Goal: Task Accomplishment & Management: Use online tool/utility

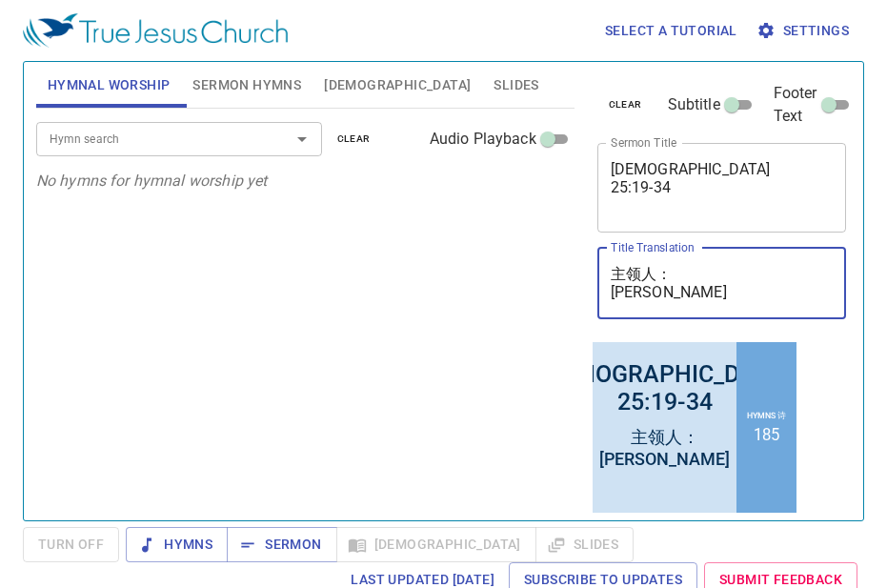
click at [668, 296] on textarea "主领人： [PERSON_NAME]" at bounding box center [722, 283] width 223 height 36
type textarea "主领人： [PERSON_NAME] 姐妹"
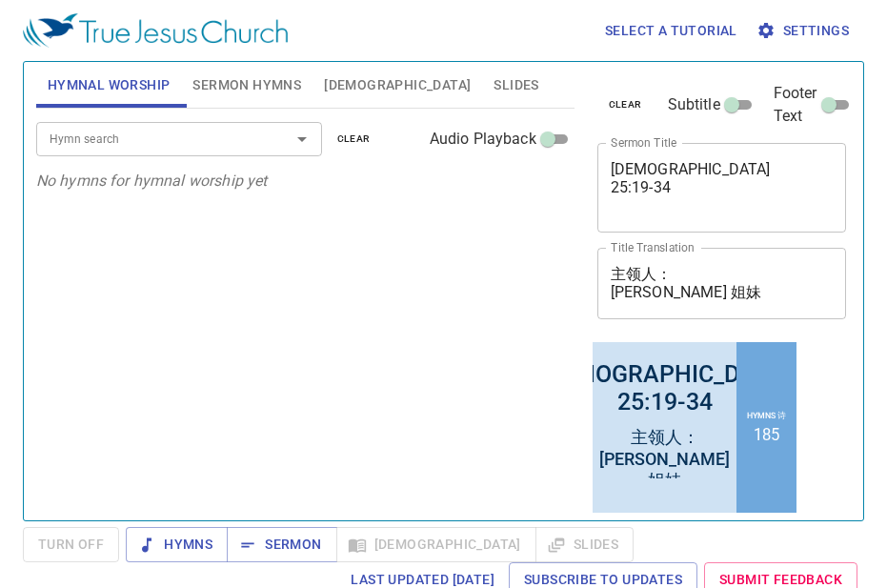
click at [338, 83] on span "[DEMOGRAPHIC_DATA]" at bounding box center [397, 85] width 147 height 24
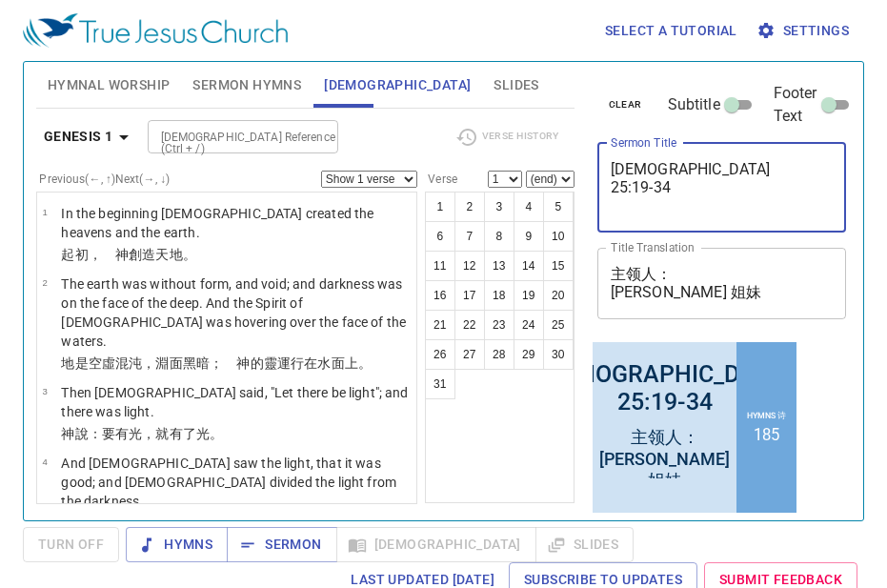
click at [672, 189] on textarea "創世記 25:19-34" at bounding box center [722, 187] width 223 height 54
type textarea "[DEMOGRAPHIC_DATA] 26:1-13"
click at [128, 139] on icon "button" at bounding box center [123, 137] width 23 height 23
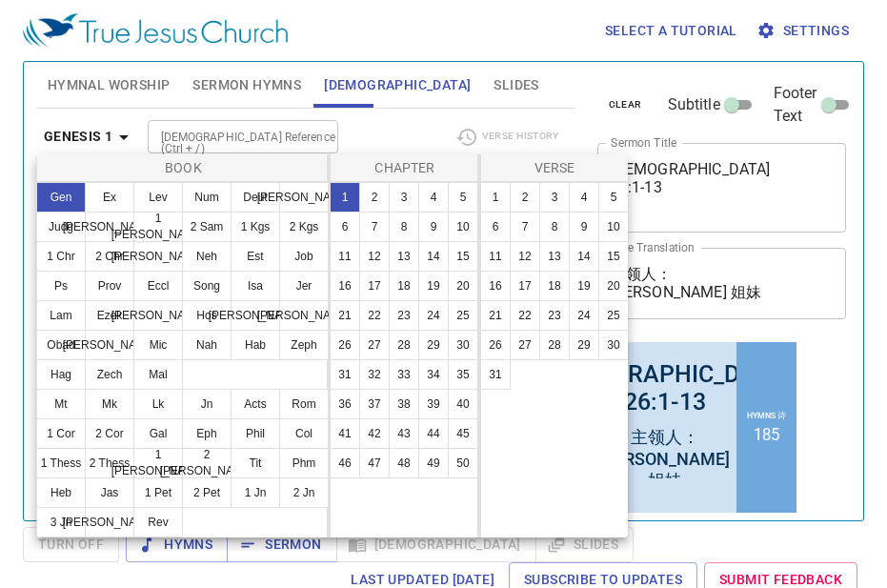
click at [805, 225] on div at bounding box center [443, 294] width 887 height 588
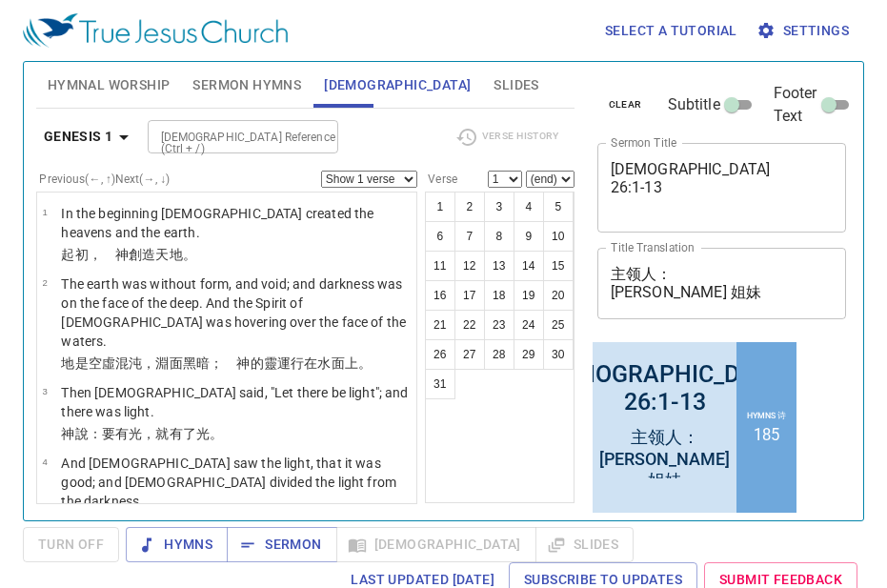
click at [278, 82] on span "Sermon Hymns" at bounding box center [246, 85] width 109 height 24
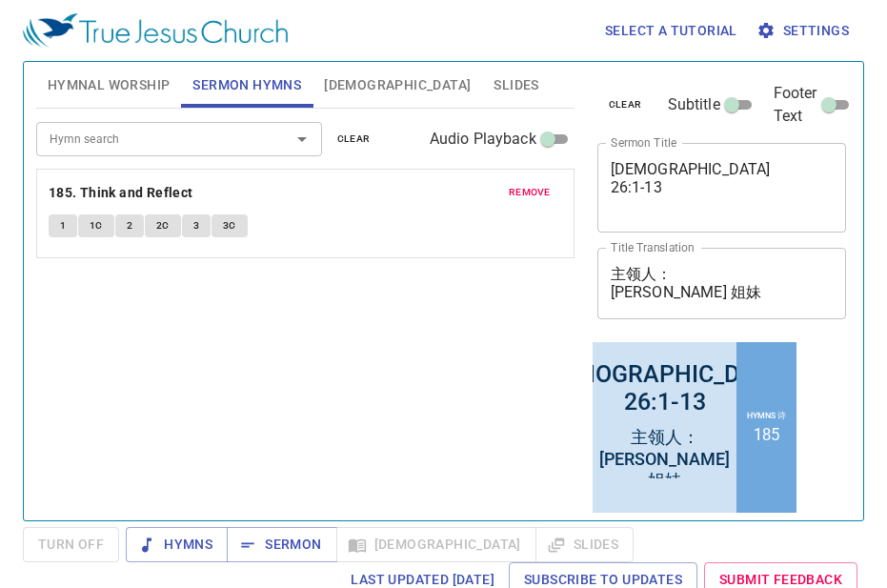
click at [775, 440] on li "185" at bounding box center [765, 434] width 26 height 18
click at [775, 436] on li "185" at bounding box center [765, 434] width 26 height 18
click at [533, 188] on span "remove" at bounding box center [530, 192] width 42 height 17
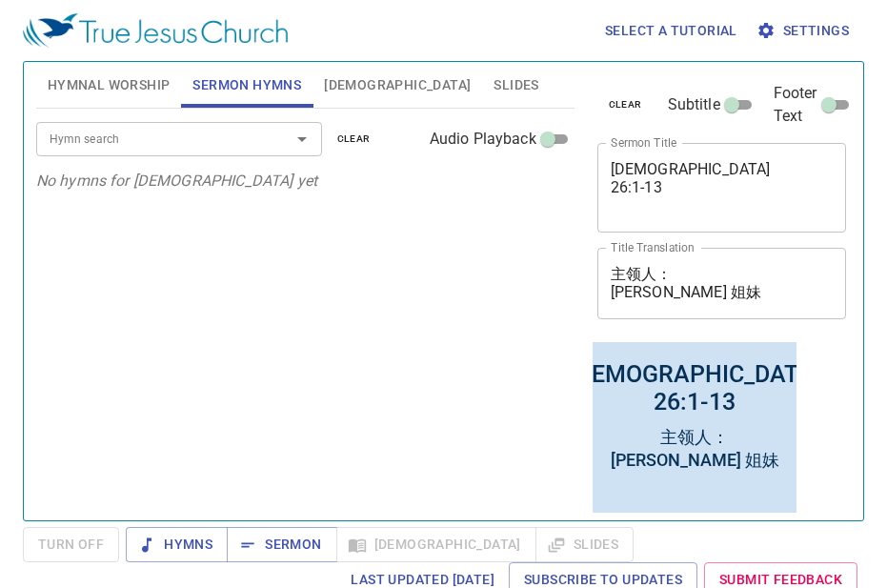
click at [187, 143] on input "Hymn search" at bounding box center [151, 139] width 218 height 22
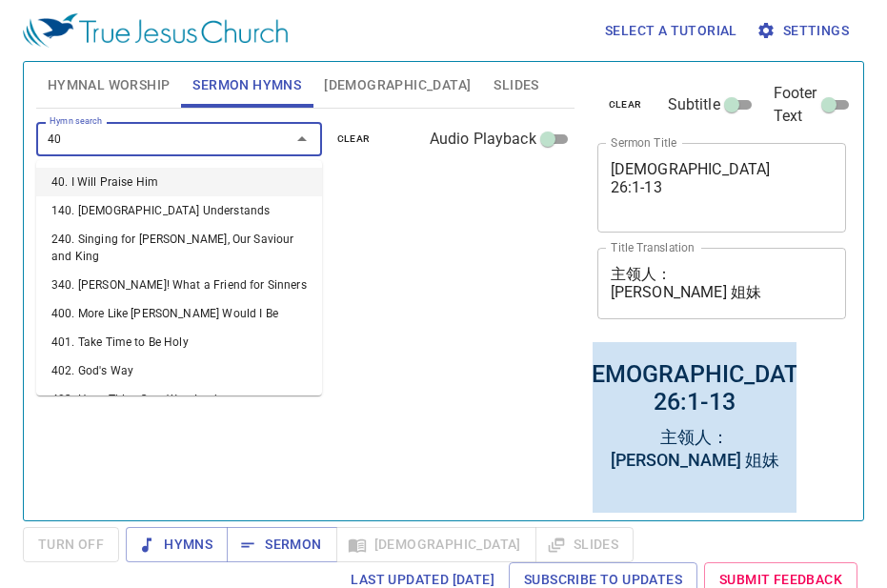
type input "403"
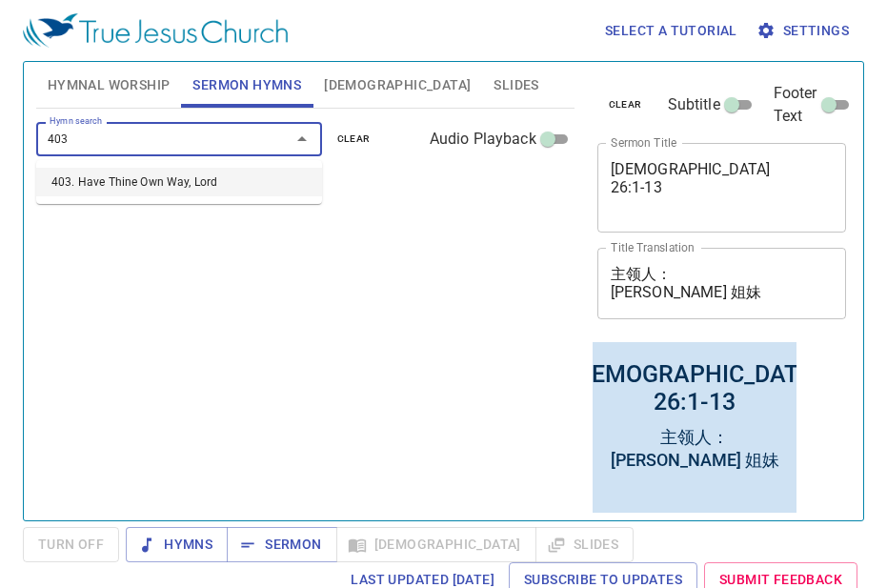
click at [91, 187] on li "403. Have Thine Own Way, Lord" at bounding box center [179, 182] width 286 height 29
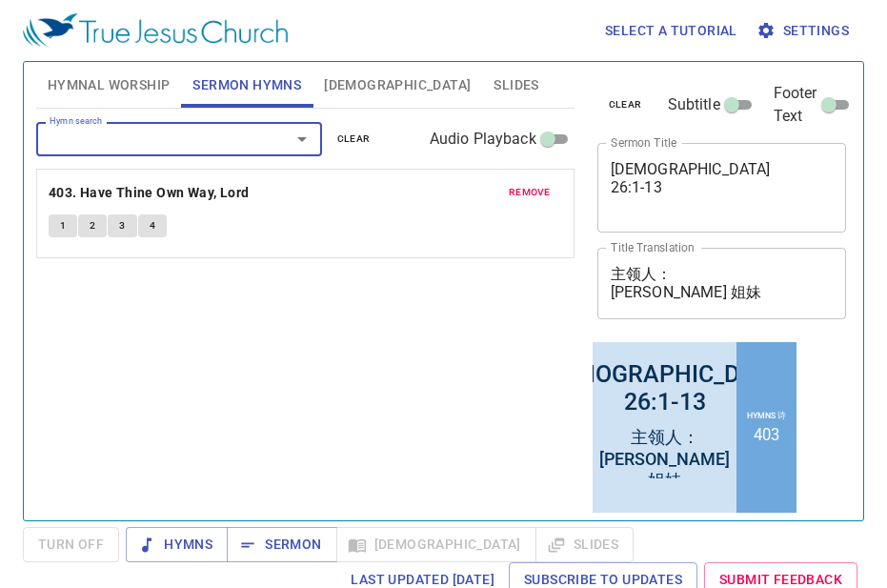
click at [63, 223] on span "1" at bounding box center [63, 225] width 6 height 17
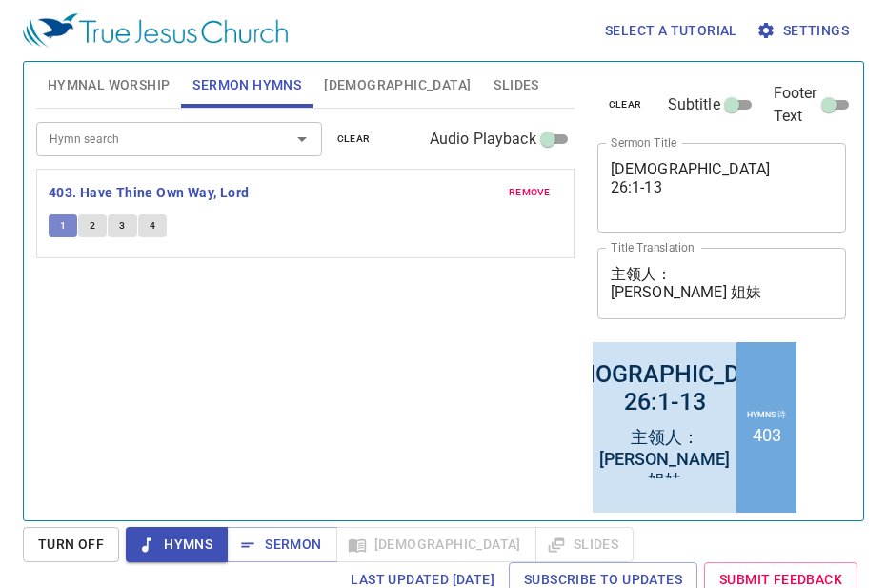
click at [64, 231] on span "1" at bounding box center [63, 225] width 6 height 17
click at [90, 230] on span "2" at bounding box center [93, 225] width 6 height 17
click at [128, 223] on button "3" at bounding box center [122, 225] width 29 height 23
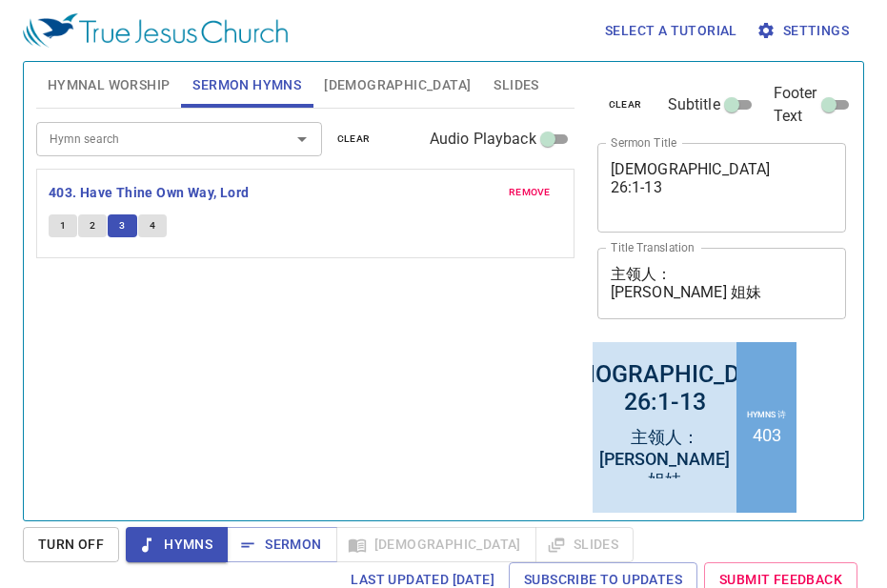
click at [128, 223] on button "3" at bounding box center [122, 225] width 29 height 23
click at [155, 224] on button "4" at bounding box center [152, 225] width 29 height 23
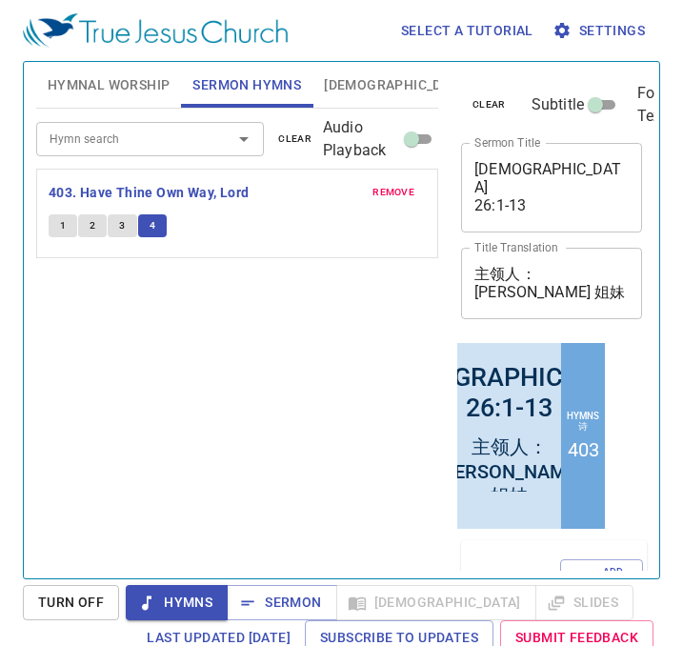
click at [341, 81] on span "[DEMOGRAPHIC_DATA]" at bounding box center [397, 85] width 147 height 24
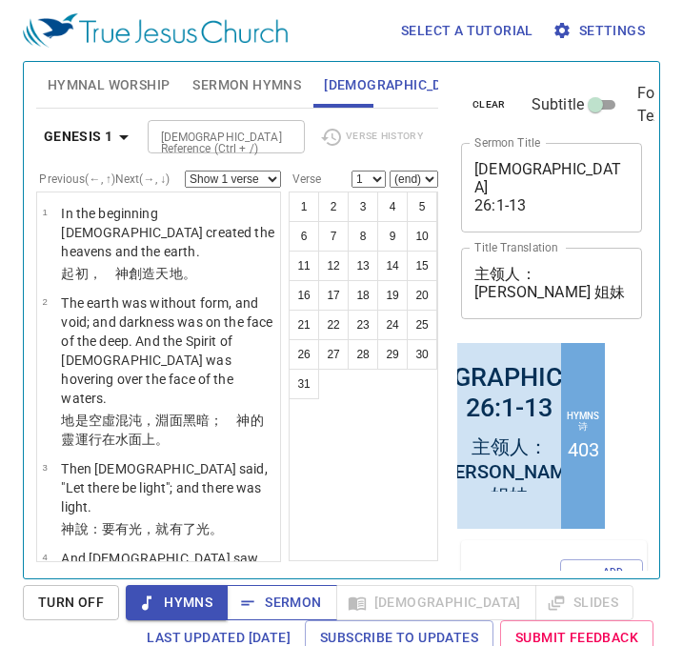
click at [282, 587] on span "Sermon" at bounding box center [281, 603] width 79 height 24
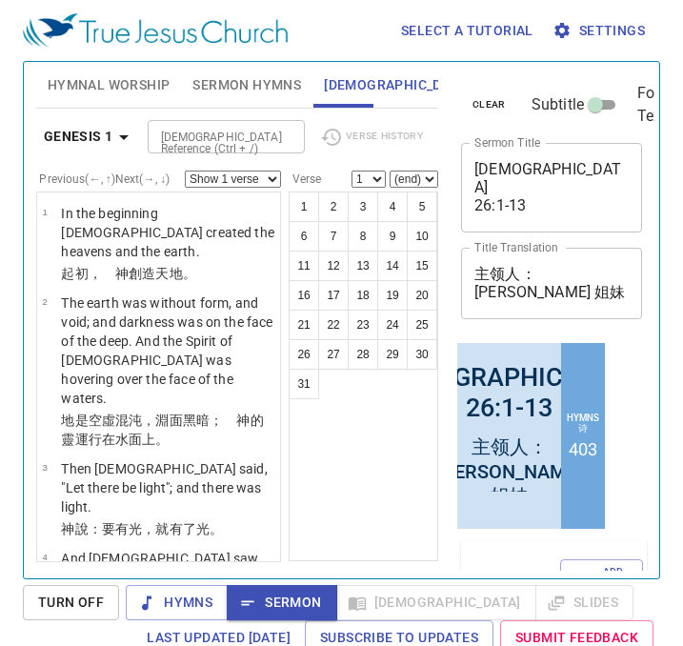
click at [341, 532] on div "1 2 3 4 5 6 7 8 9 10 11 12 13 14 15 16 17 18 19 20 21 22 23 24 25 26 27 28 29 3…" at bounding box center [364, 376] width 150 height 370
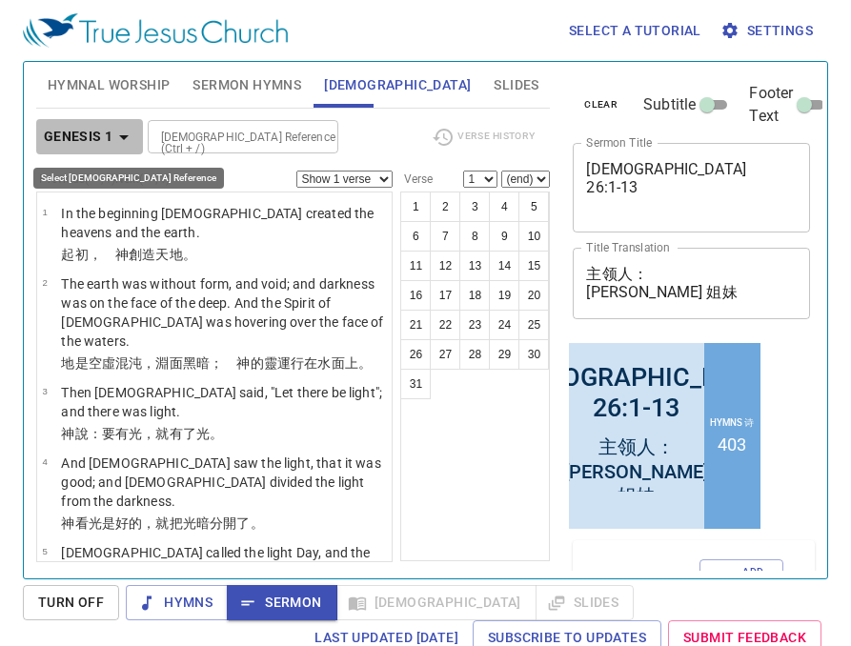
click at [125, 135] on icon "button" at bounding box center [124, 137] width 10 height 5
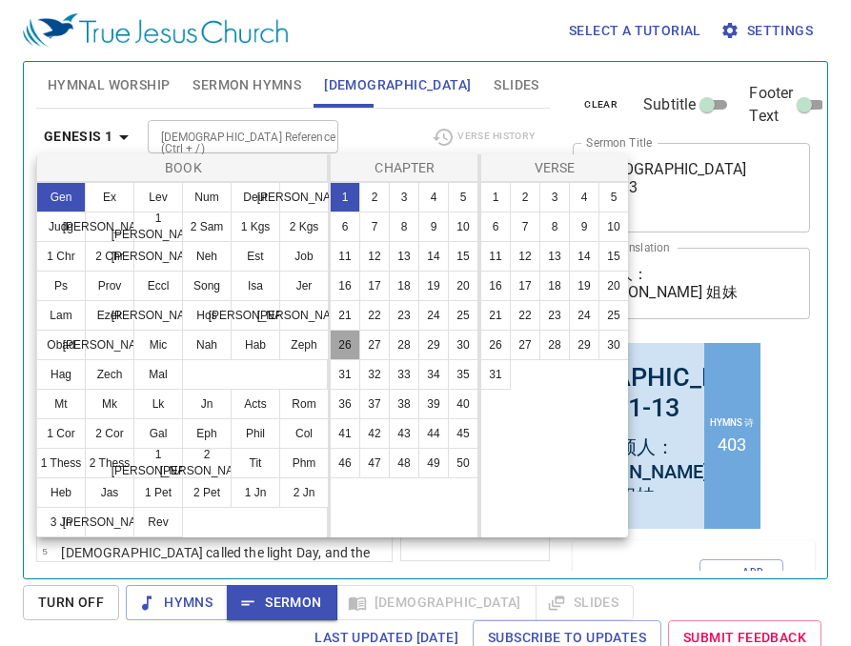
click at [350, 346] on button "26" at bounding box center [345, 345] width 30 height 30
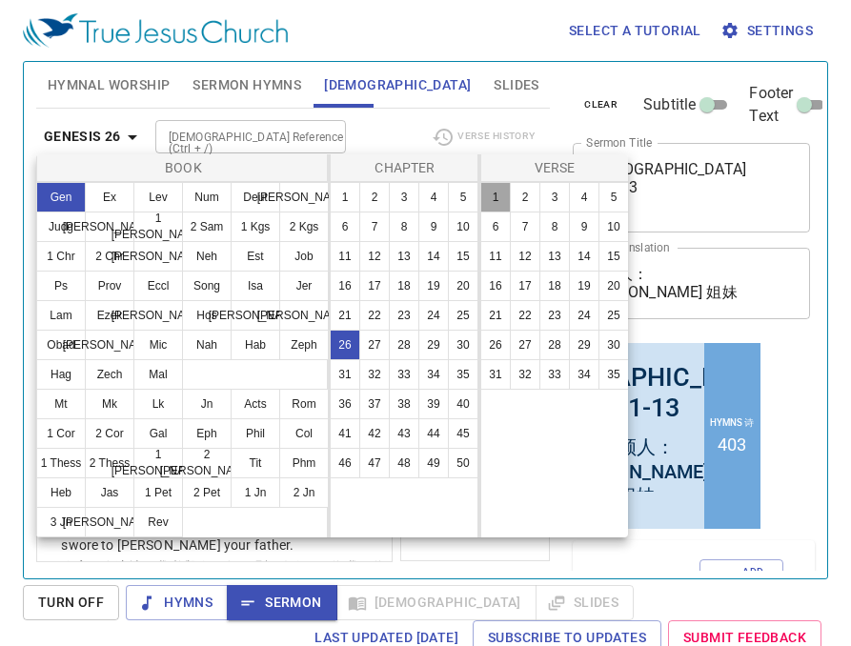
click at [492, 199] on button "1" at bounding box center [495, 197] width 30 height 30
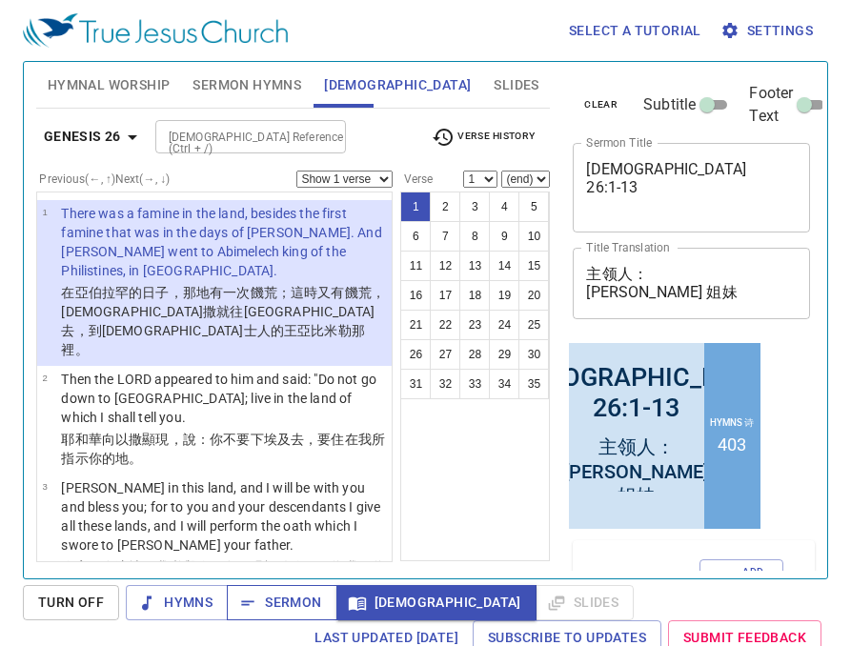
click at [295, 587] on span "Sermon" at bounding box center [281, 603] width 79 height 24
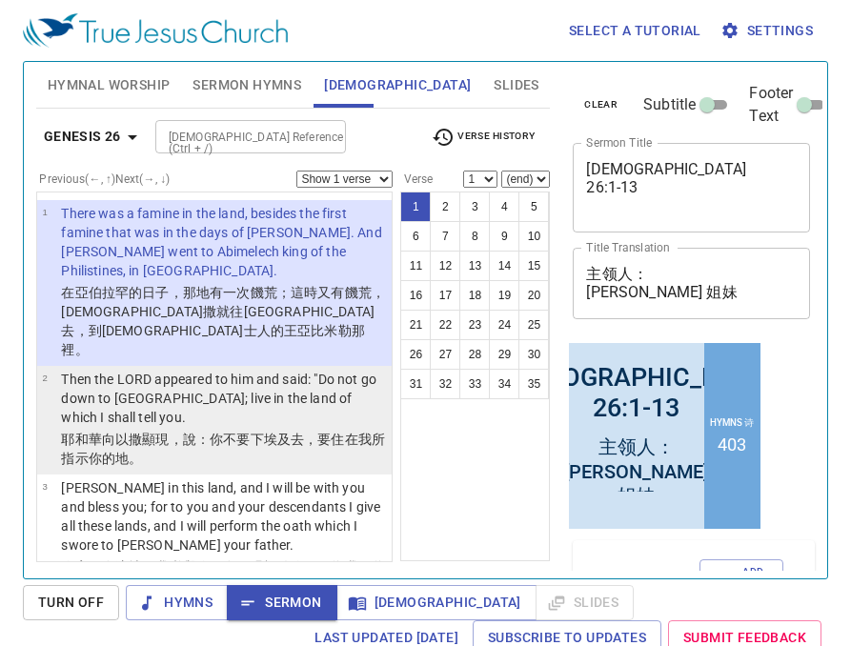
click at [332, 370] on p "Then the LORD appeared to him and said: "Do not go down to [GEOGRAPHIC_DATA]; l…" at bounding box center [223, 398] width 325 height 57
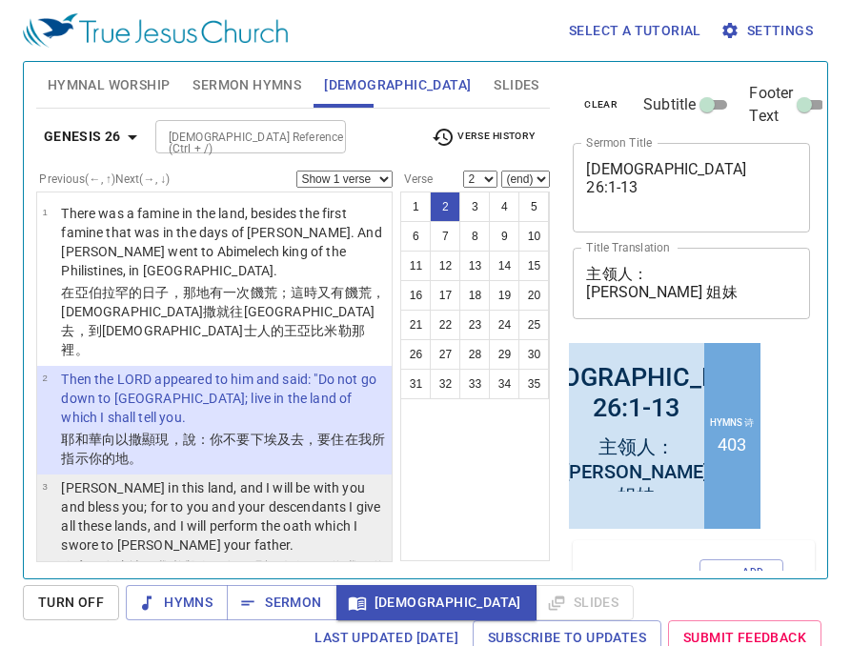
click at [283, 478] on p "[PERSON_NAME] in this land, and I will be with you and bless you; for to you an…" at bounding box center [223, 516] width 325 height 76
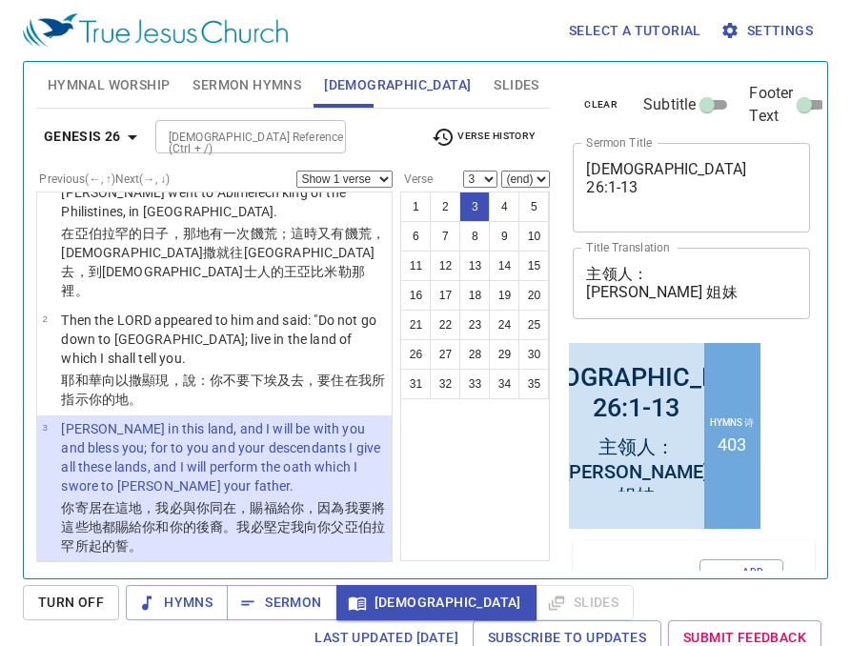
scroll to position [62, 0]
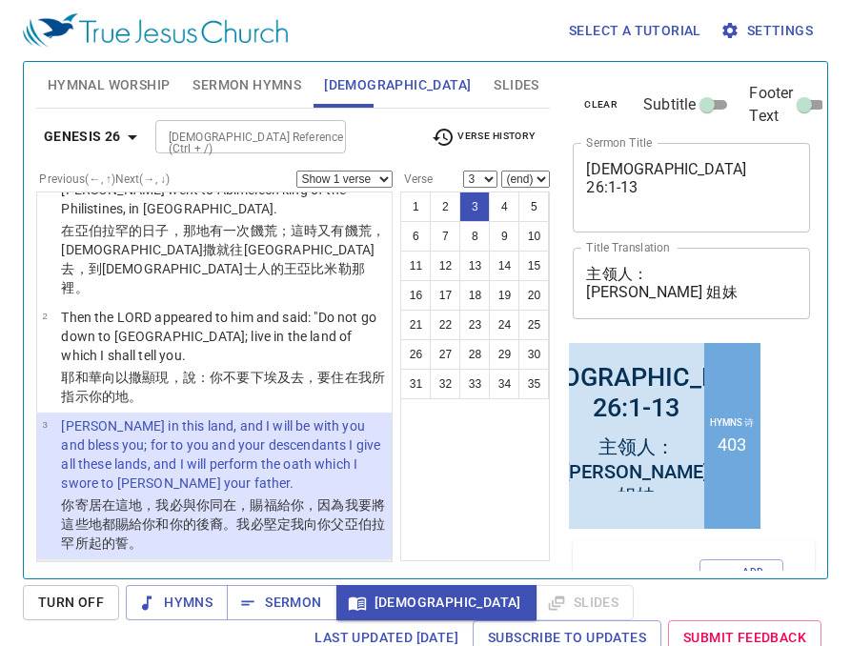
click at [309, 563] on p "And I will make your descendants multiply as the stars of heaven; I will give t…" at bounding box center [223, 601] width 325 height 76
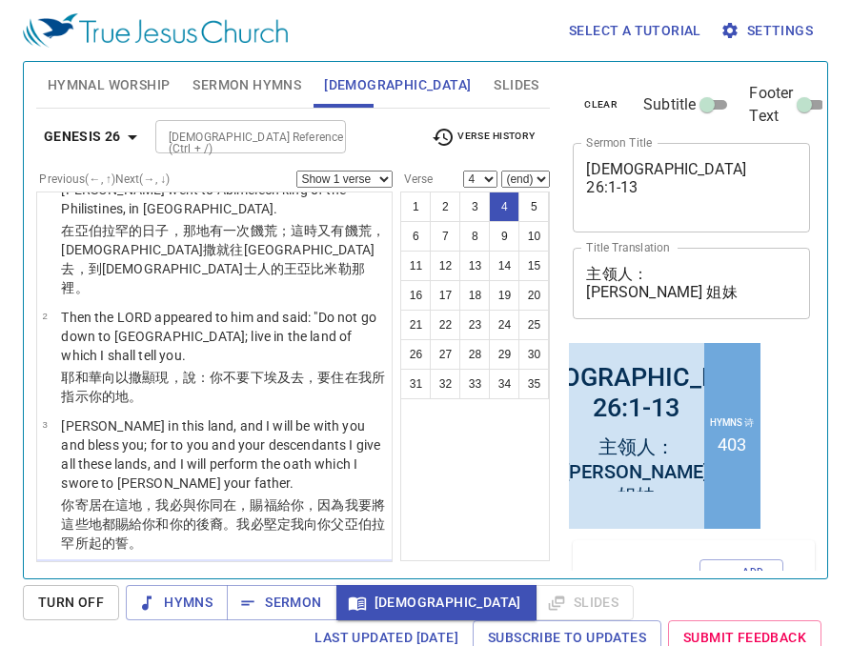
scroll to position [231, 0]
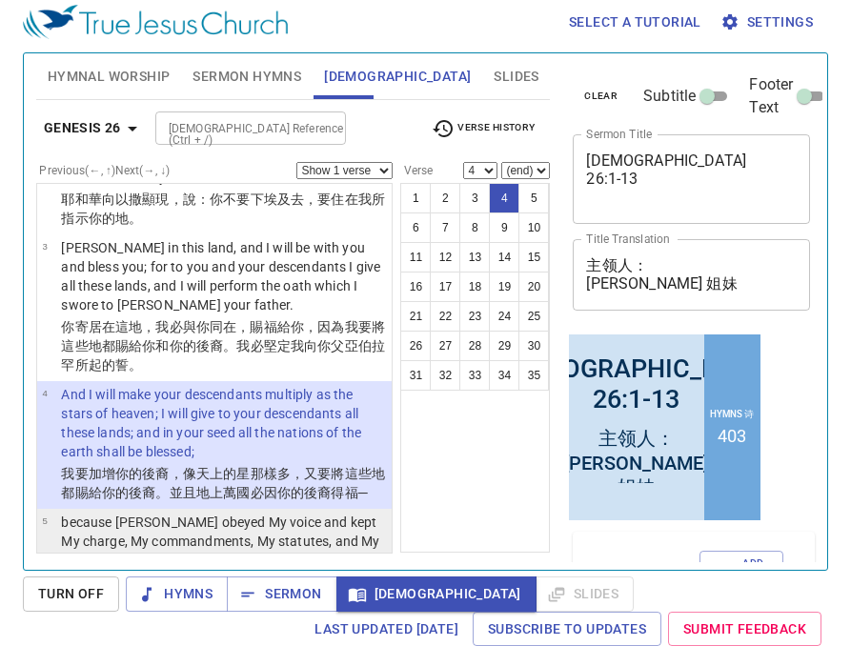
click at [311, 512] on p "because [PERSON_NAME] obeyed My voice and kept My charge, My commandments, My s…" at bounding box center [223, 540] width 325 height 57
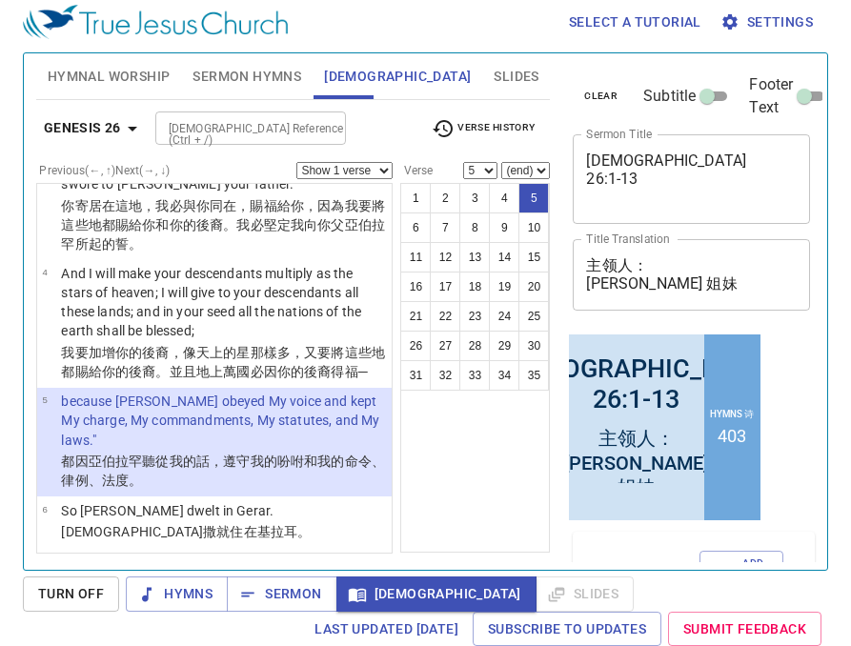
scroll to position [391, 0]
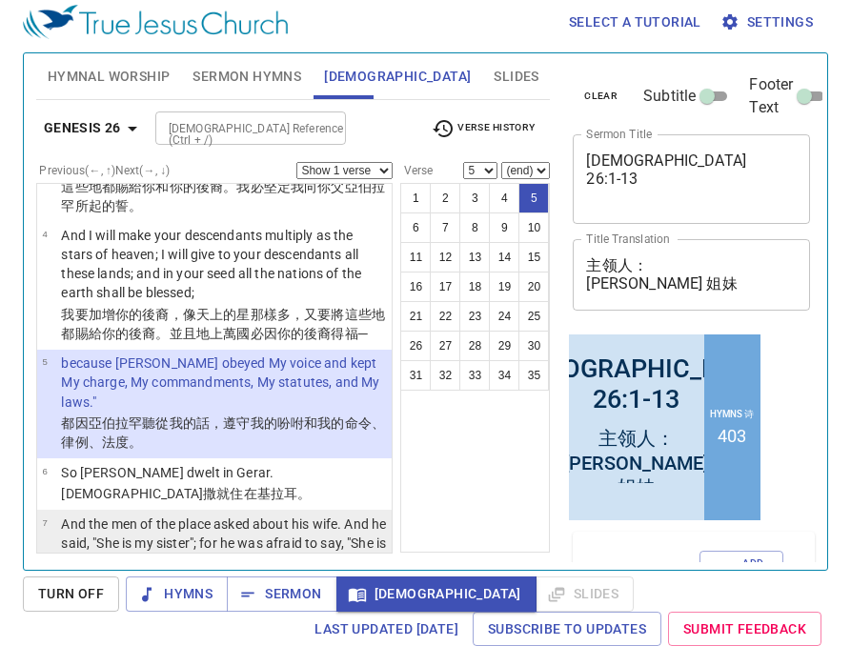
click at [162, 526] on p "And the men of the place asked about his wife. And he said, "She is my sister";…" at bounding box center [223, 561] width 325 height 95
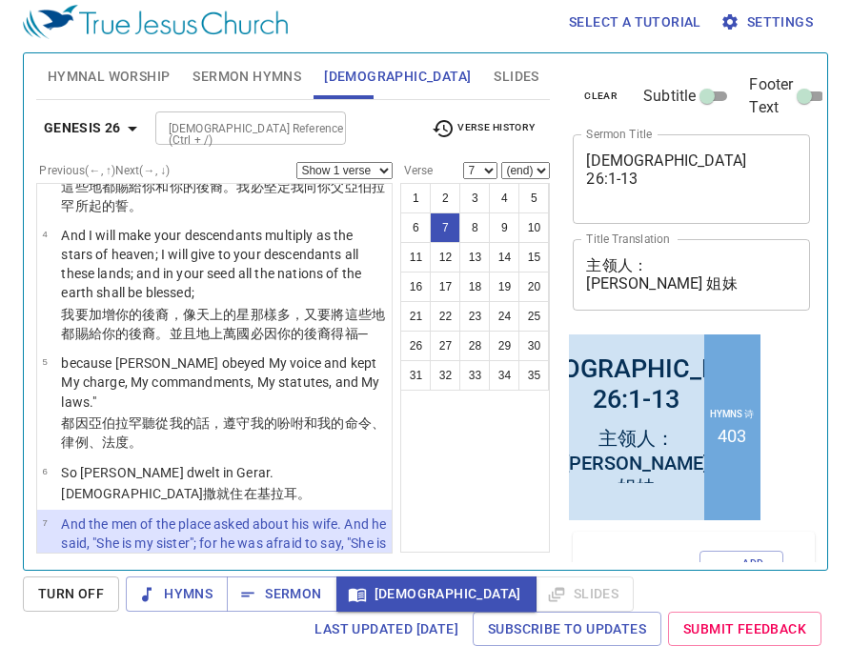
scroll to position [539, 0]
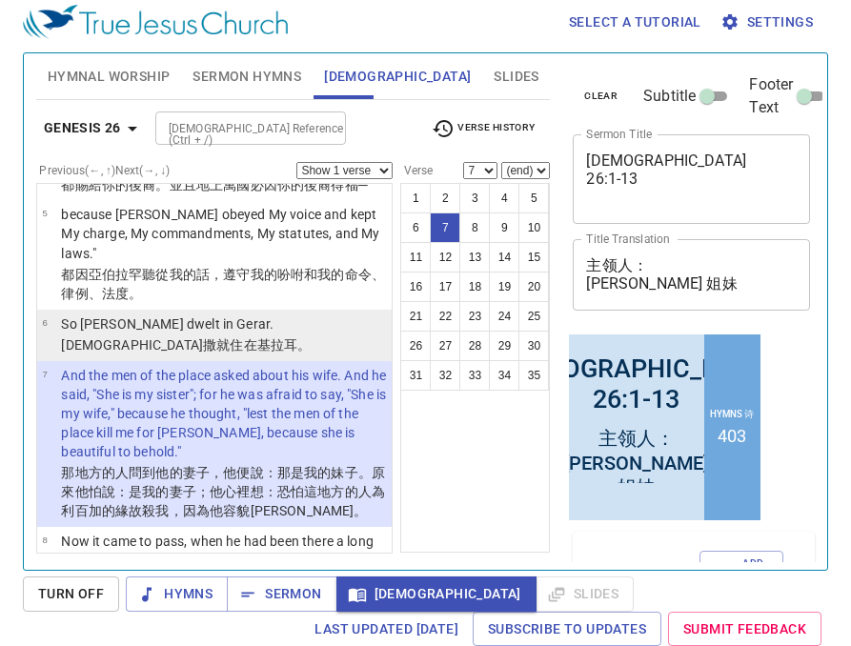
click at [244, 337] on wh3427 "在基拉耳 。" at bounding box center [278, 344] width 68 height 15
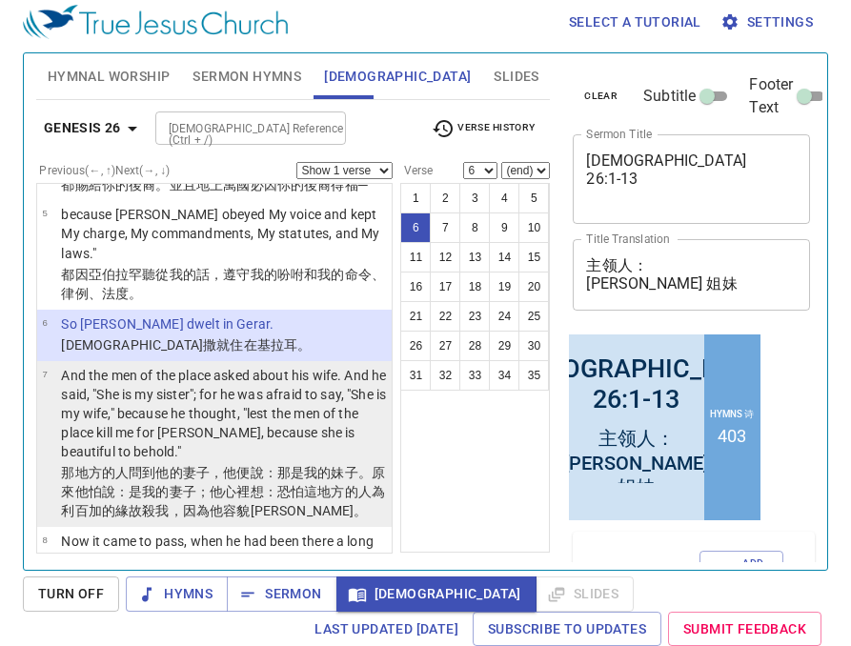
click at [165, 366] on p "And the men of the place asked about his wife. And he said, "She is my sister";…" at bounding box center [223, 413] width 325 height 95
select select "7"
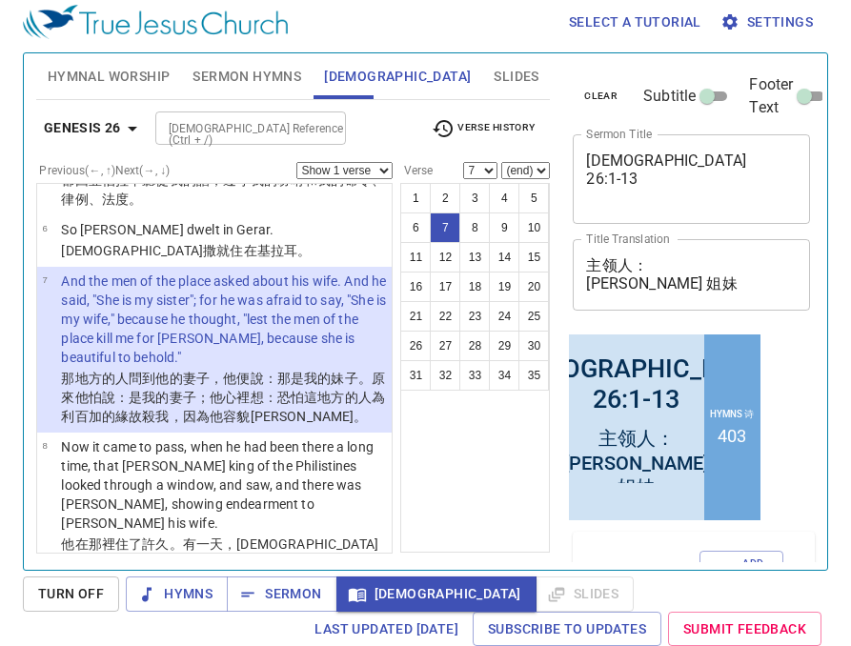
scroll to position [632, 0]
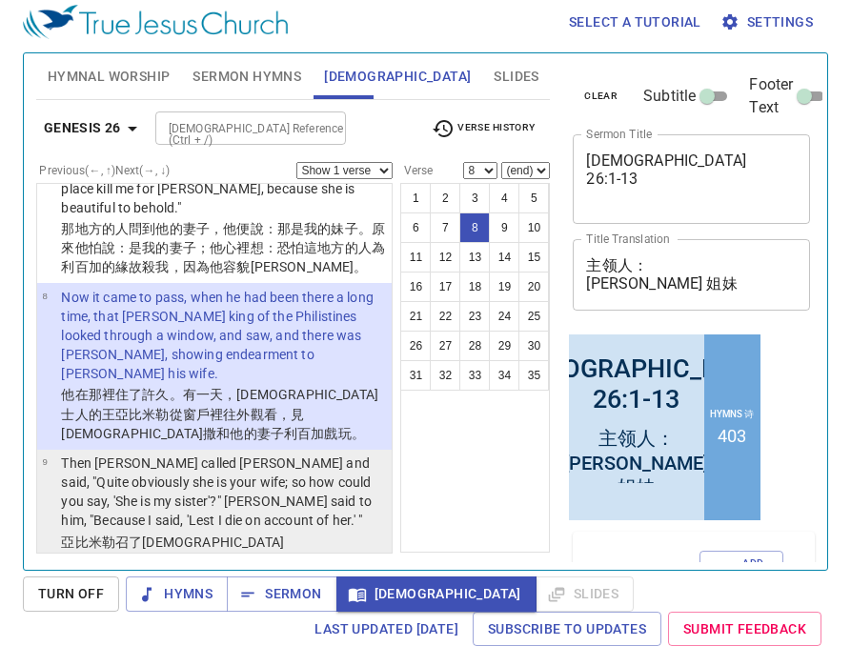
scroll to position [799, 0]
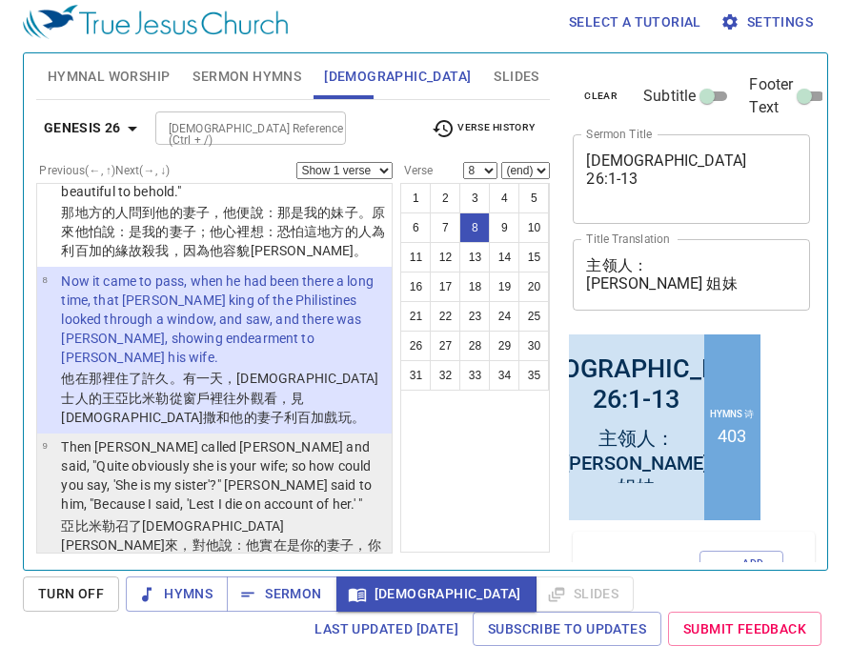
click at [209, 437] on td "Then [PERSON_NAME] called [PERSON_NAME] and said, "Quite obviously she is your …" at bounding box center [223, 476] width 325 height 79
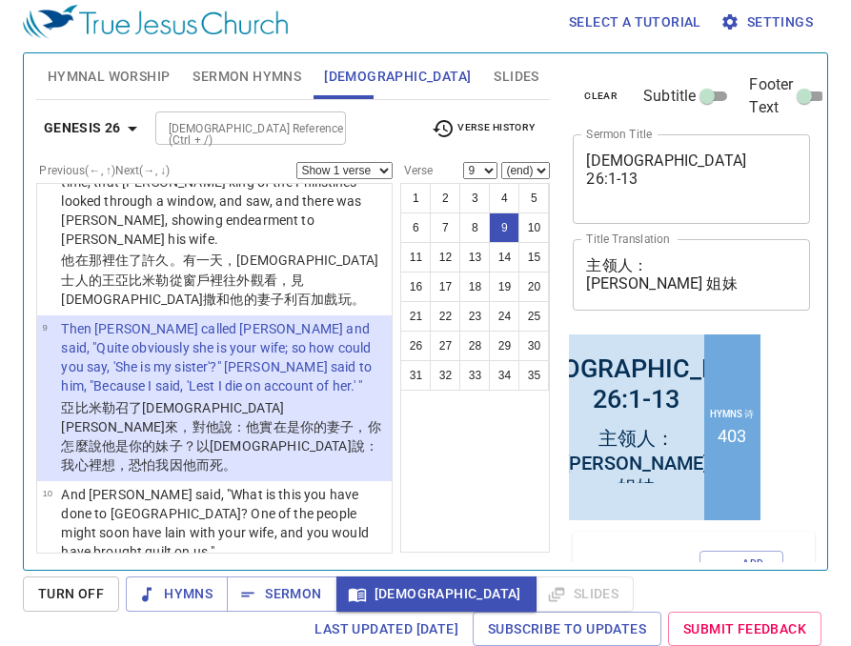
scroll to position [918, 0]
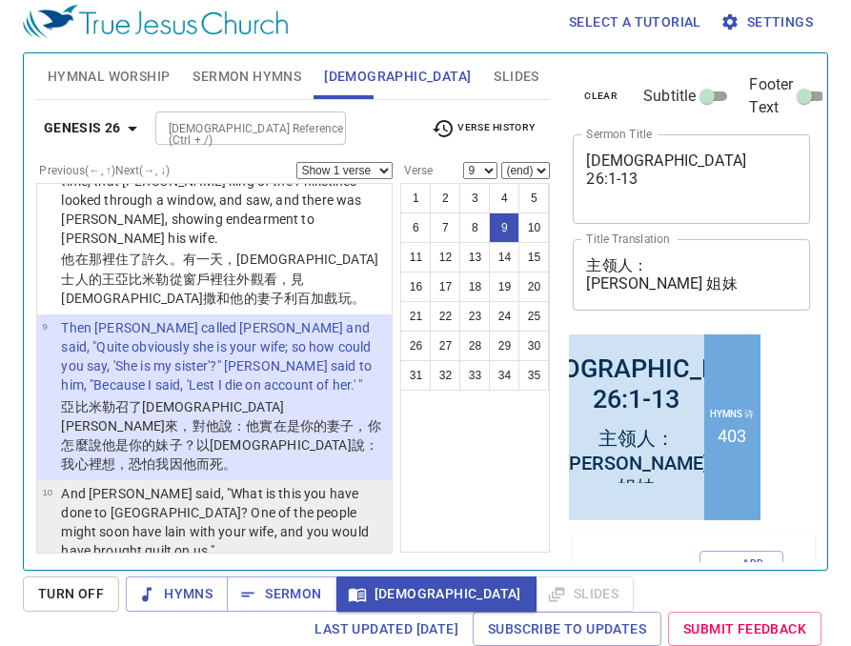
click at [205, 484] on p "And [PERSON_NAME] said, "What is this you have done to [GEOGRAPHIC_DATA]? One o…" at bounding box center [223, 522] width 325 height 76
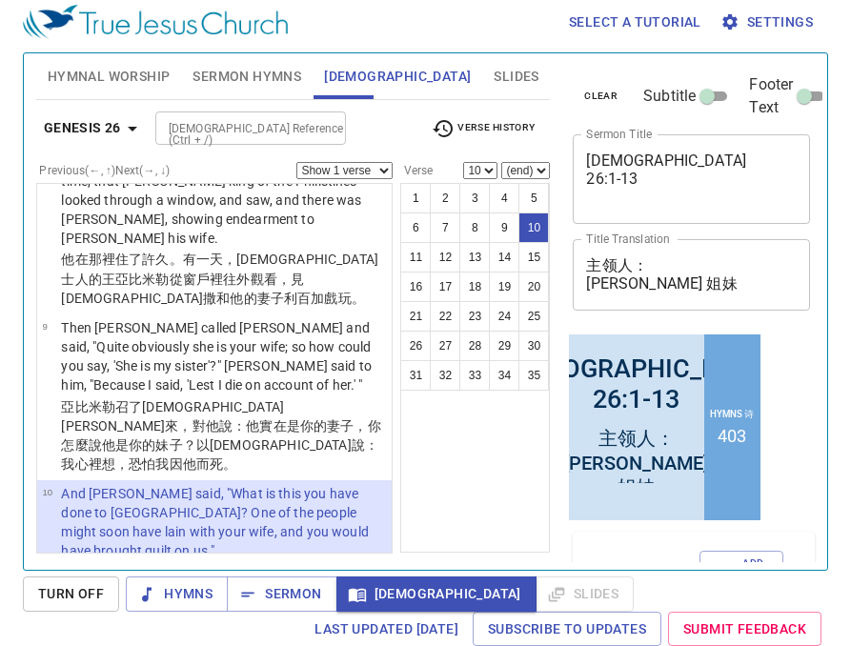
click at [299, 612] on p "So [PERSON_NAME] charged all his people, saying, "He who touches this man or hi…" at bounding box center [223, 640] width 325 height 57
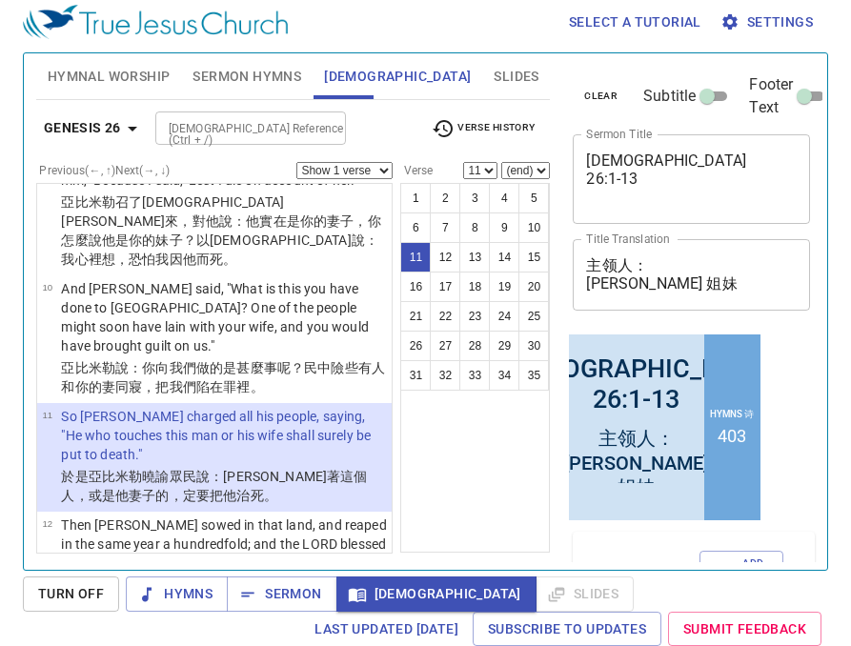
scroll to position [1129, 0]
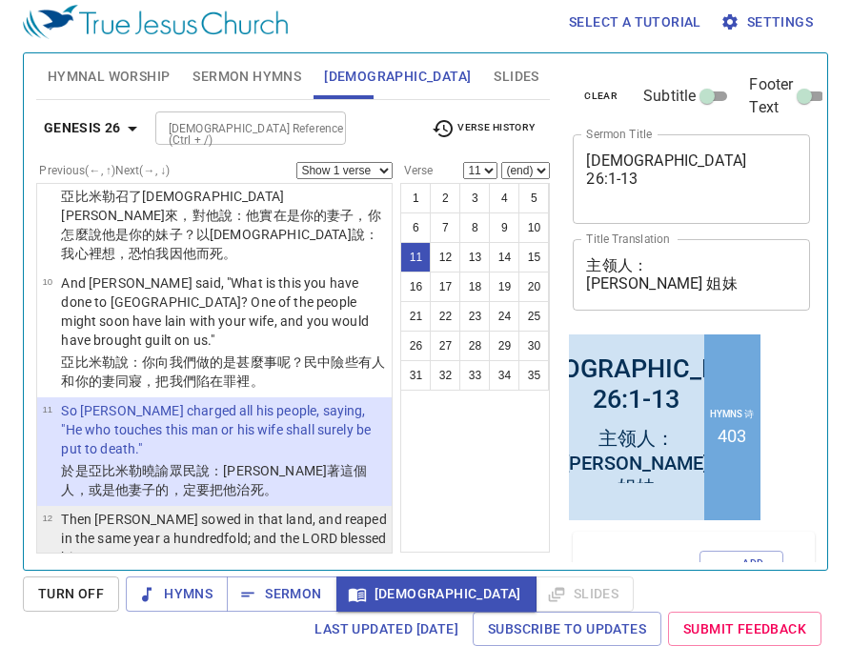
click at [263, 570] on p "以撒 在那地 耕種 ，那一年 有百 倍的收成 。耶和華 賜福 給他，" at bounding box center [223, 589] width 325 height 38
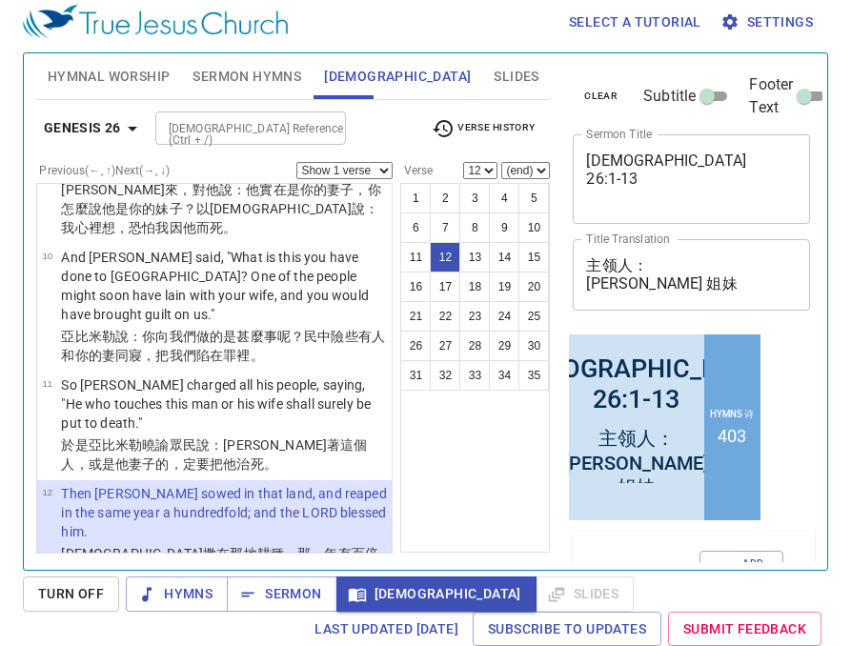
scroll to position [1157, 0]
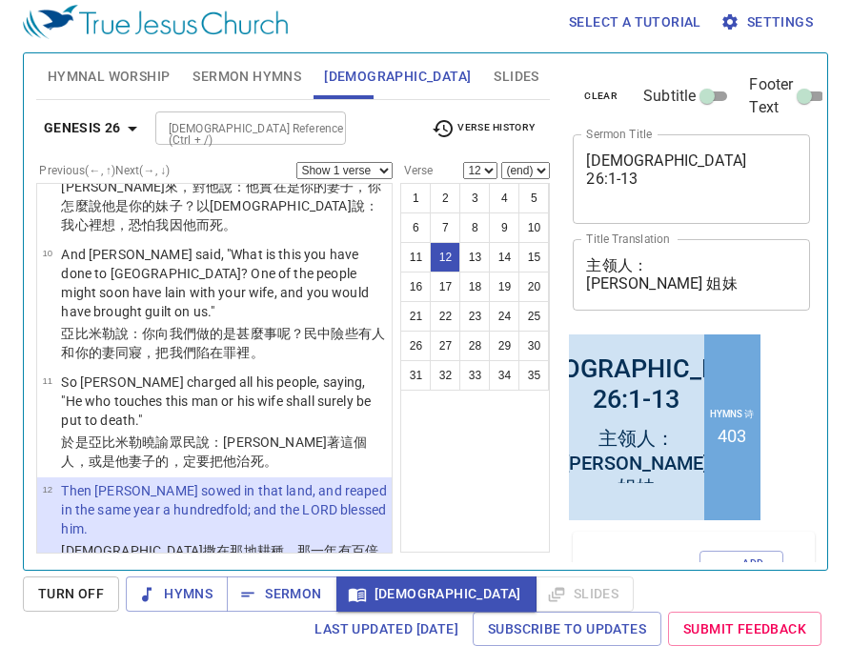
click at [191, 632] on wh1431 "，日增月盛，成了 大 富戶。" at bounding box center [227, 639] width 225 height 15
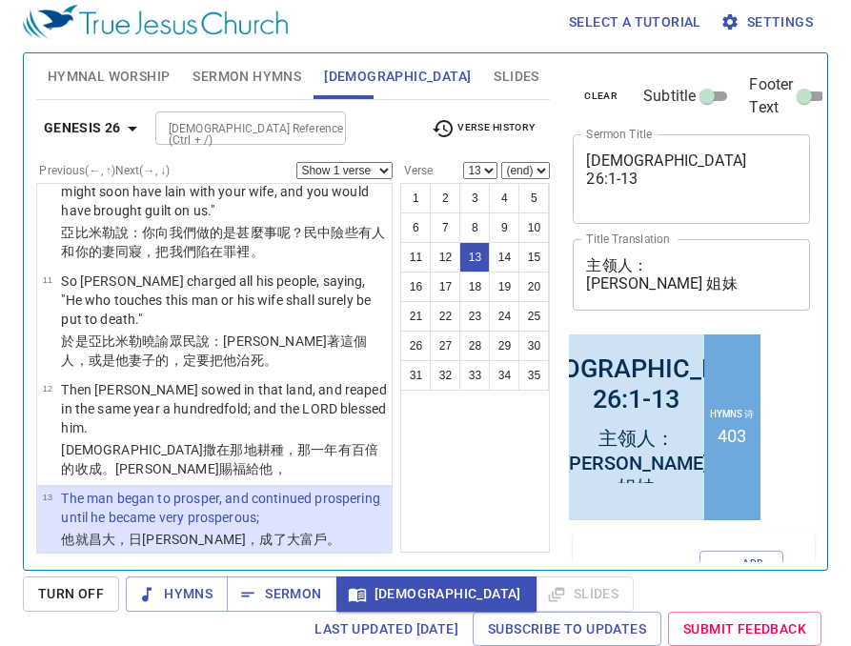
scroll to position [1263, 0]
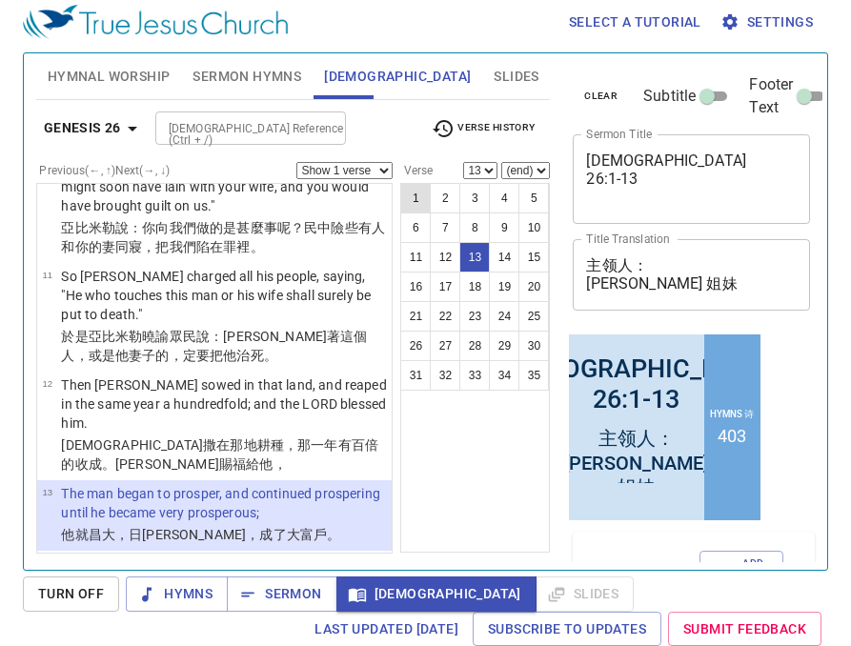
click at [419, 196] on button "1" at bounding box center [415, 198] width 30 height 30
select select "1"
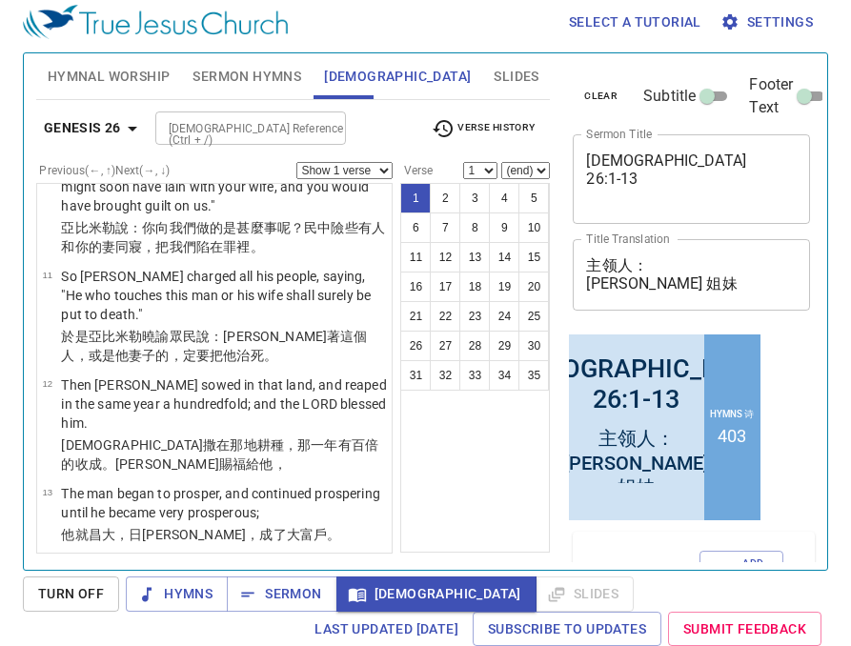
scroll to position [0, 0]
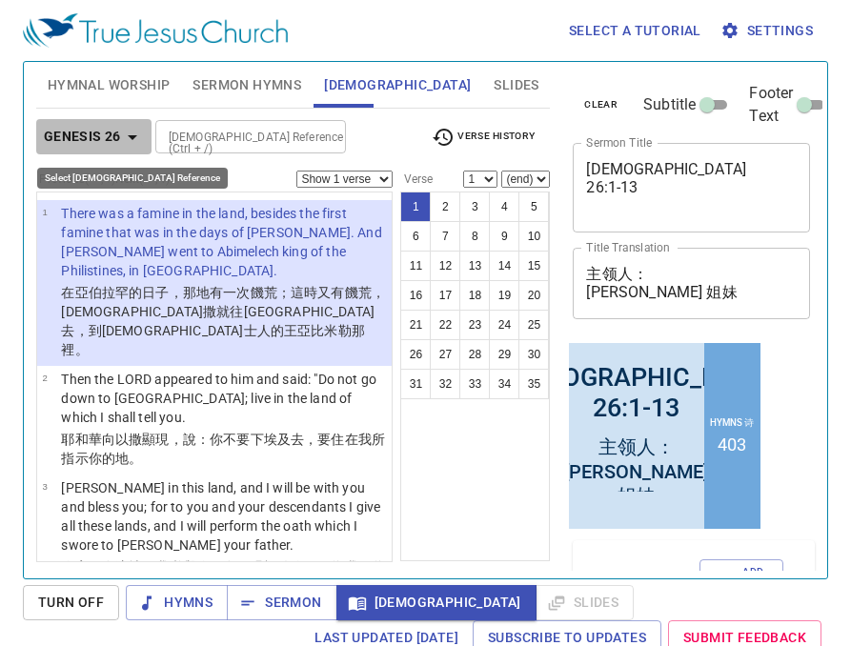
click at [132, 138] on icon "button" at bounding box center [132, 137] width 23 height 23
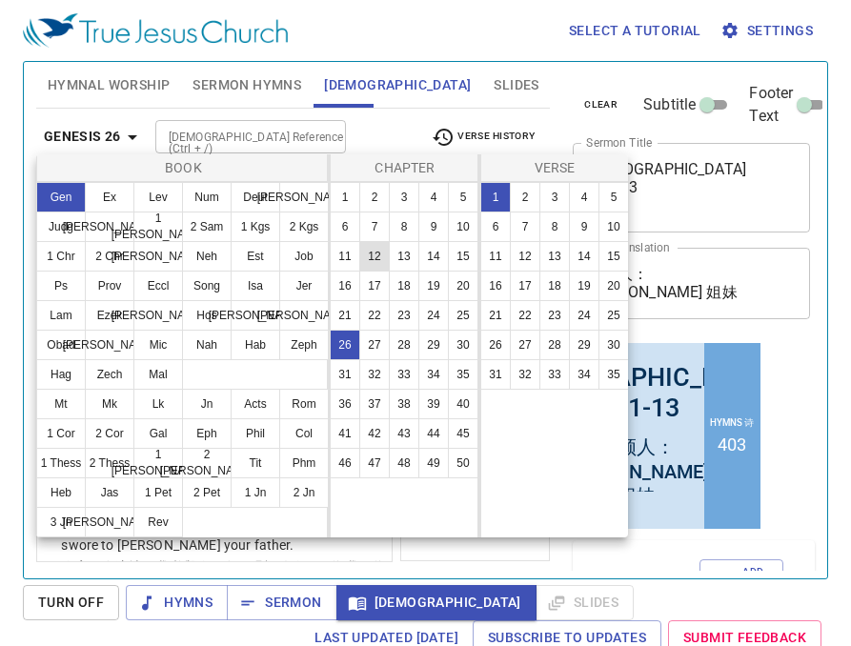
click at [378, 263] on button "12" at bounding box center [374, 256] width 30 height 30
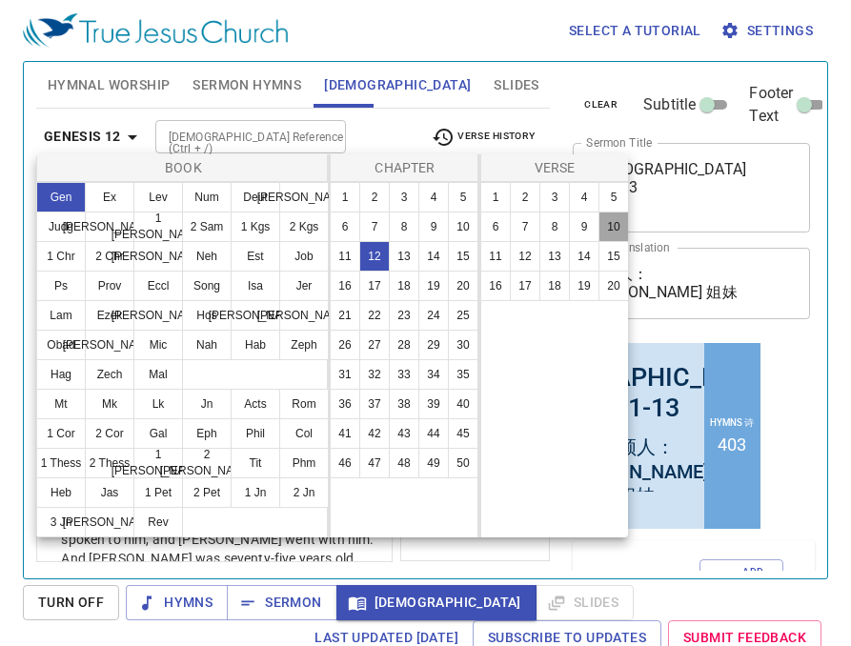
click at [612, 230] on button "10" at bounding box center [613, 226] width 30 height 30
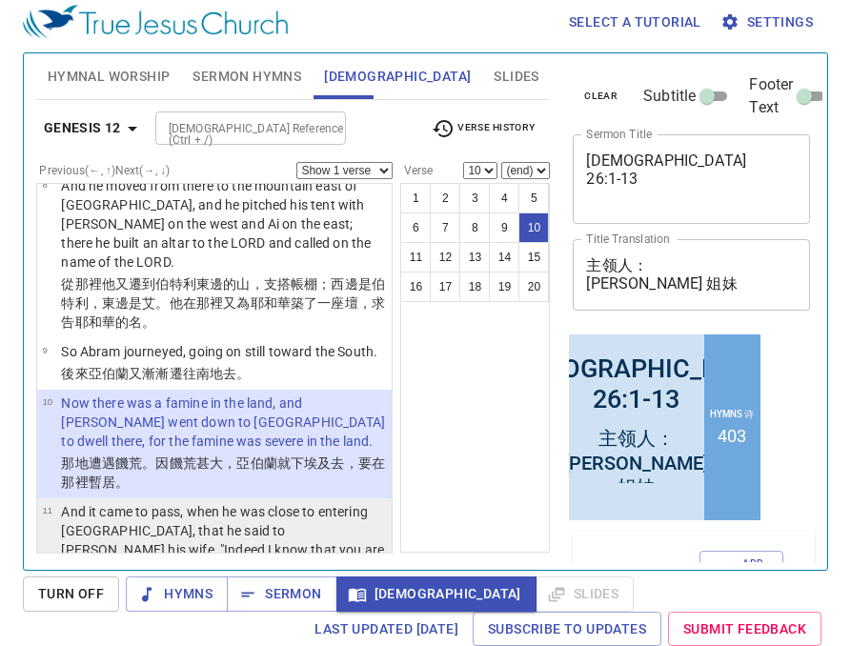
scroll to position [955, 0]
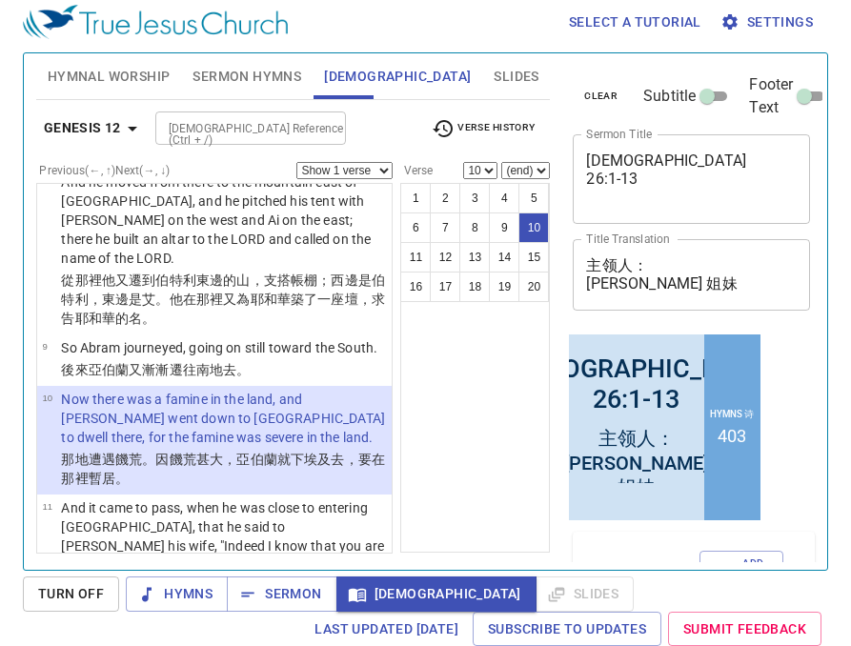
click at [483, 125] on span "Verse History" at bounding box center [482, 128] width 103 height 23
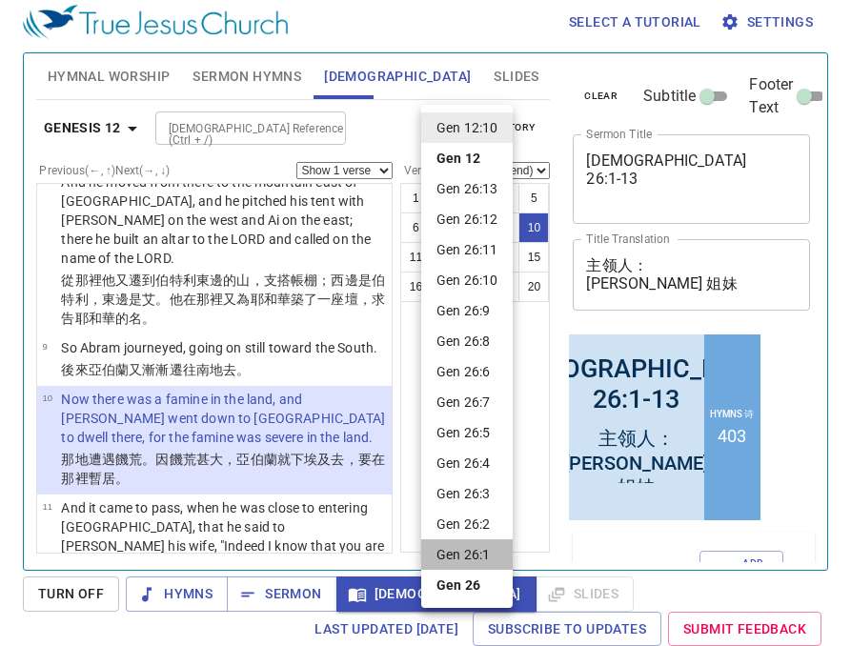
click at [492, 550] on li "Gen 26:1" at bounding box center [466, 554] width 91 height 30
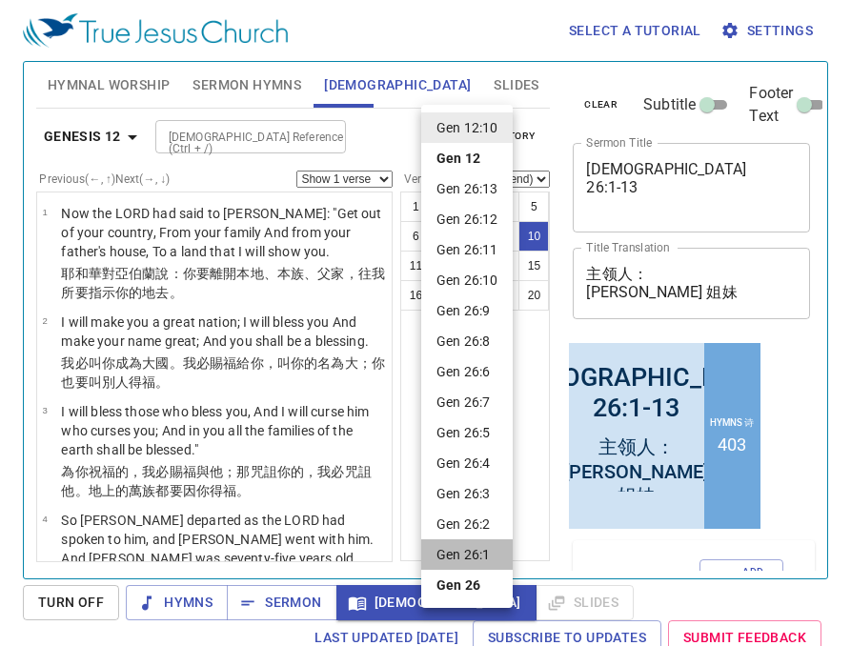
select select "1"
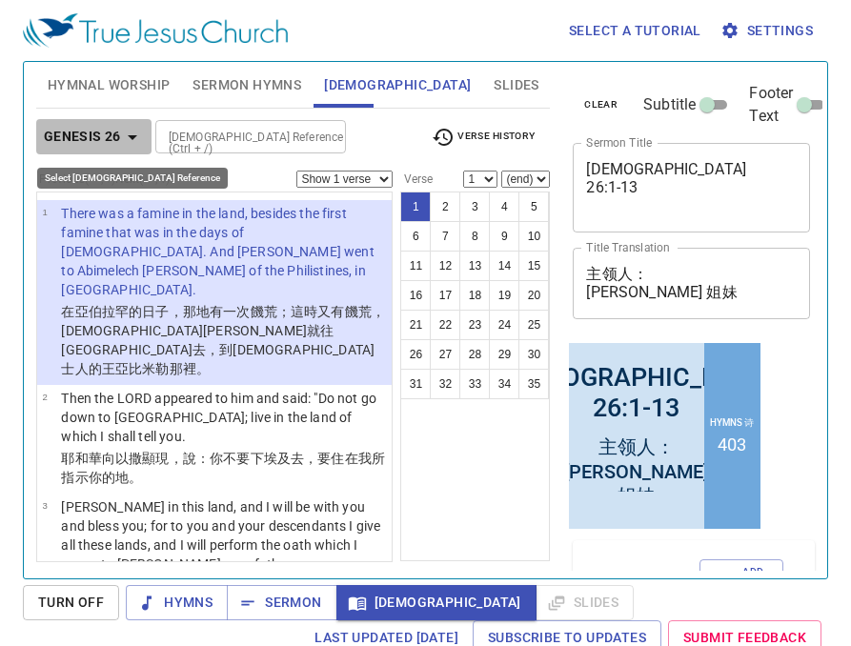
click at [128, 137] on icon "button" at bounding box center [132, 137] width 23 height 23
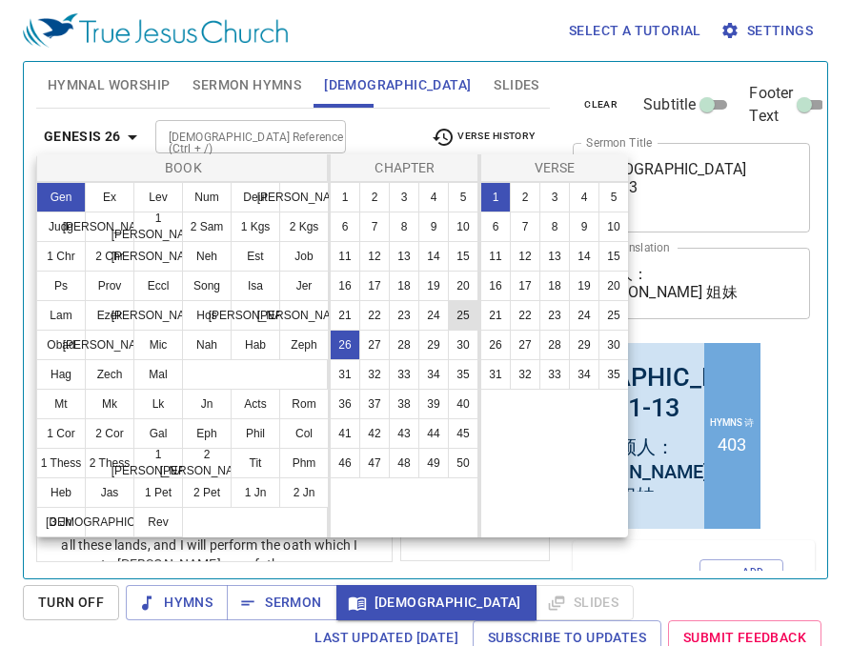
click at [465, 316] on button "25" at bounding box center [463, 315] width 30 height 30
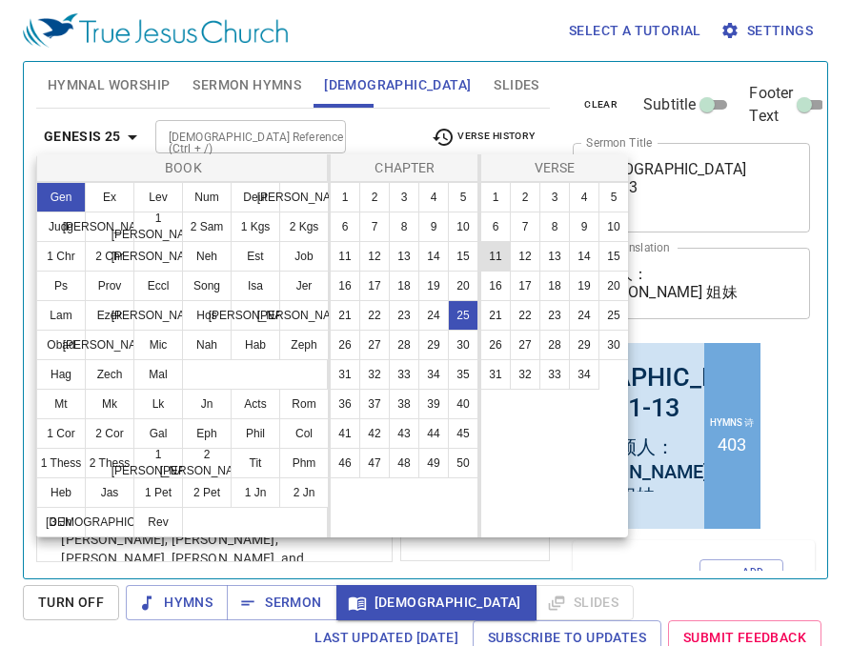
click at [491, 259] on button "11" at bounding box center [495, 256] width 30 height 30
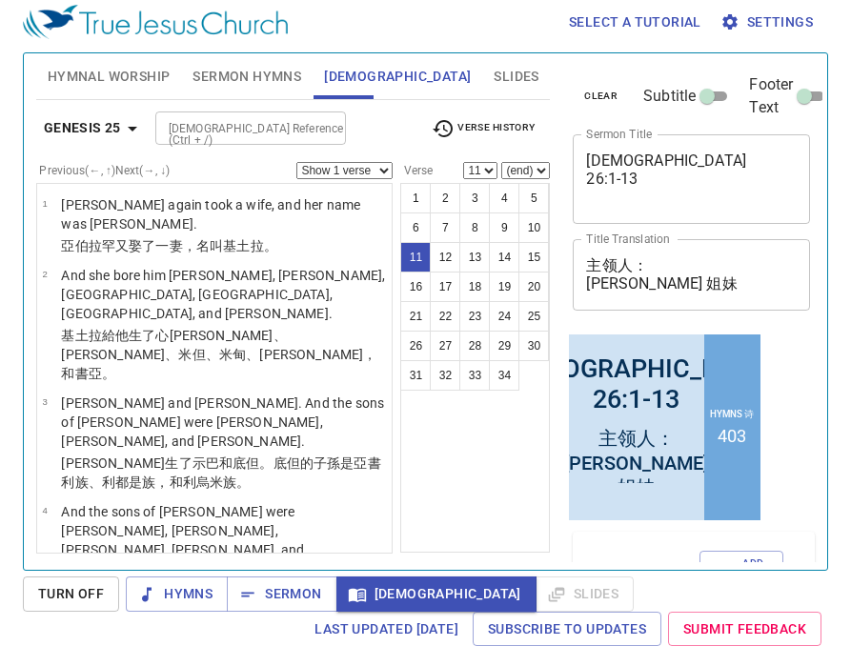
scroll to position [792, 0]
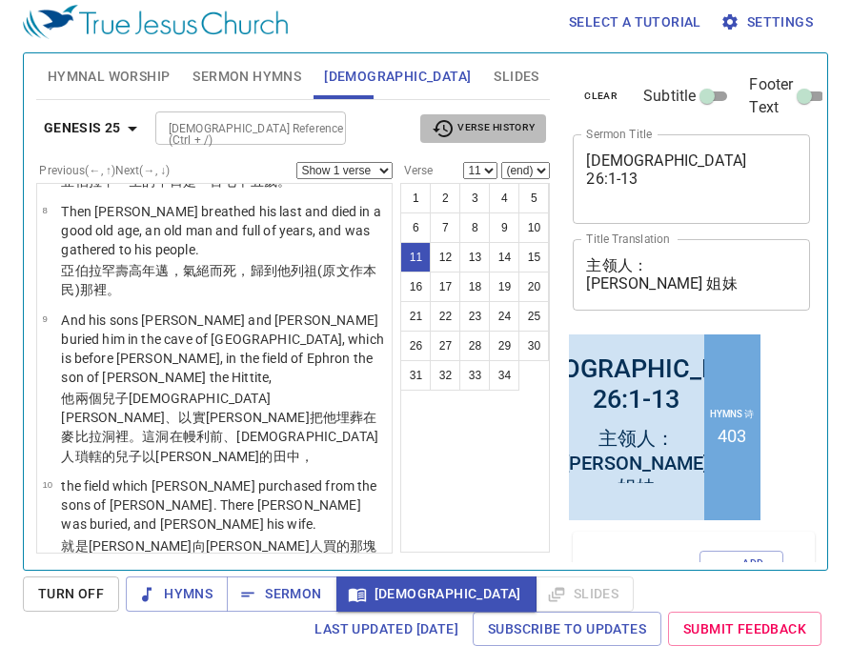
click at [476, 129] on span "Verse History" at bounding box center [482, 128] width 103 height 23
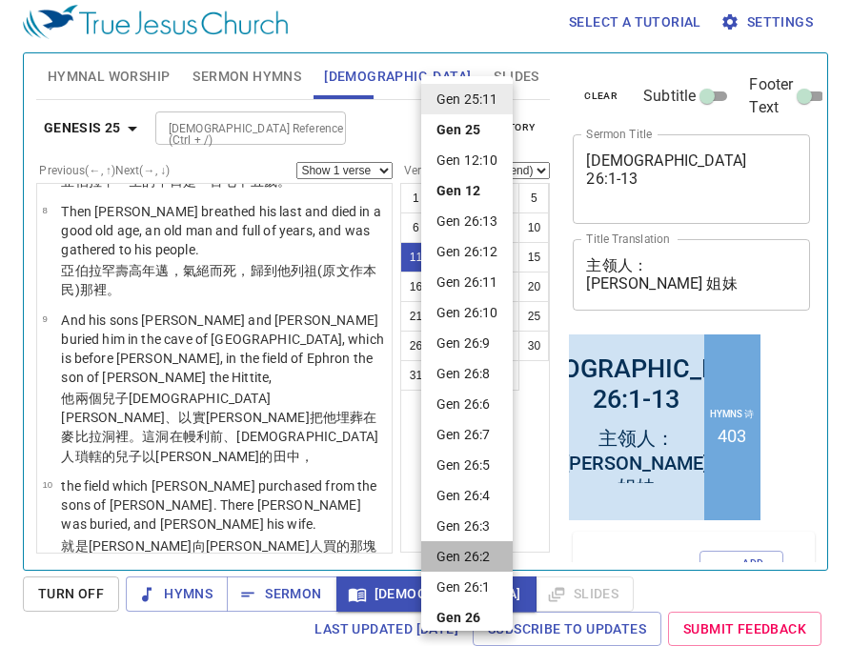
click at [475, 549] on li "Gen 26:2" at bounding box center [466, 556] width 91 height 30
select select "2"
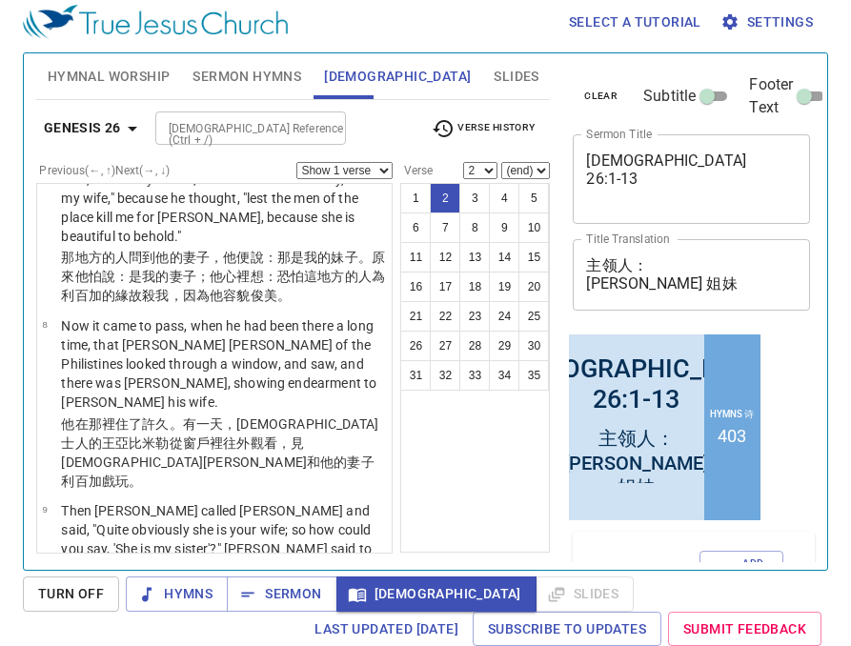
scroll to position [0, 0]
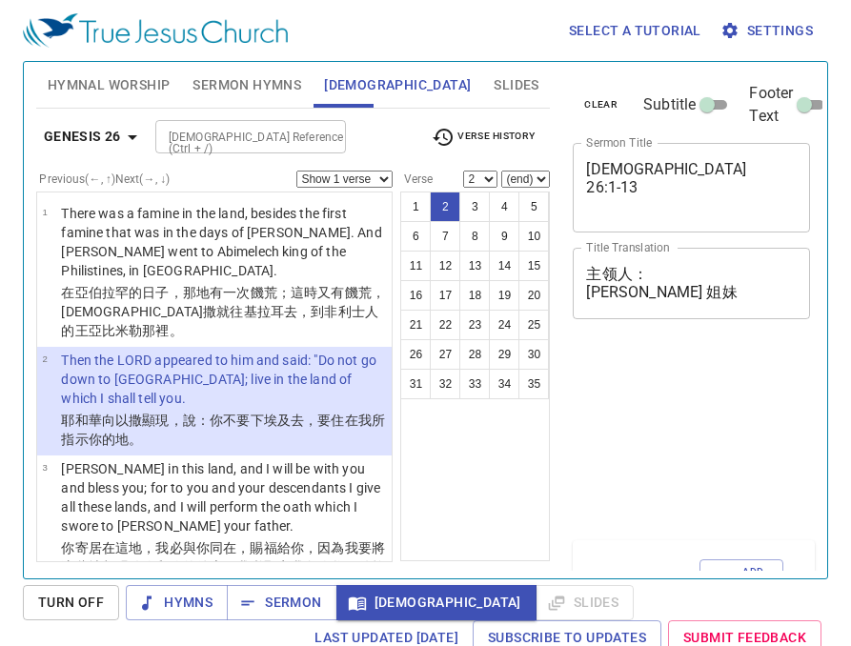
select select "2"
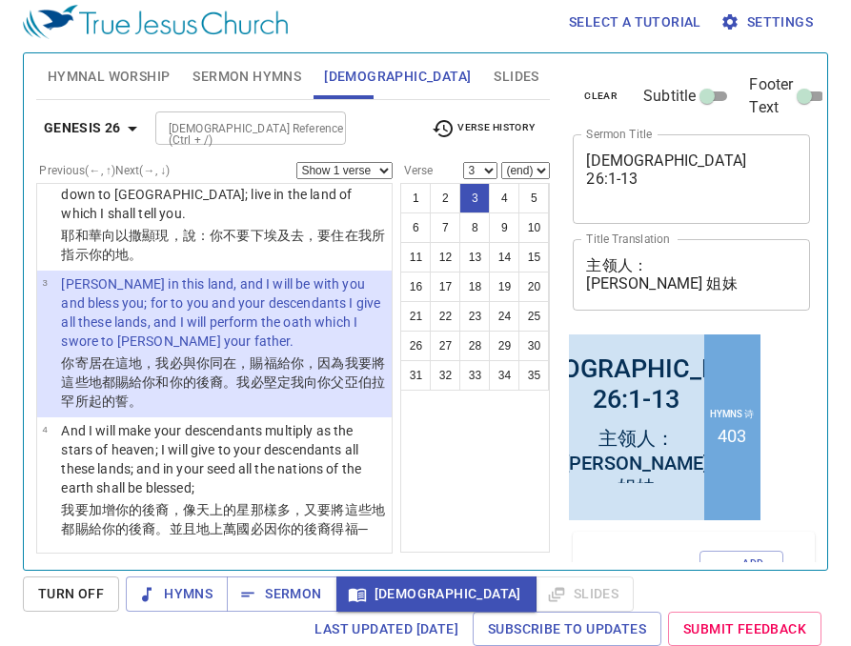
scroll to position [178, 0]
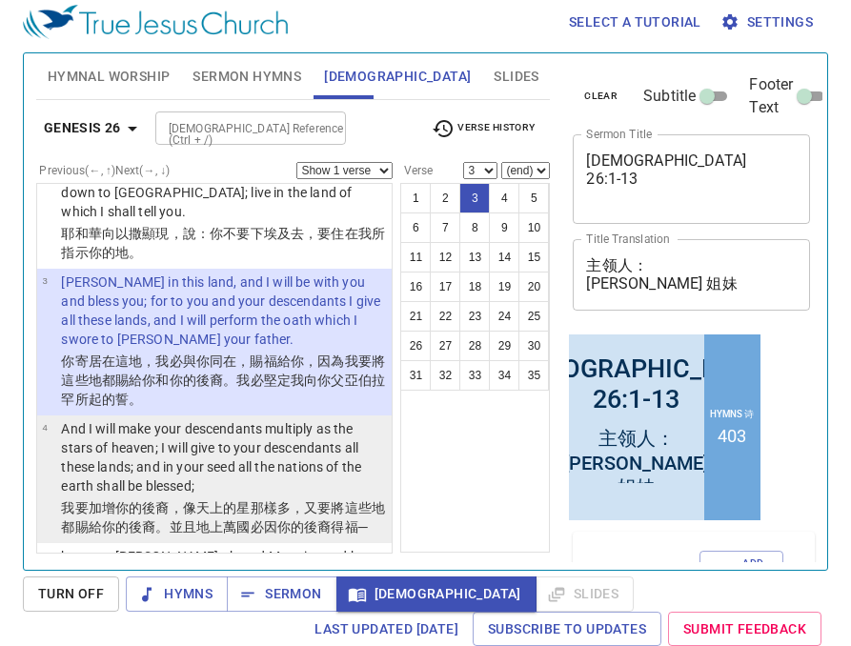
click at [209, 428] on p "And I will make your descendants multiply as the stars of heaven; I will give t…" at bounding box center [223, 457] width 325 height 76
select select "4"
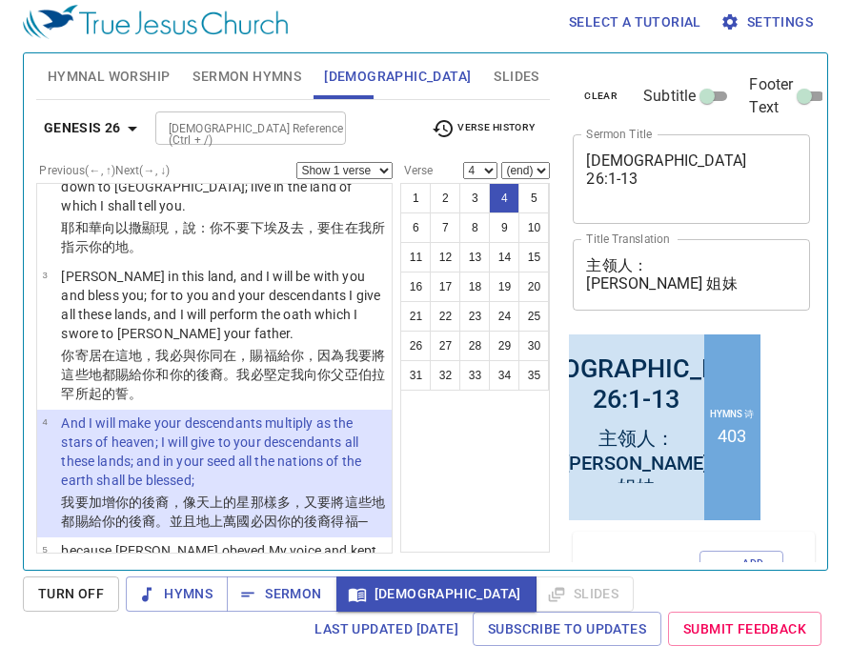
scroll to position [187, 0]
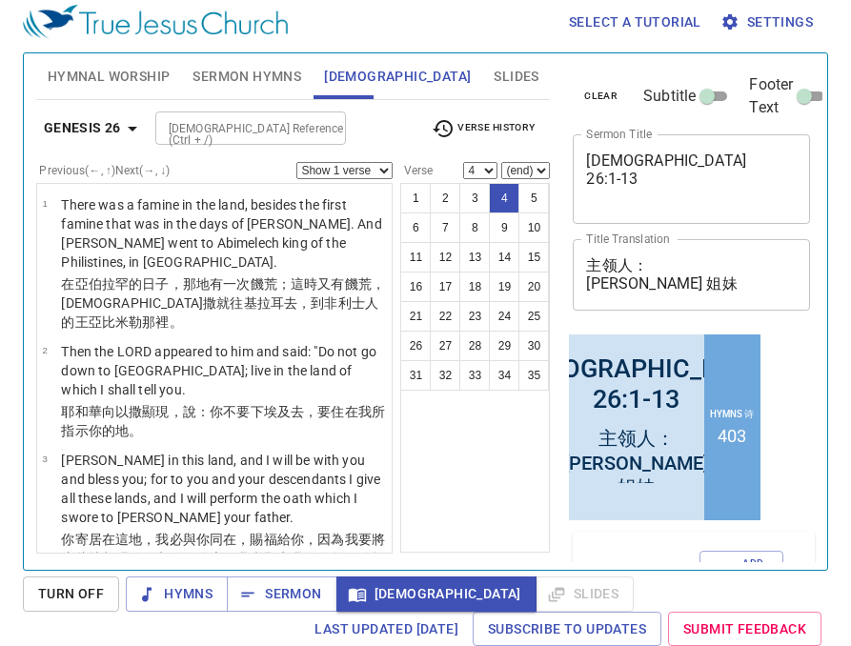
scroll to position [187, 0]
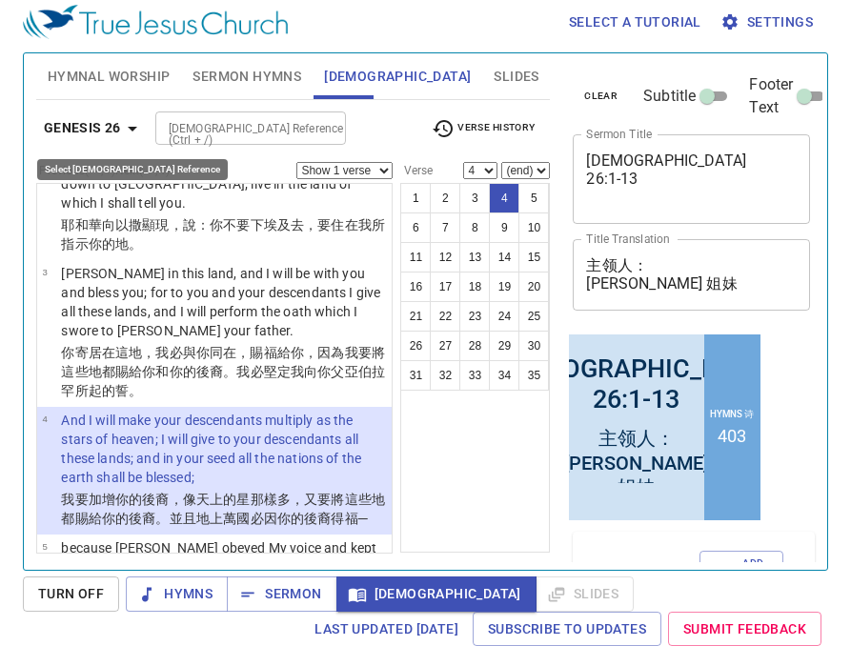
click at [133, 128] on icon "button" at bounding box center [132, 128] width 23 height 23
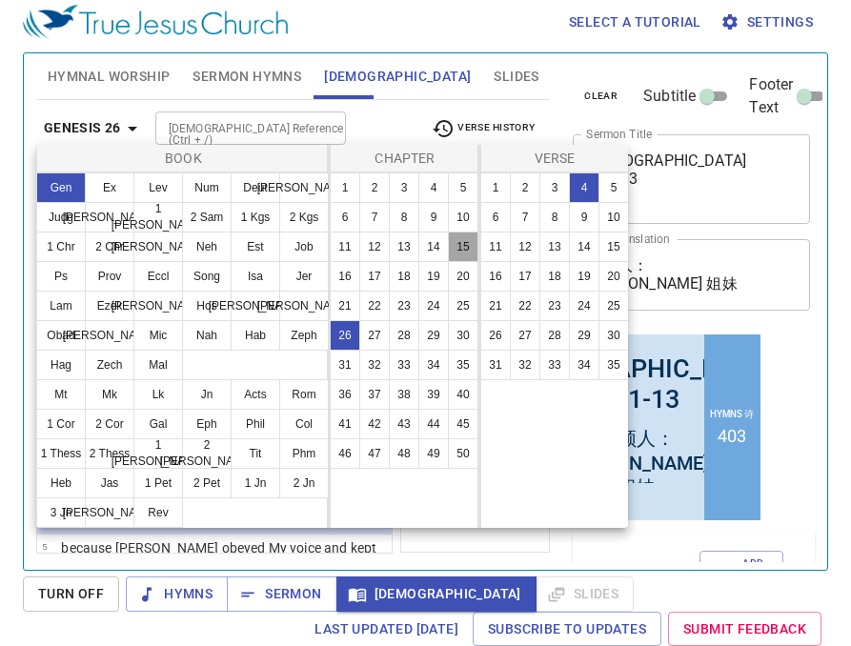
click at [461, 249] on button "15" at bounding box center [463, 246] width 30 height 30
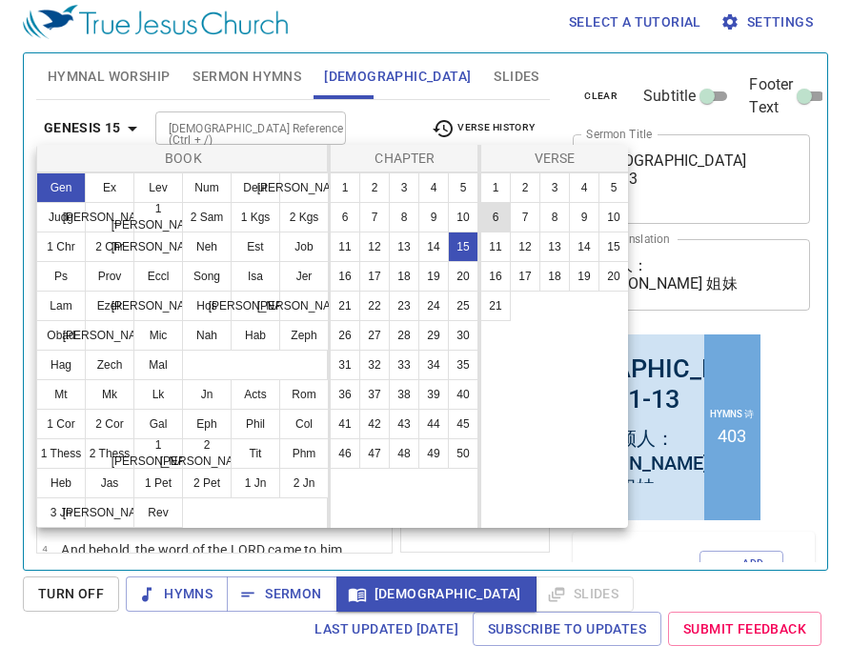
click at [497, 216] on button "6" at bounding box center [495, 217] width 30 height 30
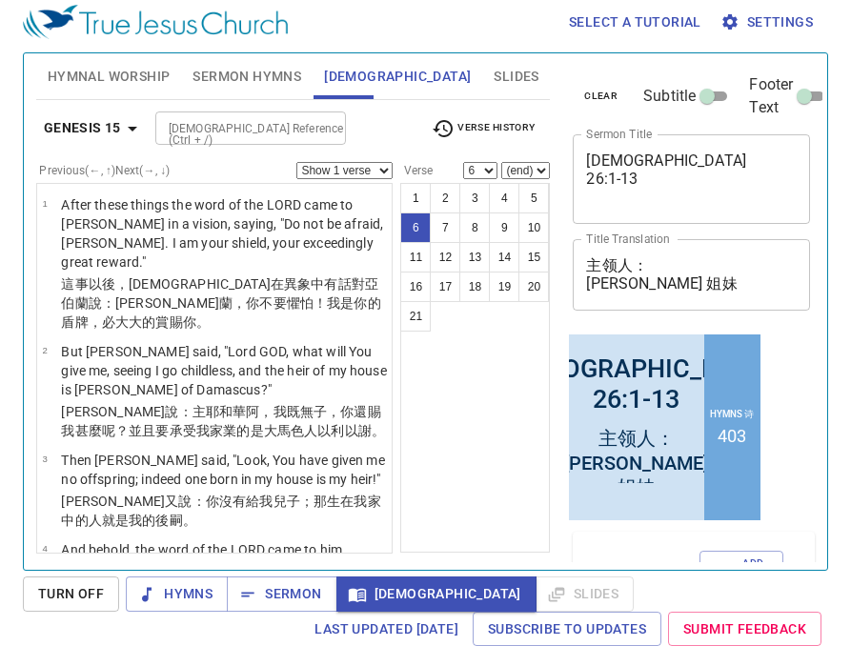
scroll to position [402, 0]
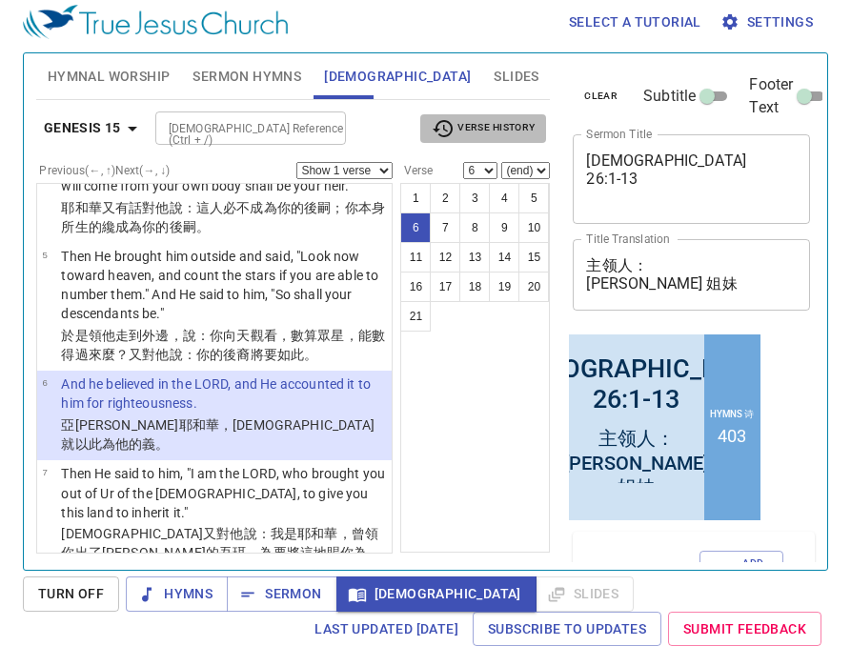
click at [487, 126] on span "Verse History" at bounding box center [482, 128] width 103 height 23
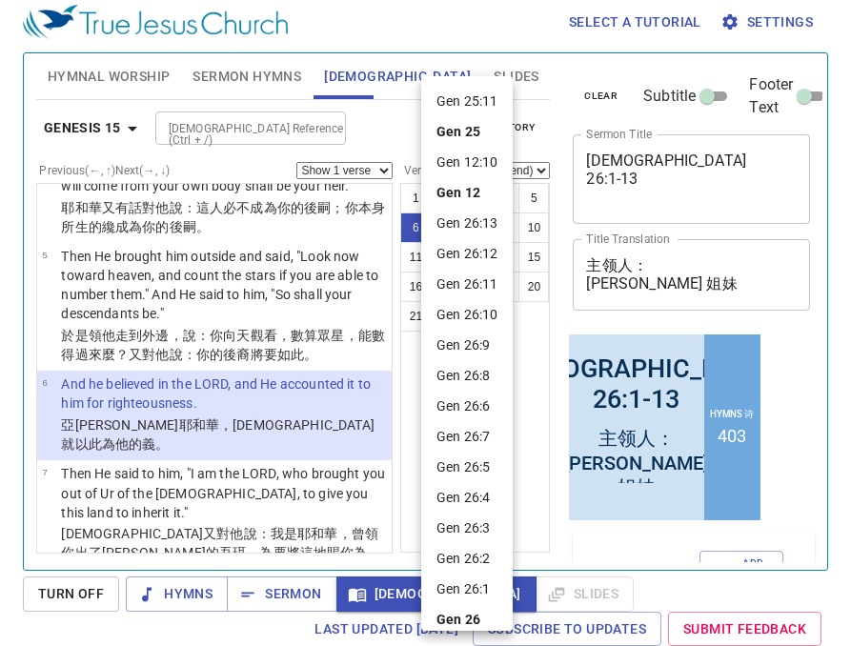
scroll to position [68, 0]
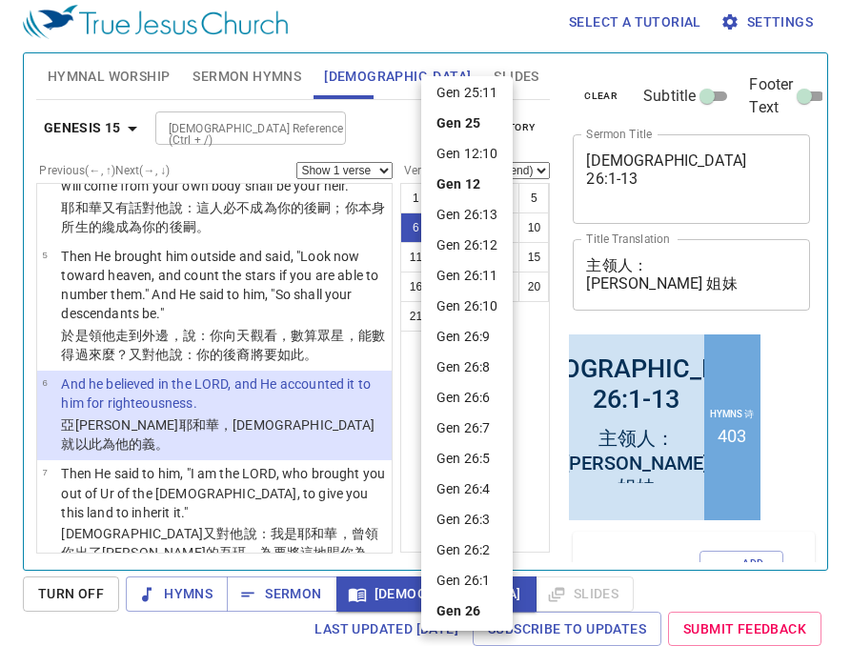
click at [472, 457] on li "Gen 26:5" at bounding box center [466, 458] width 91 height 30
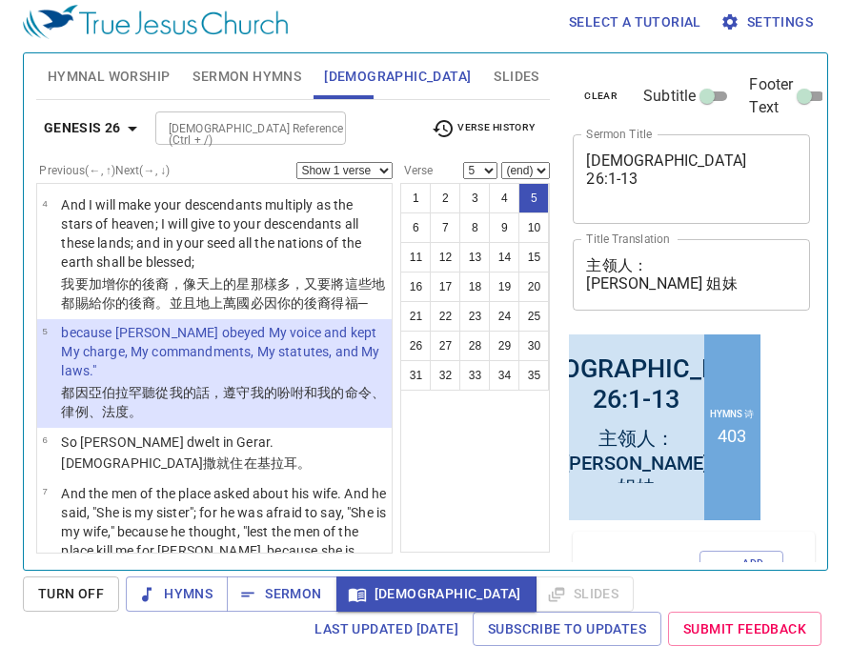
scroll to position [459, 0]
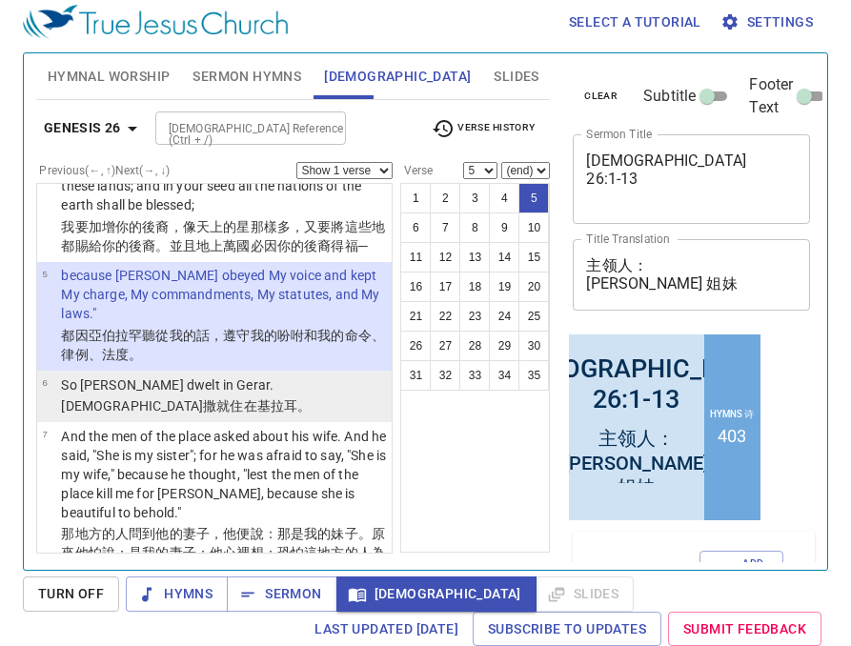
click at [350, 371] on li "6 So Isaac dwelt in Gerar. 以撒 就住 在基拉耳 。" at bounding box center [214, 396] width 355 height 51
select select "6"
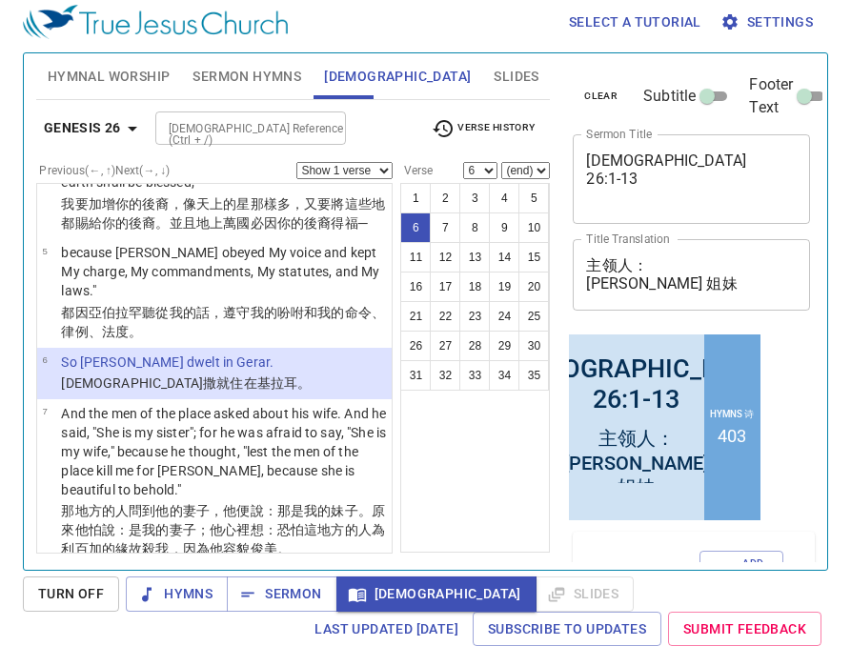
scroll to position [487, 0]
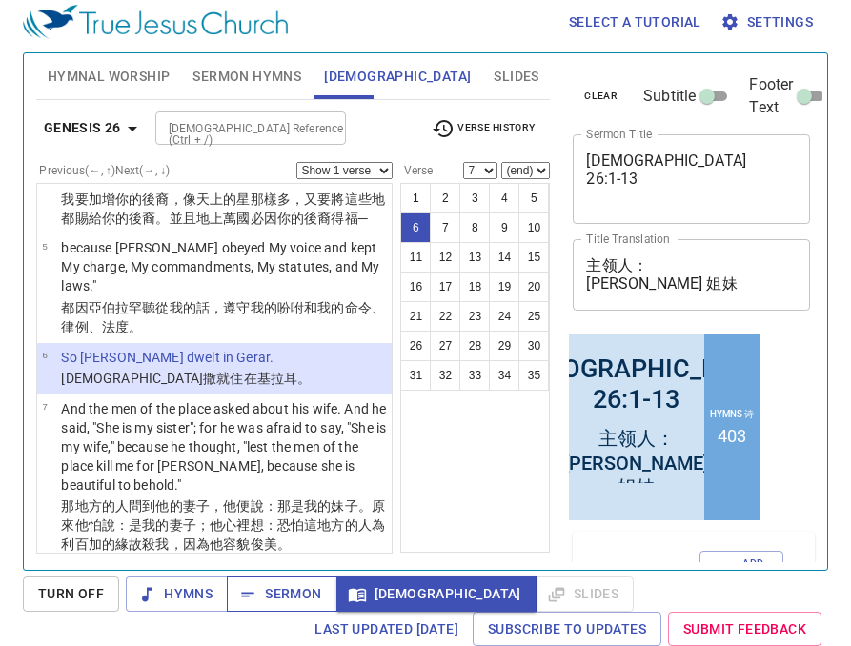
scroll to position [525, 0]
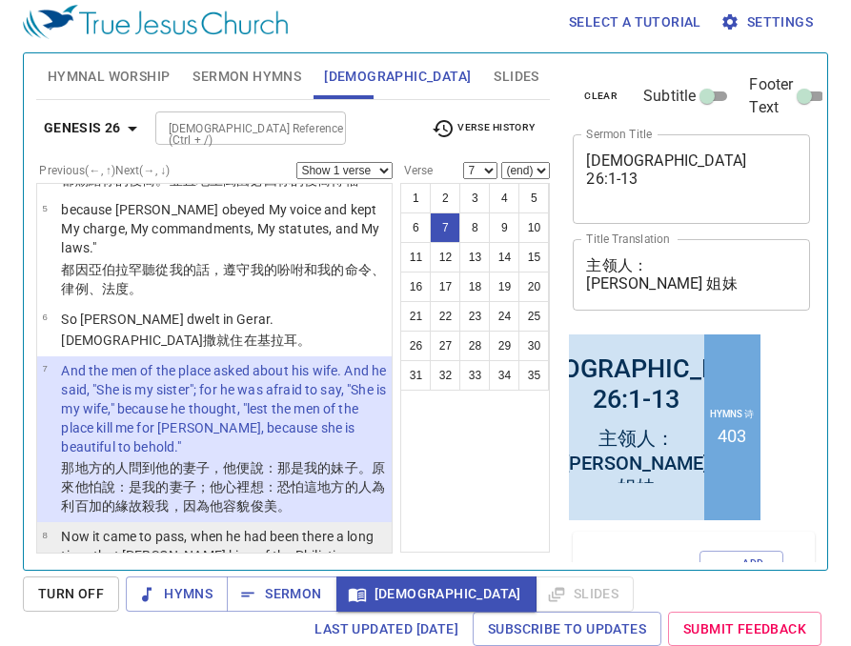
select select "8"
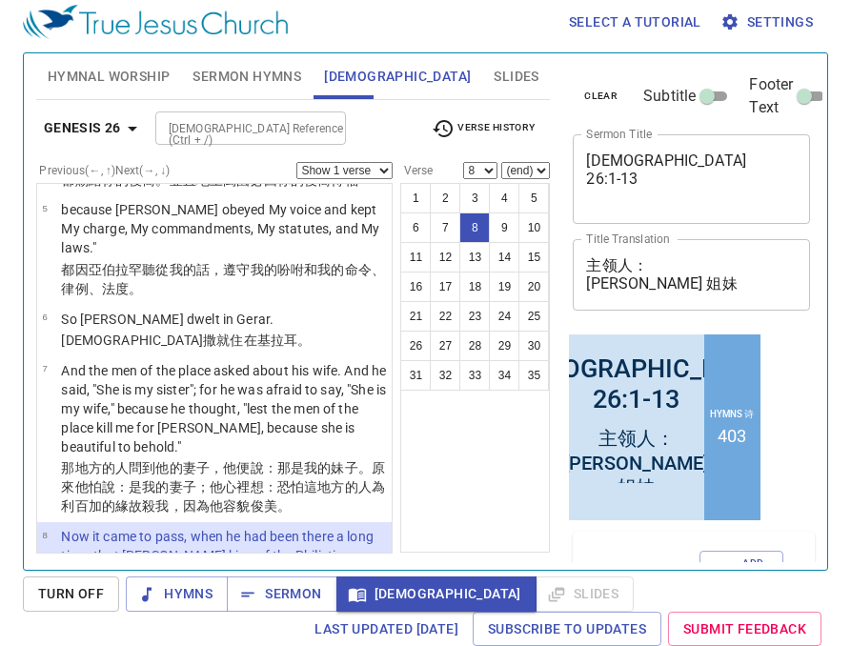
scroll to position [724, 0]
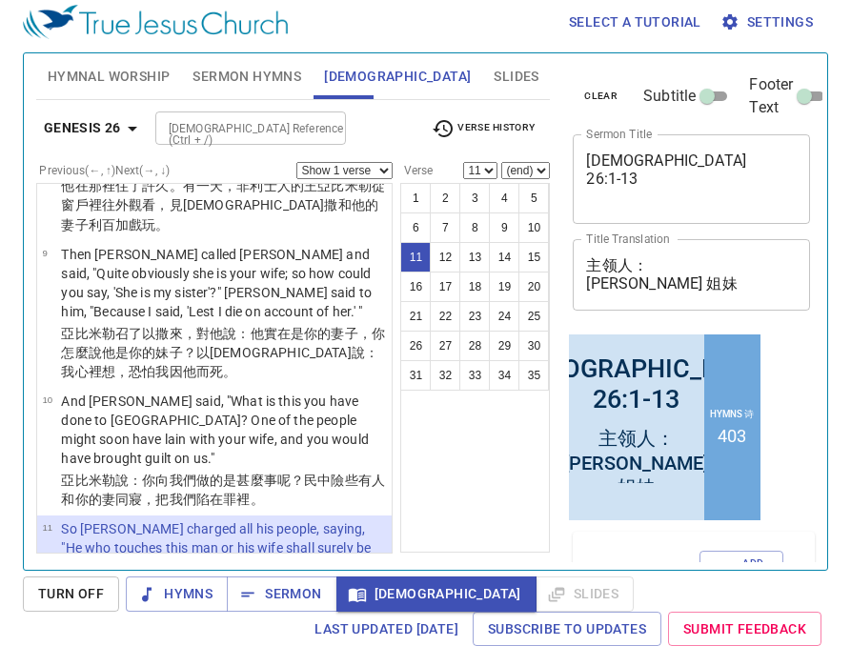
scroll to position [1011, 0]
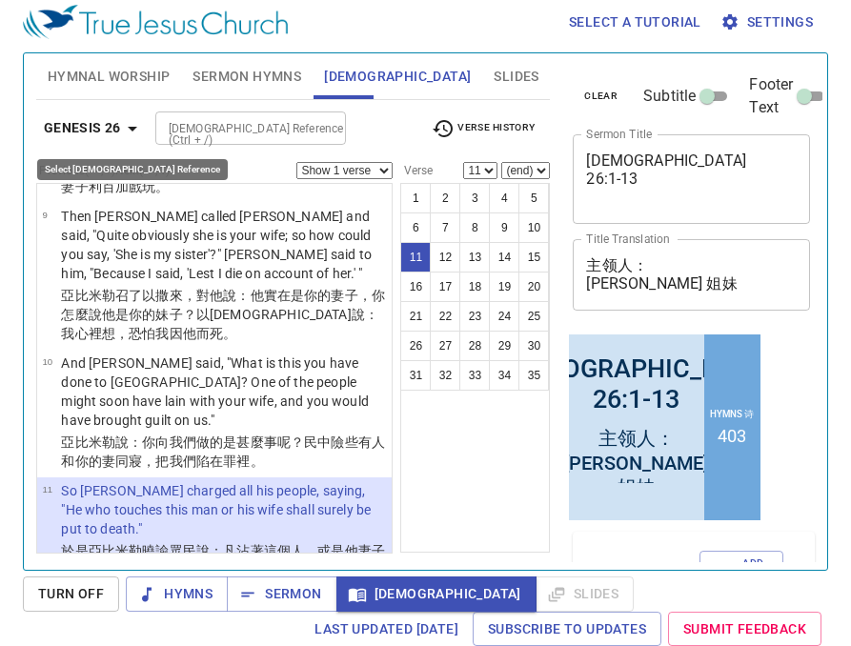
click at [134, 129] on icon "button" at bounding box center [132, 128] width 23 height 23
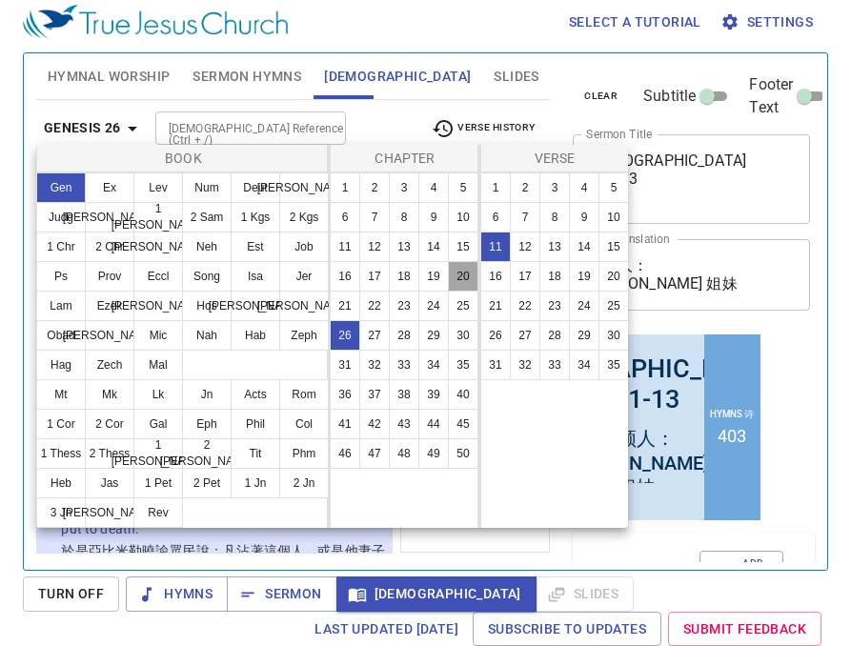
click at [466, 278] on button "20" at bounding box center [463, 276] width 30 height 30
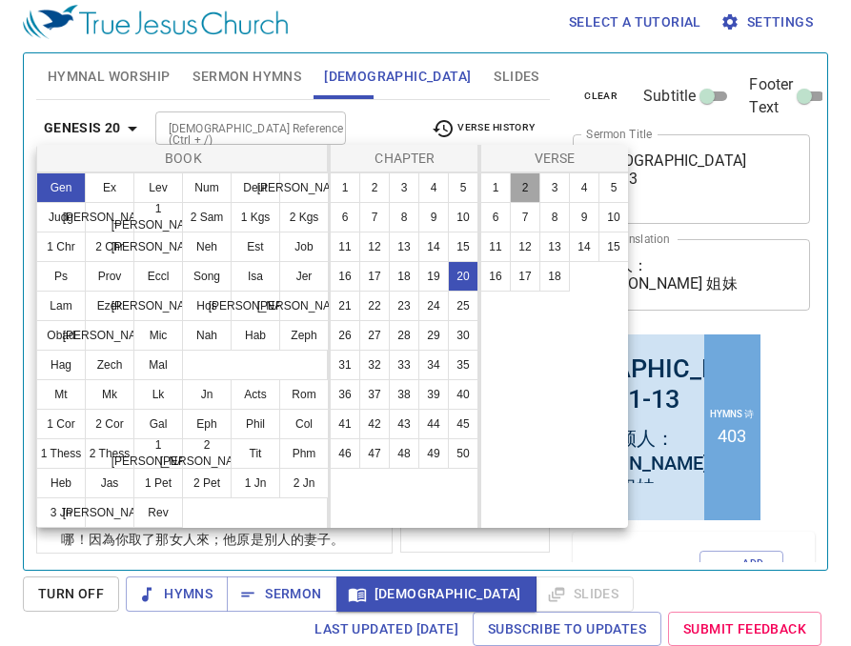
click at [519, 191] on button "2" at bounding box center [525, 187] width 30 height 30
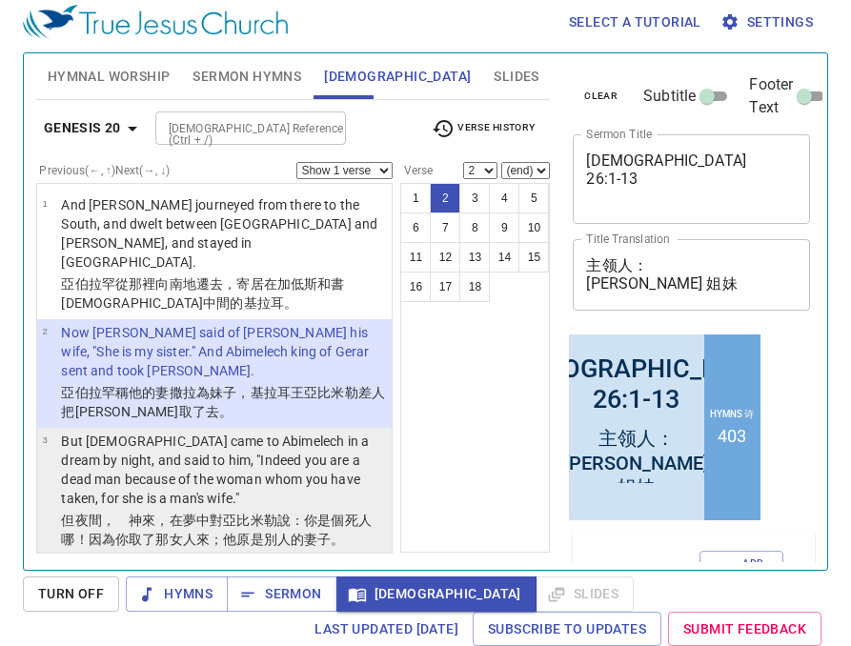
click at [260, 431] on p "But [DEMOGRAPHIC_DATA] came to Abimelech in a dream by night, and said to him, …" at bounding box center [223, 469] width 325 height 76
select select "3"
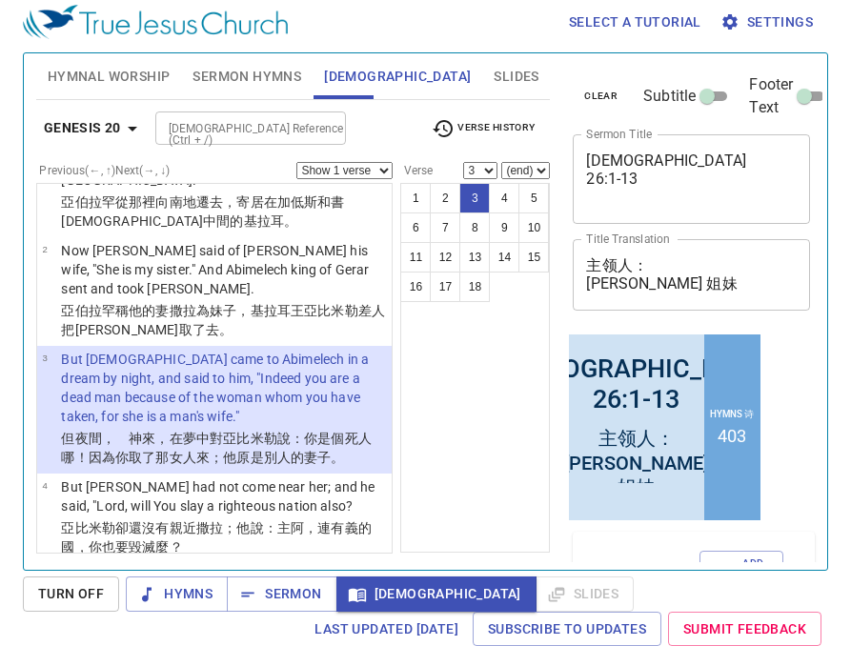
scroll to position [110, 0]
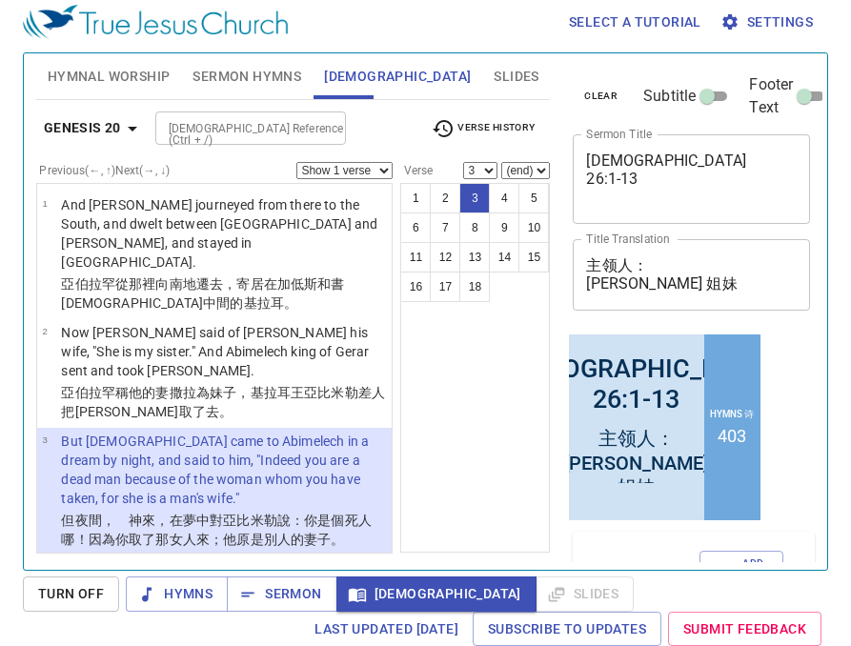
scroll to position [70, 0]
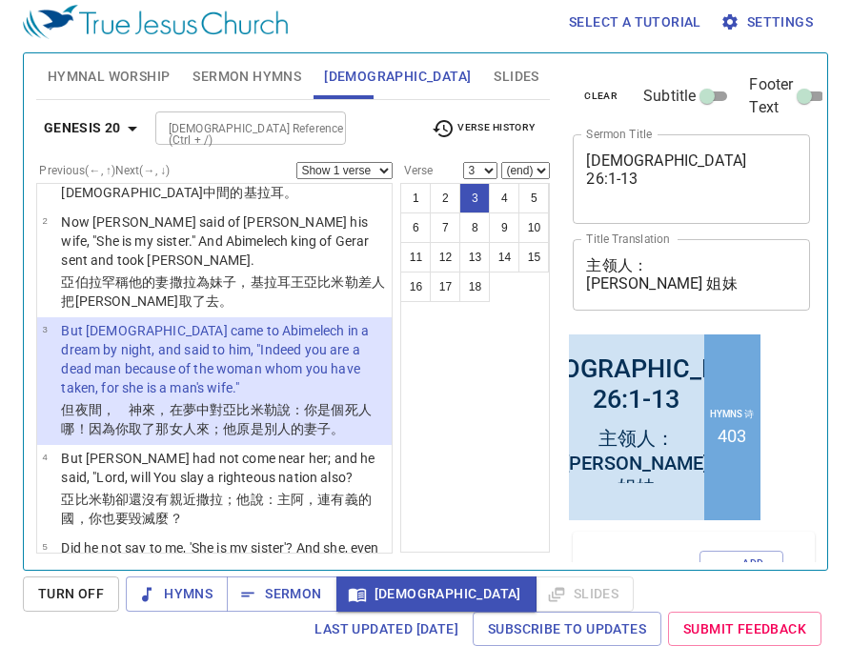
click at [467, 125] on span "Verse History" at bounding box center [482, 128] width 103 height 23
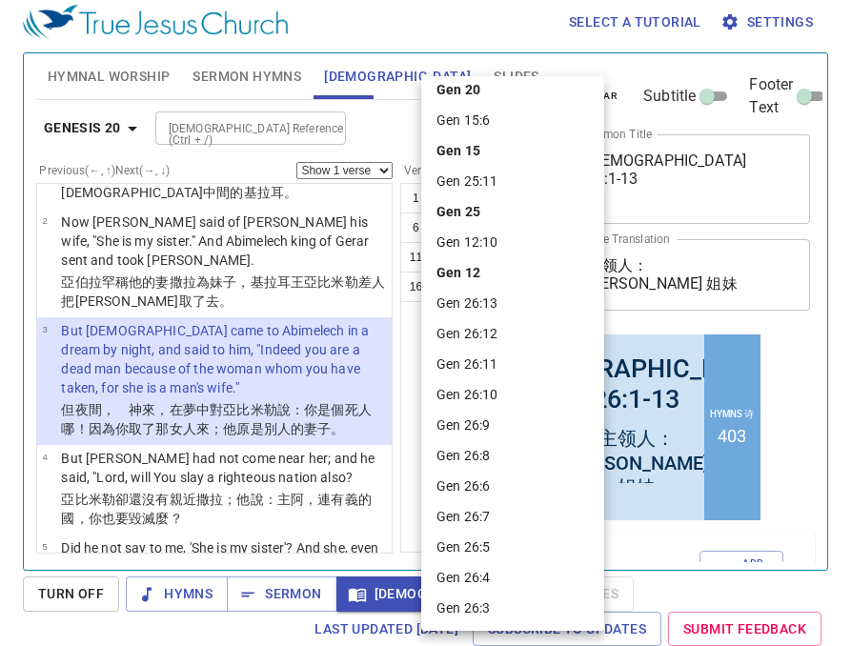
scroll to position [0, 0]
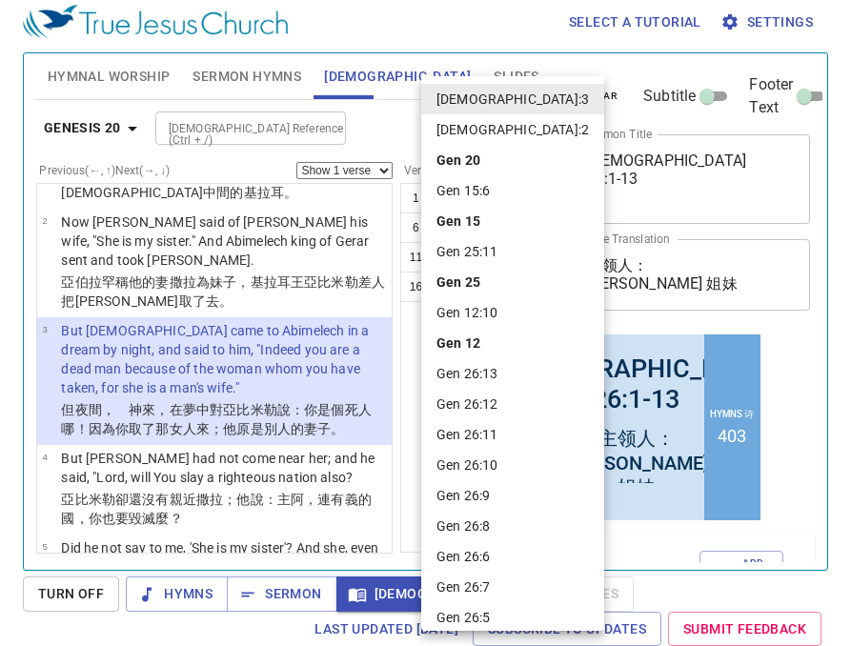
click at [485, 584] on li "Gen 26:7" at bounding box center [512, 587] width 183 height 30
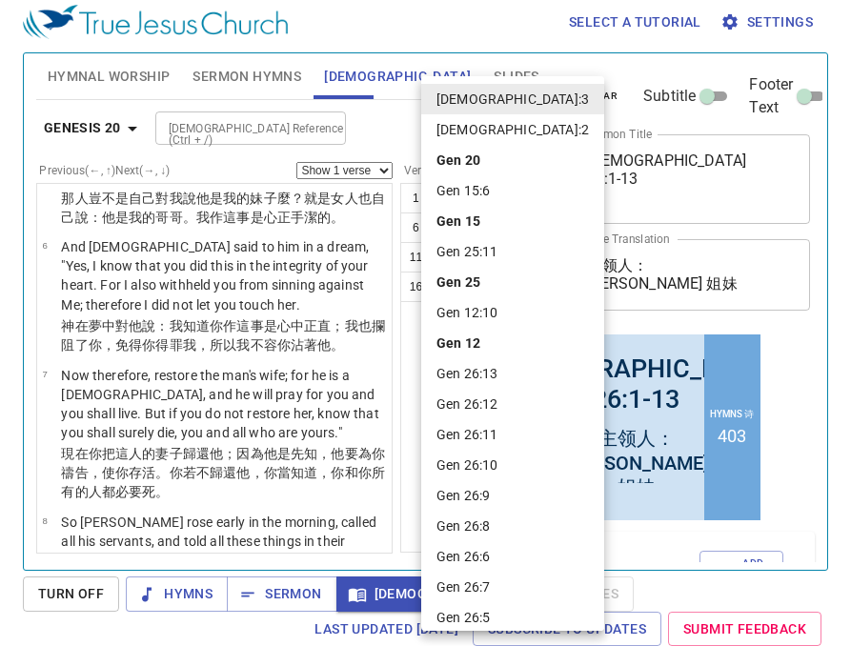
select select "7"
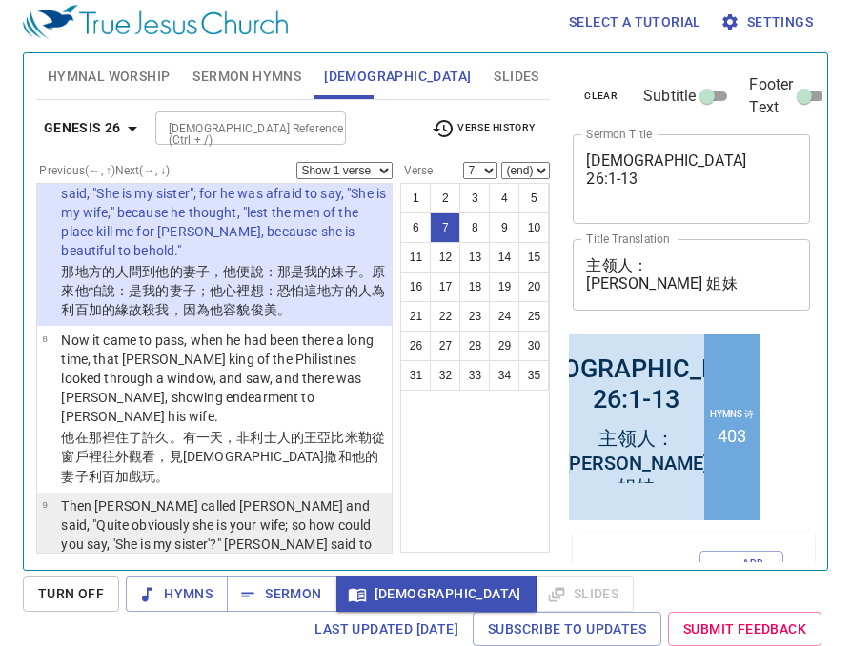
scroll to position [715, 0]
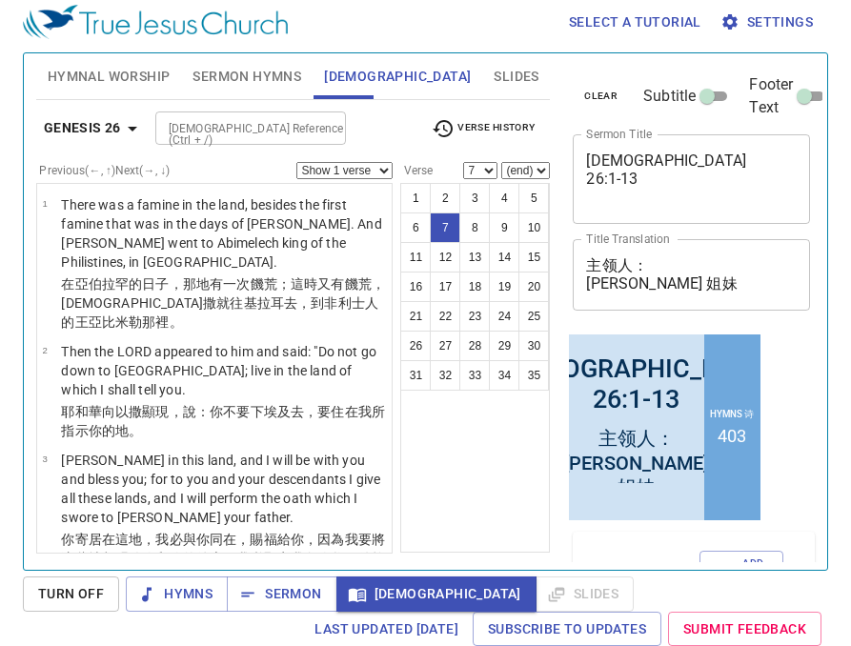
scroll to position [715, 0]
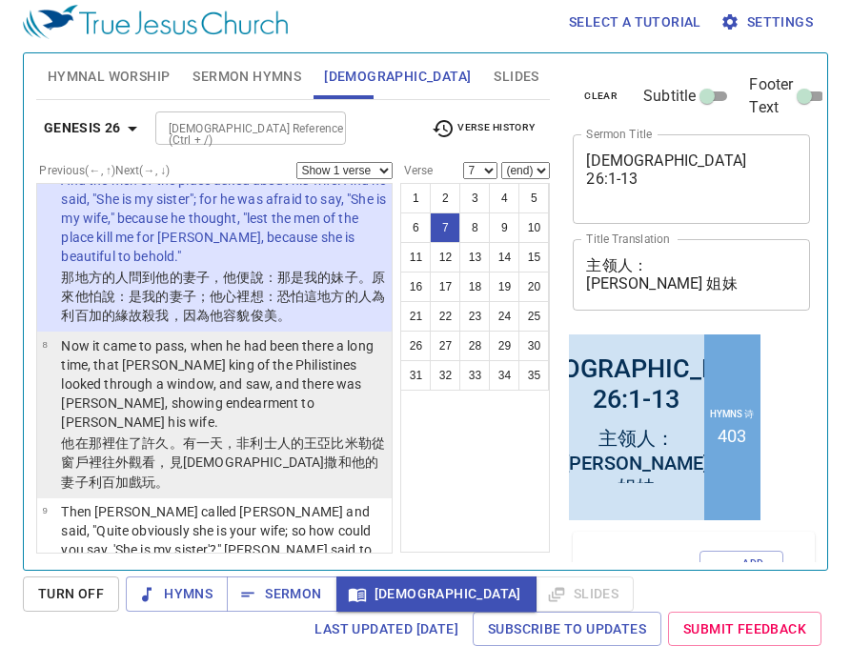
click at [208, 351] on p "Now it came to pass, when he had been there a long time, that [PERSON_NAME] kin…" at bounding box center [223, 383] width 325 height 95
select select "8"
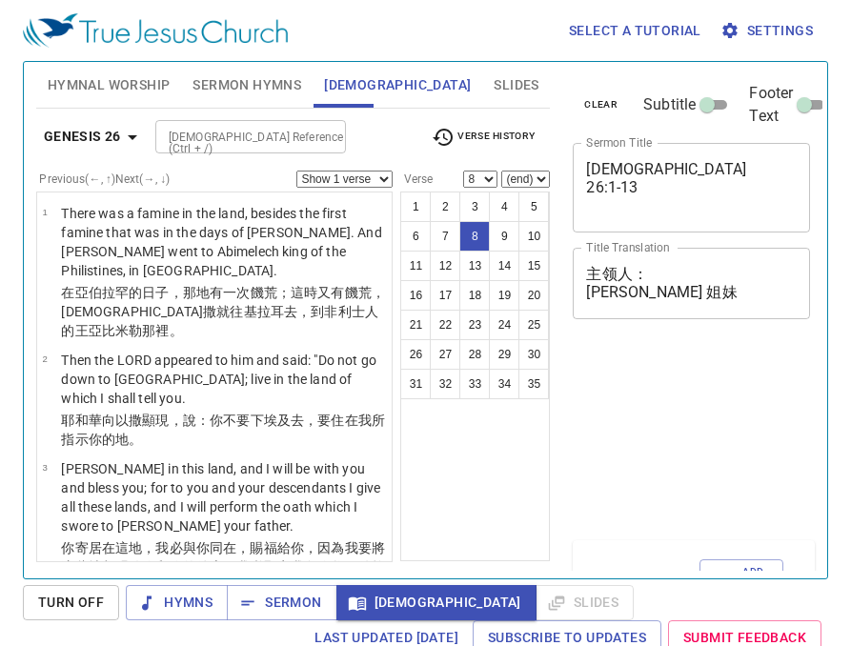
select select "8"
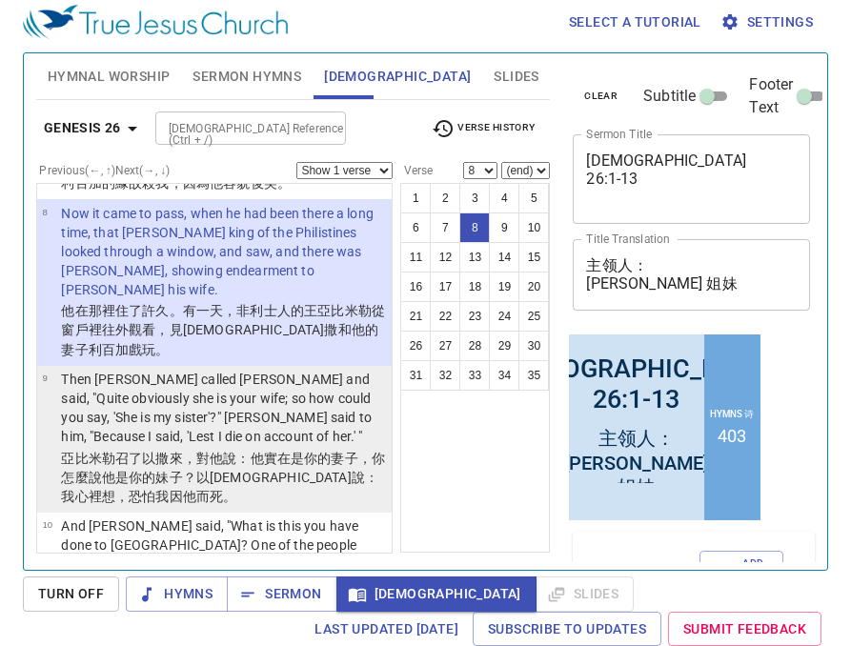
scroll to position [885, 0]
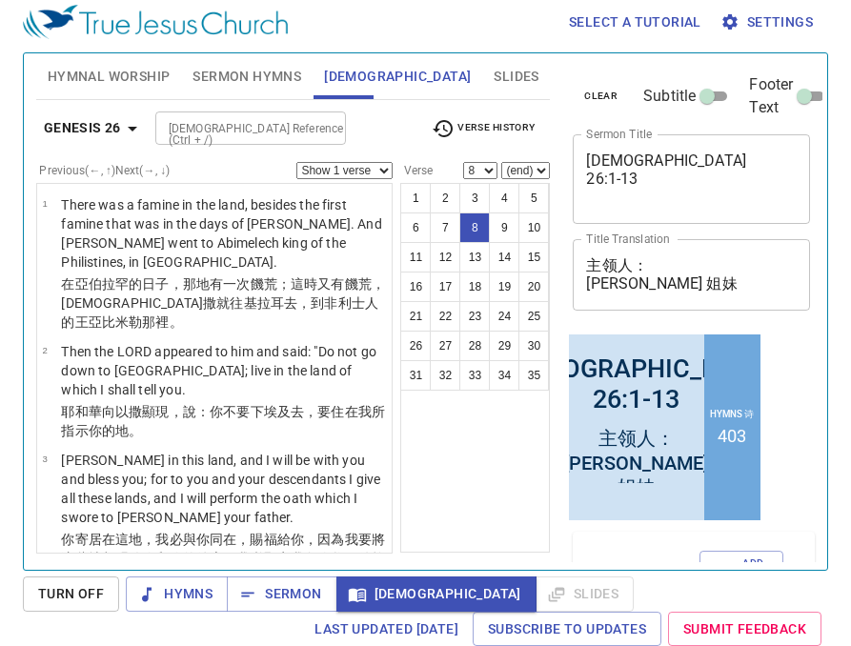
scroll to position [885, 0]
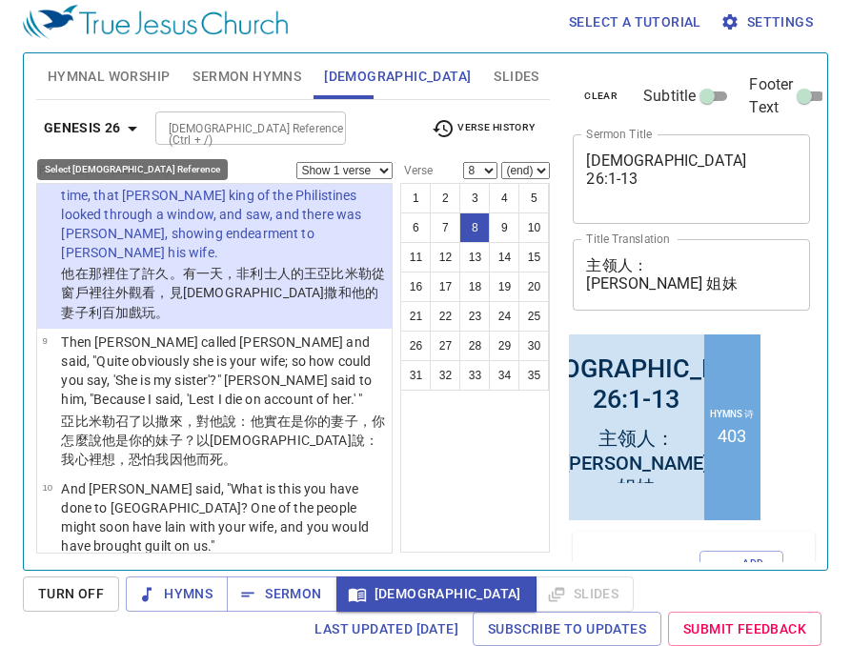
click at [134, 129] on icon "button" at bounding box center [132, 128] width 23 height 23
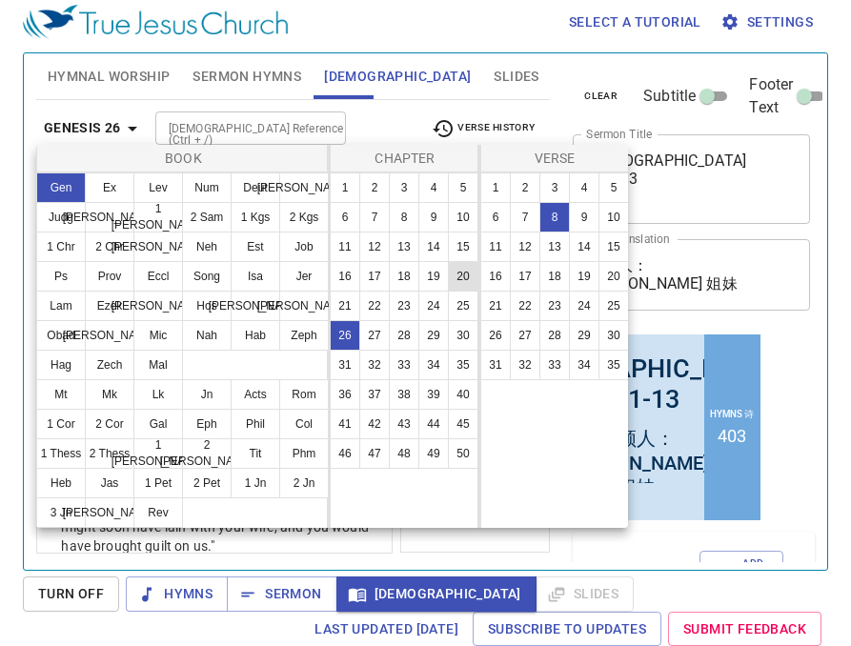
click at [465, 279] on button "20" at bounding box center [463, 276] width 30 height 30
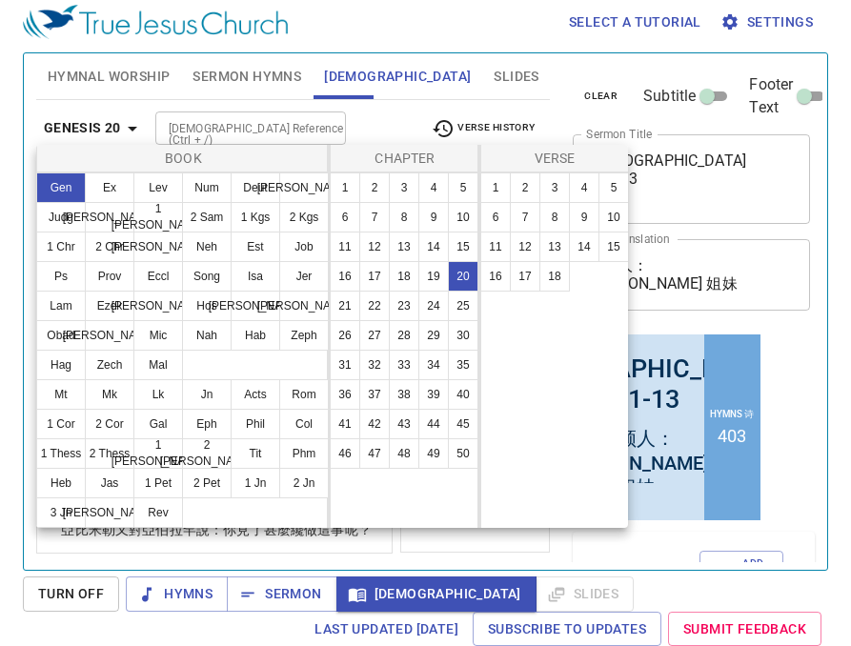
scroll to position [0, 0]
click at [583, 191] on button "4" at bounding box center [584, 187] width 30 height 30
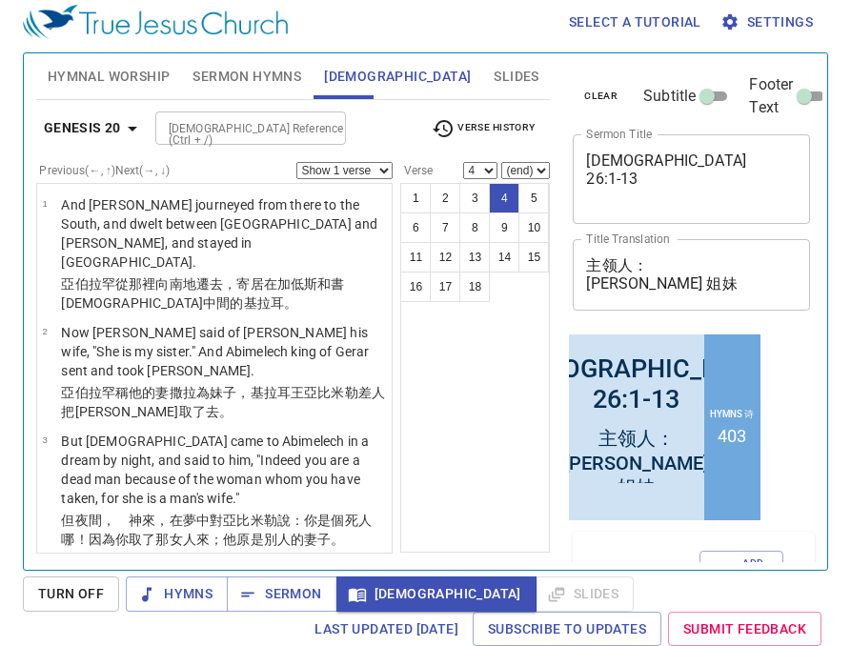
scroll to position [193, 0]
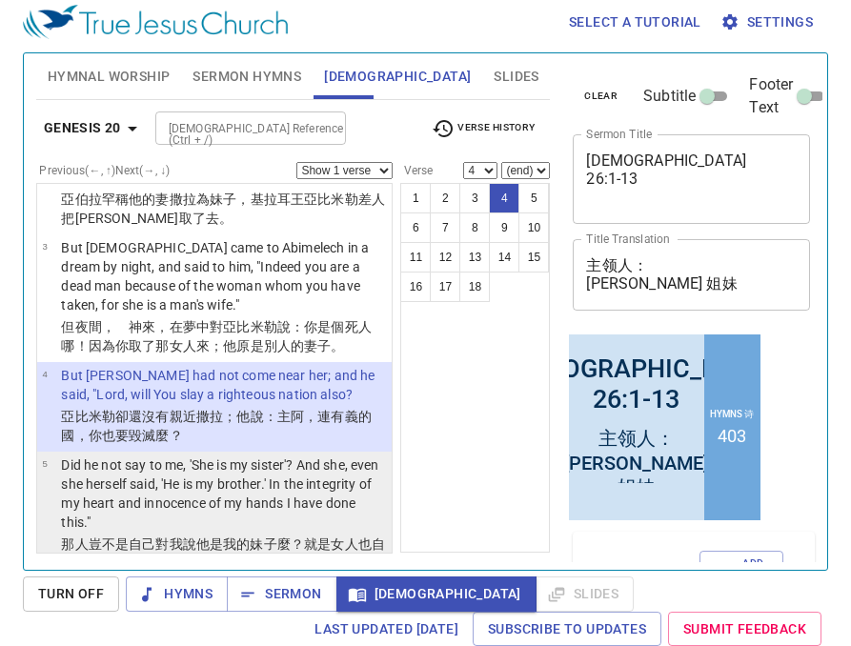
click at [291, 536] on wh269 "麼？就是女人 也 自己 說 ：他 是我的哥哥 。我作 這 事是心 正 手 潔 的。" at bounding box center [223, 553] width 324 height 34
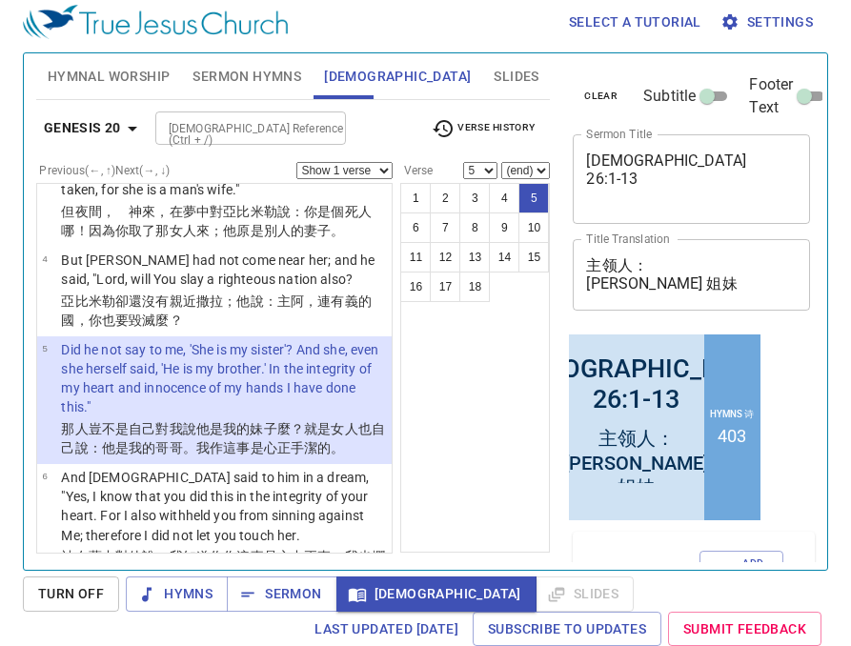
scroll to position [316, 0]
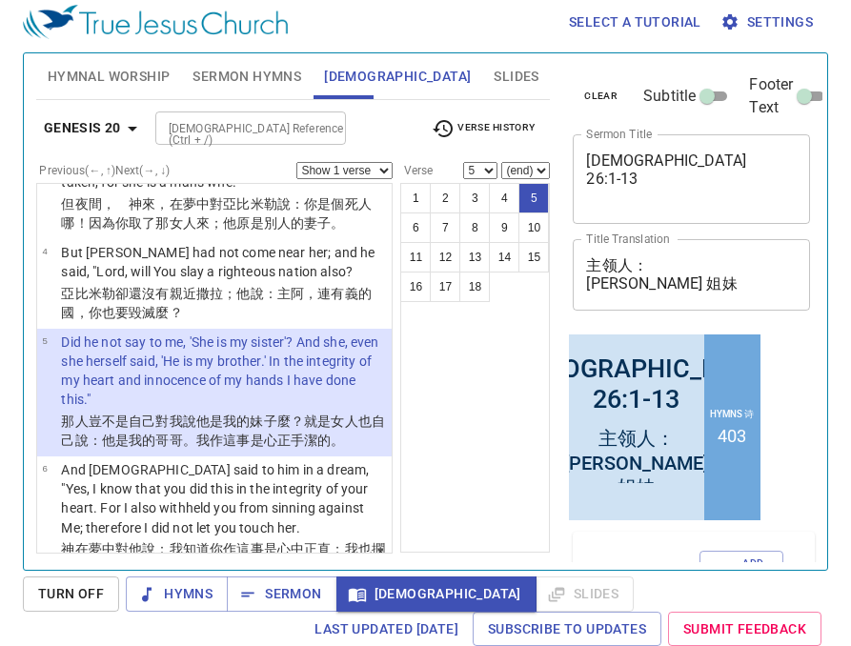
select select "6"
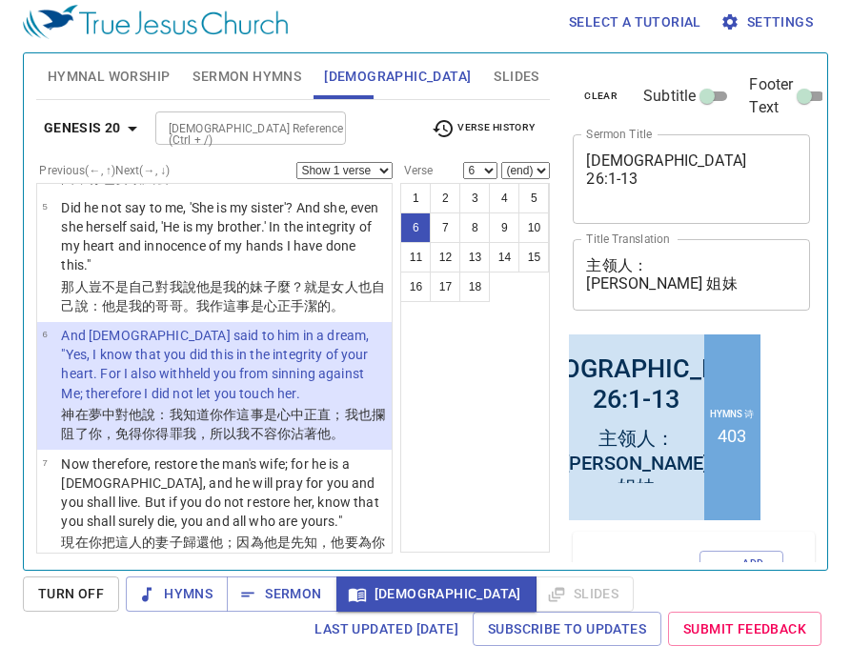
scroll to position [451, 0]
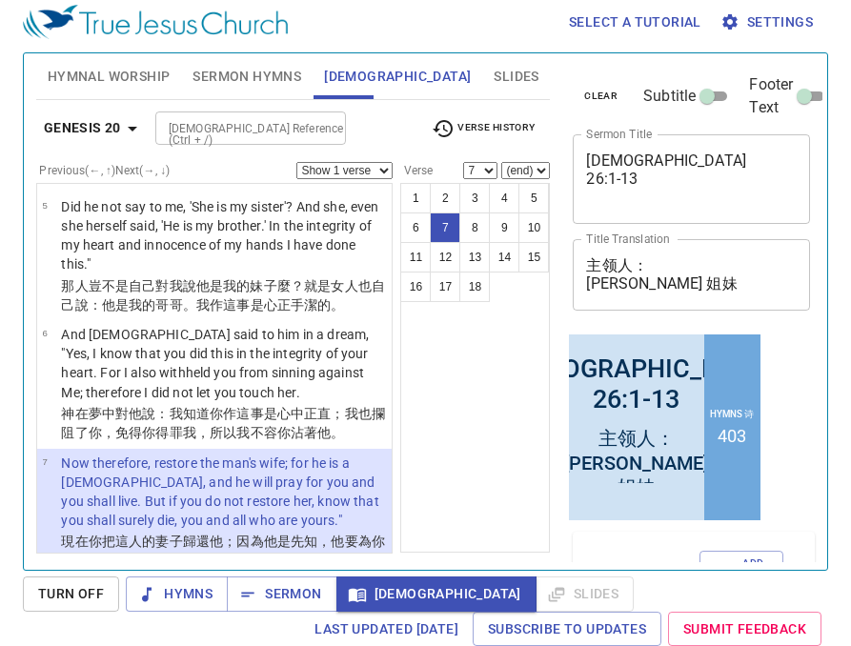
scroll to position [606, 0]
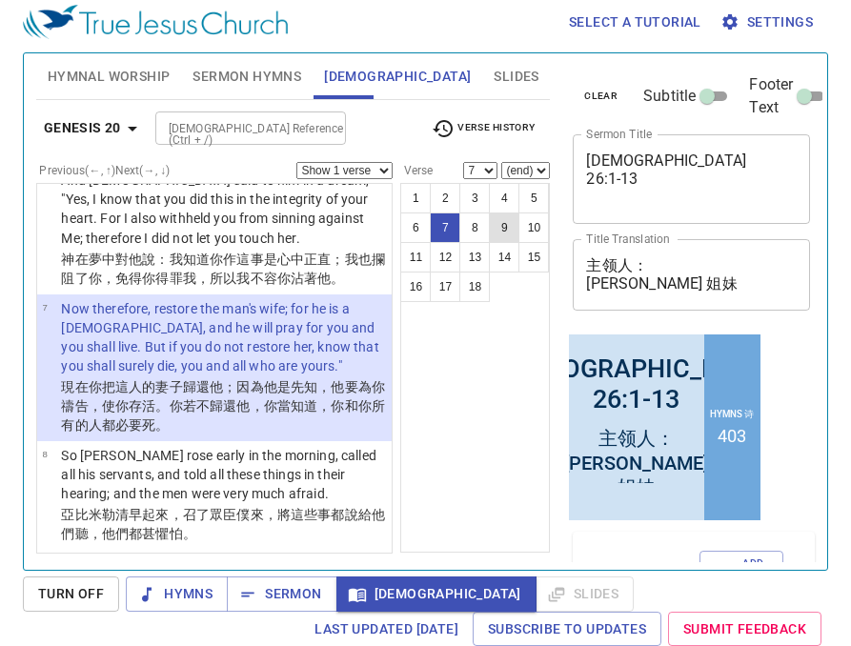
click at [503, 231] on button "9" at bounding box center [504, 227] width 30 height 30
select select "9"
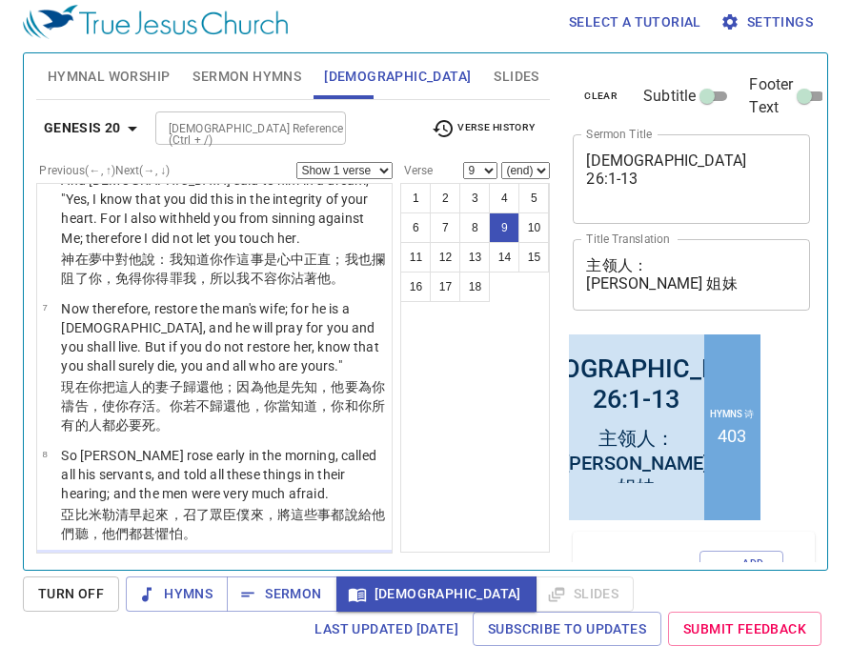
scroll to position [832, 0]
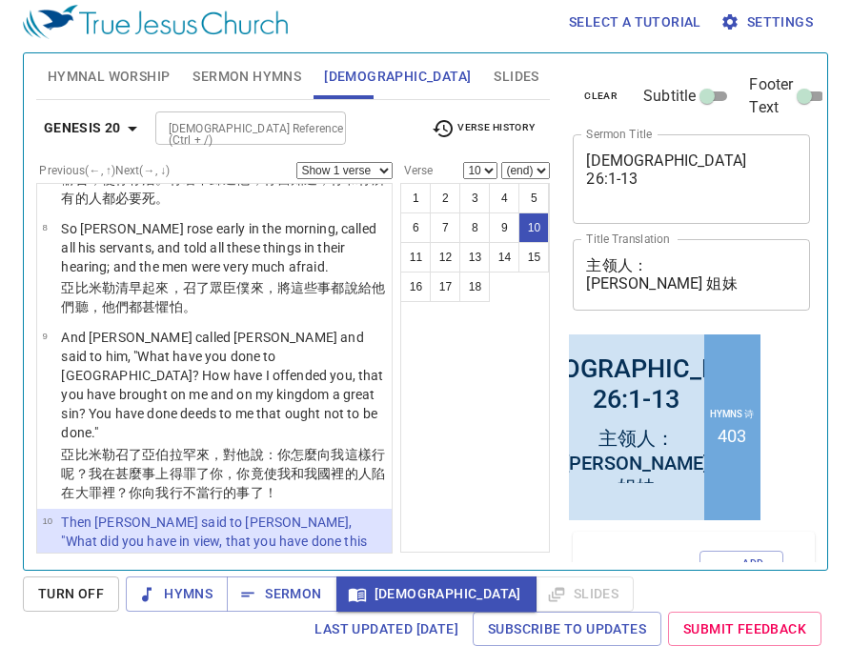
select select "11"
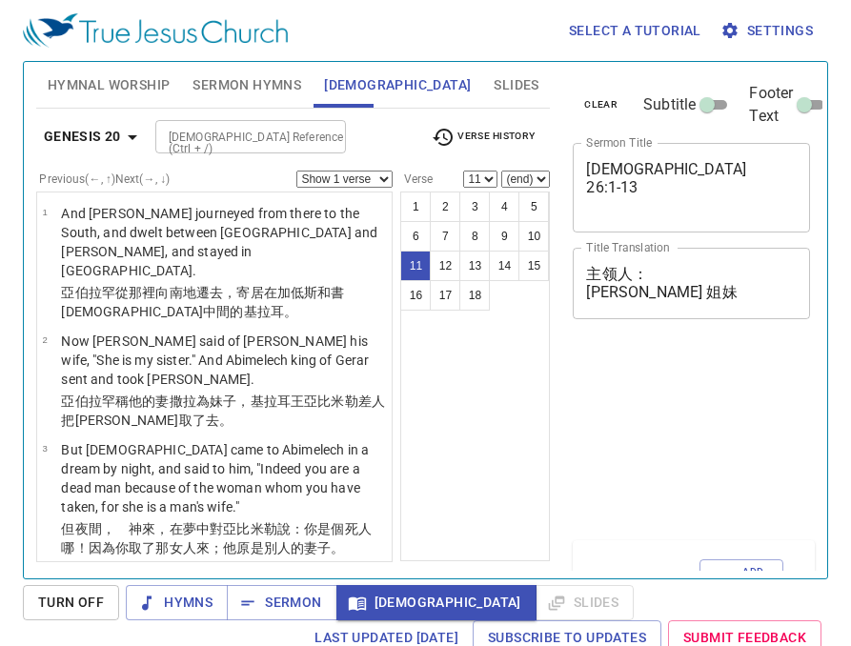
select select "11"
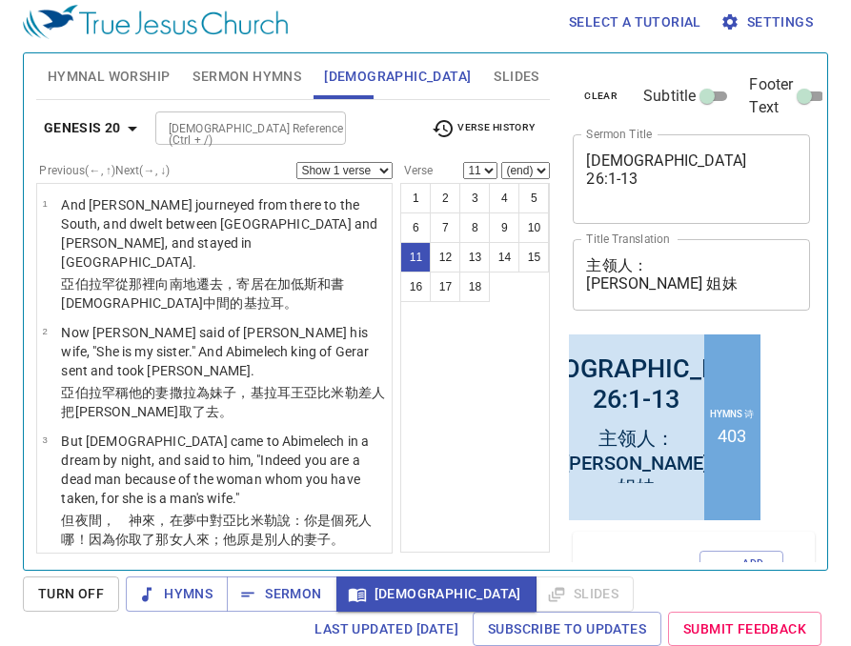
scroll to position [1040, 0]
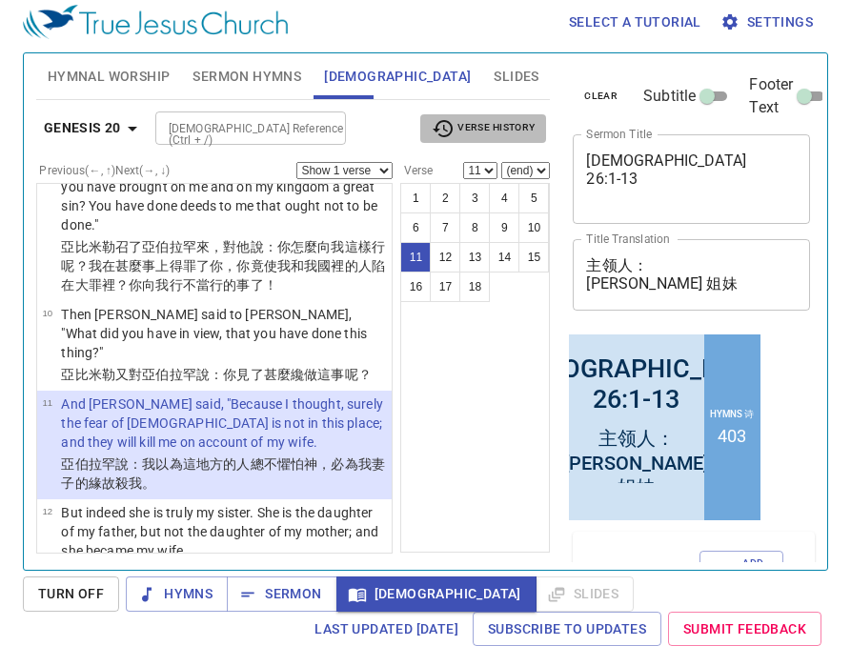
click at [488, 130] on span "Verse History" at bounding box center [482, 128] width 103 height 23
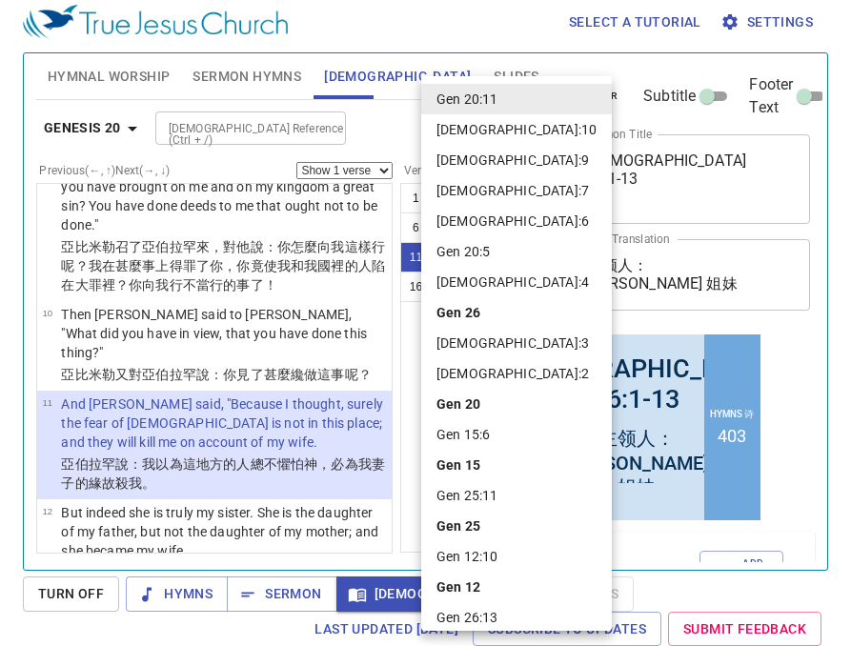
scroll to position [70, 0]
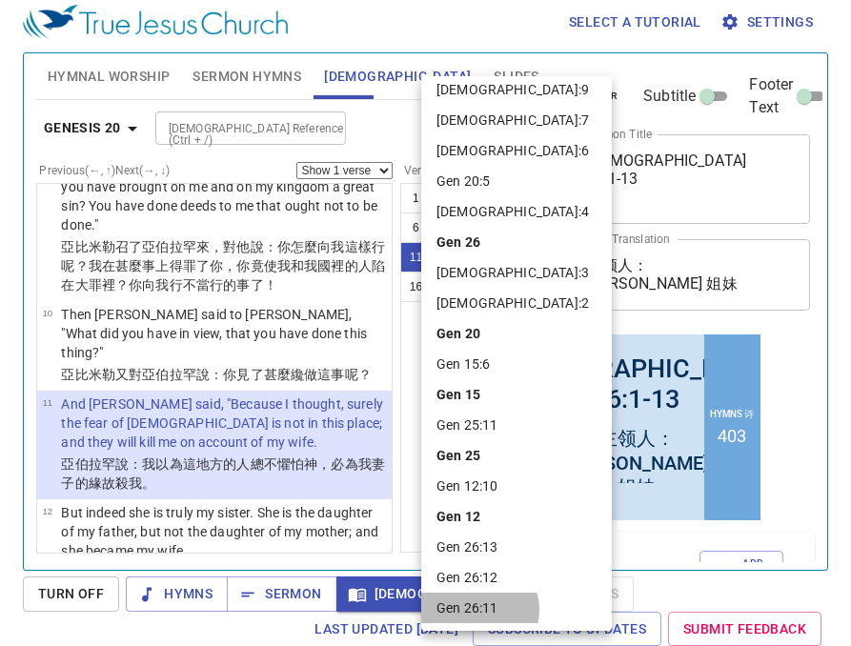
click at [478, 610] on li "Gen 26:11" at bounding box center [516, 607] width 191 height 30
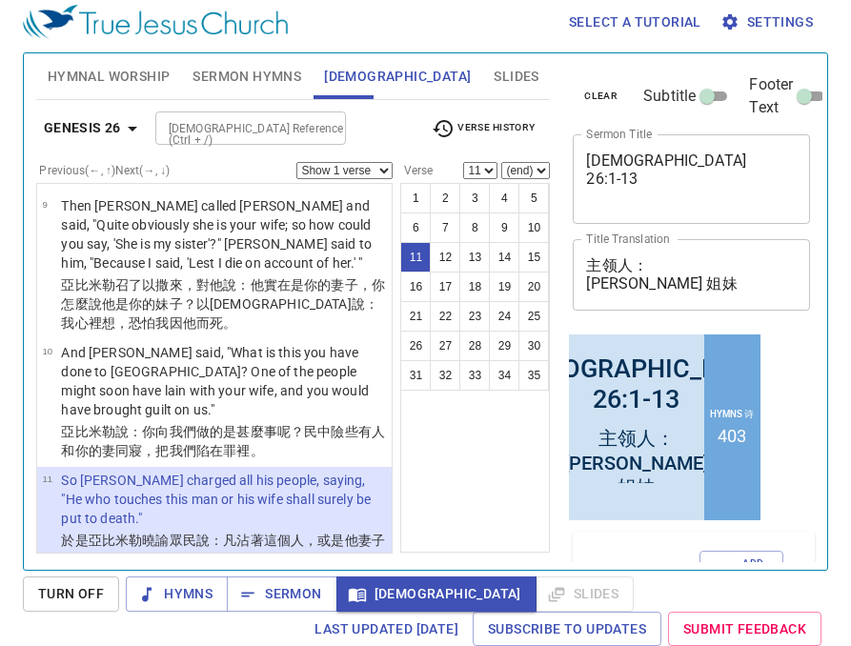
click at [212, 579] on p "Then Isaac sowed in that land, and reaped in the same year a hundredfold; and t…" at bounding box center [223, 607] width 325 height 57
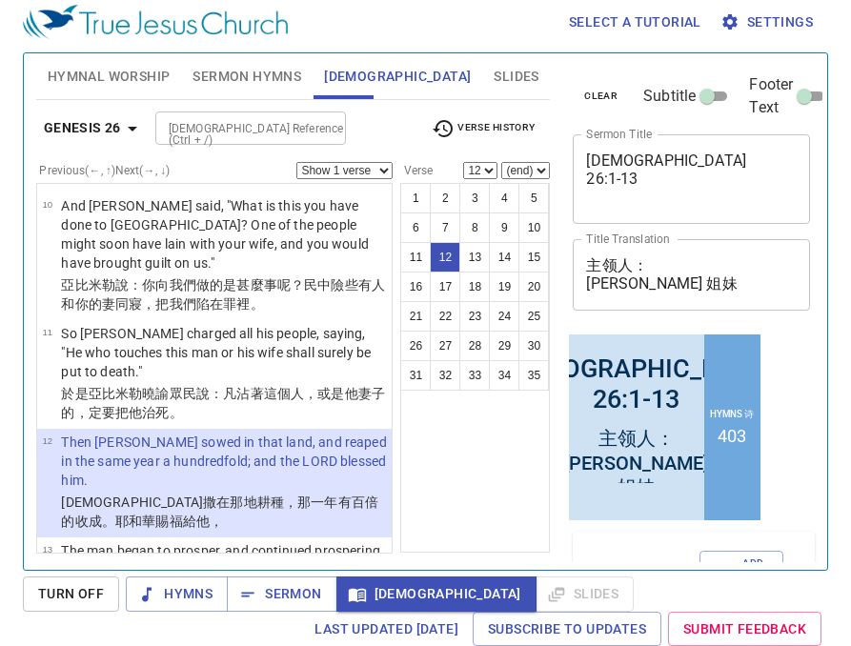
scroll to position [1192, 0]
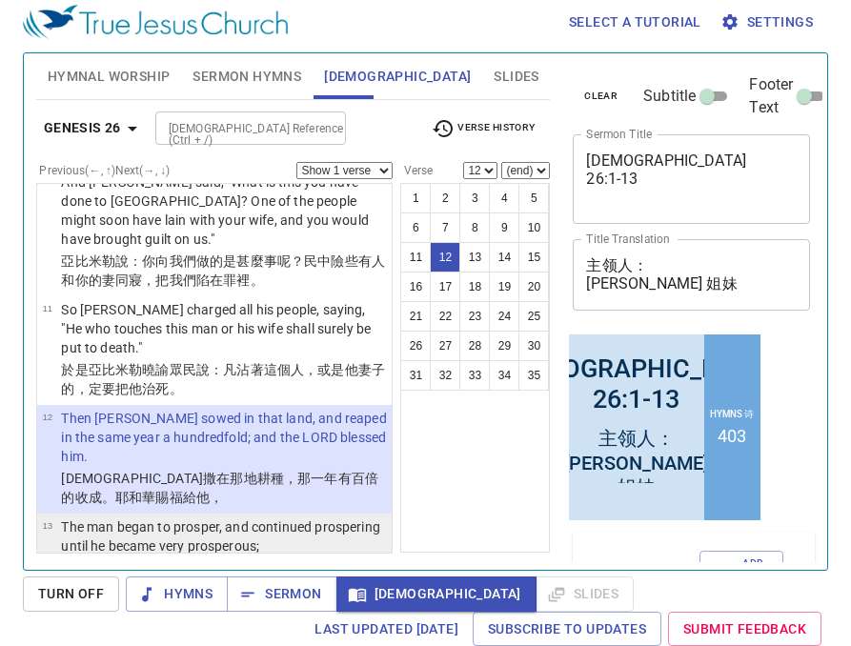
click at [217, 560] on wh1431 "，日增月盛，成了 大 富戶。" at bounding box center [196, 567] width 162 height 15
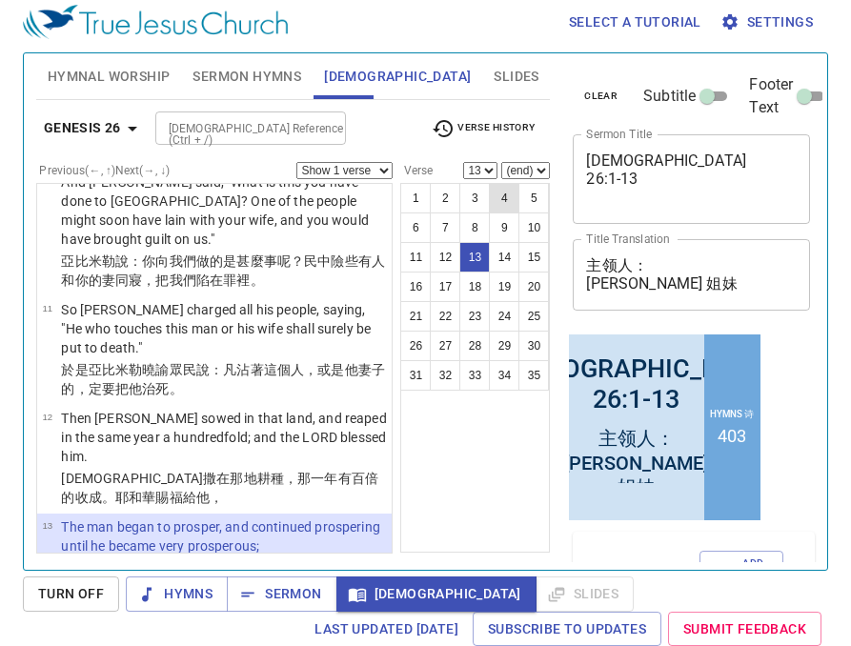
click at [504, 203] on button "4" at bounding box center [504, 198] width 30 height 30
select select "4"
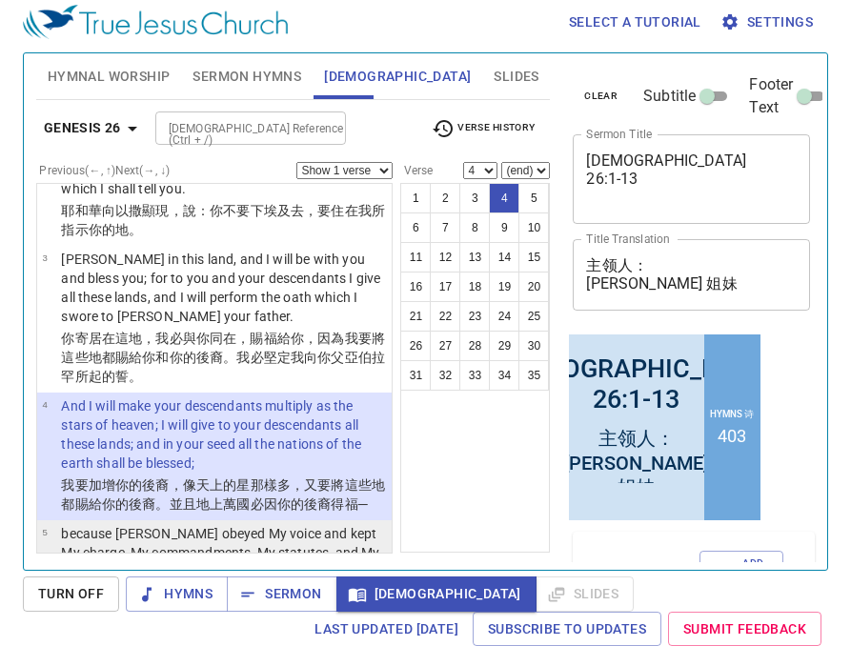
scroll to position [198, 0]
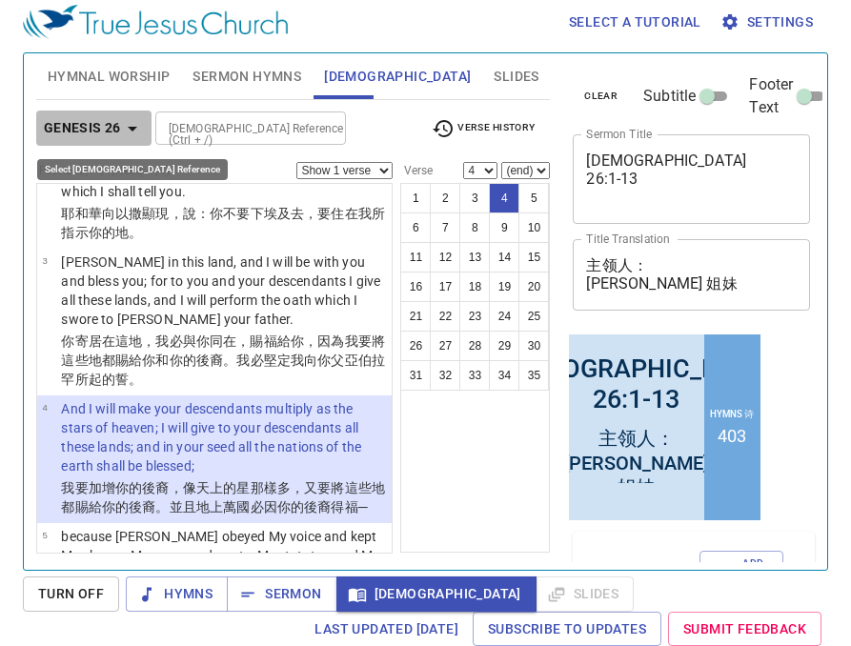
click at [131, 129] on icon "button" at bounding box center [133, 129] width 10 height 5
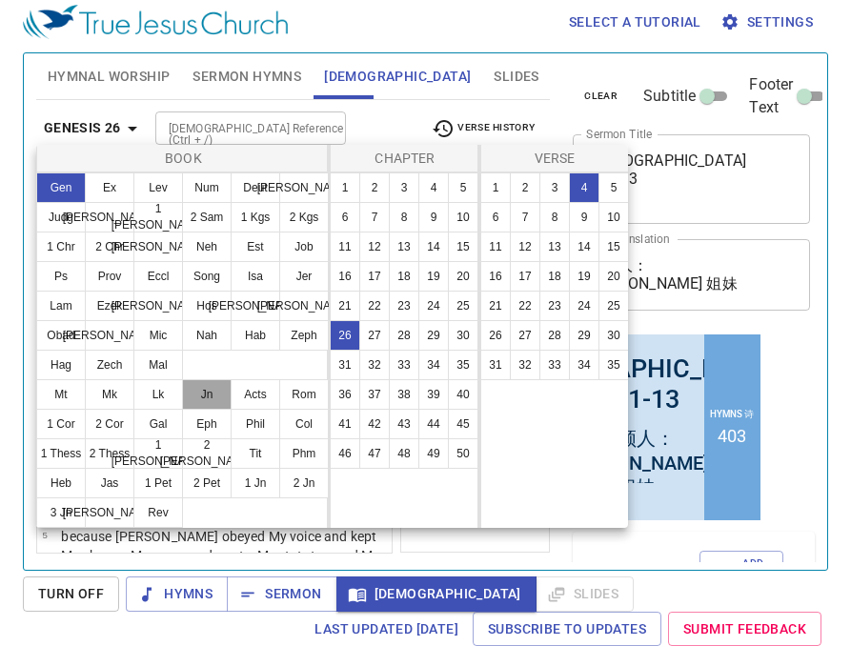
click at [213, 396] on button "Jn" at bounding box center [207, 394] width 50 height 30
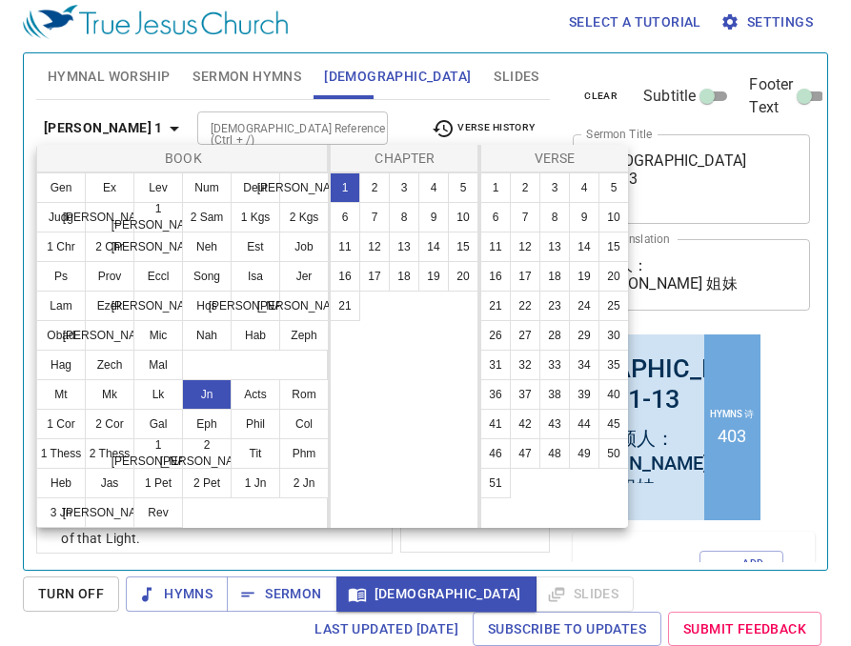
scroll to position [0, 0]
click at [377, 248] on button "12" at bounding box center [374, 246] width 30 height 30
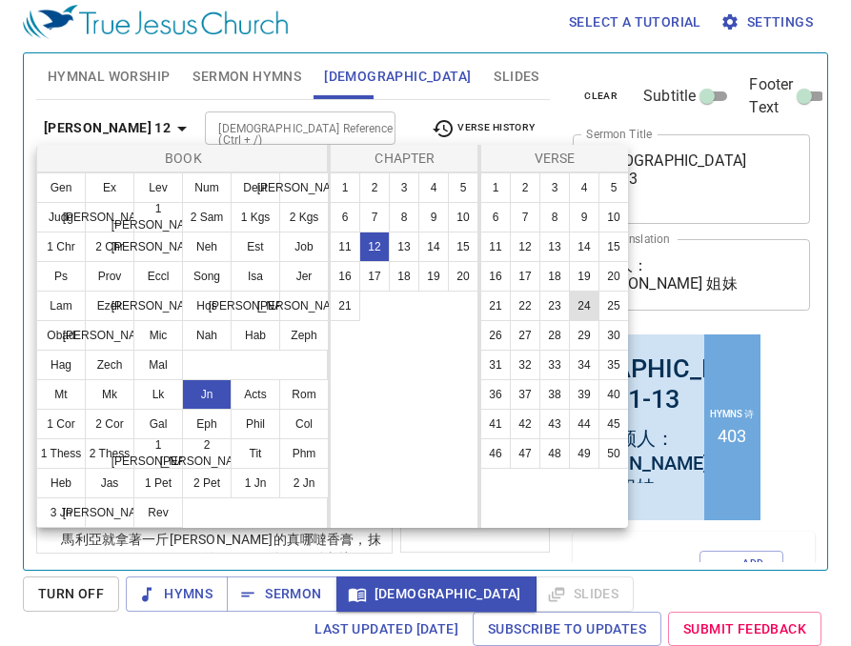
scroll to position [70, 0]
click at [587, 300] on button "24" at bounding box center [584, 306] width 30 height 30
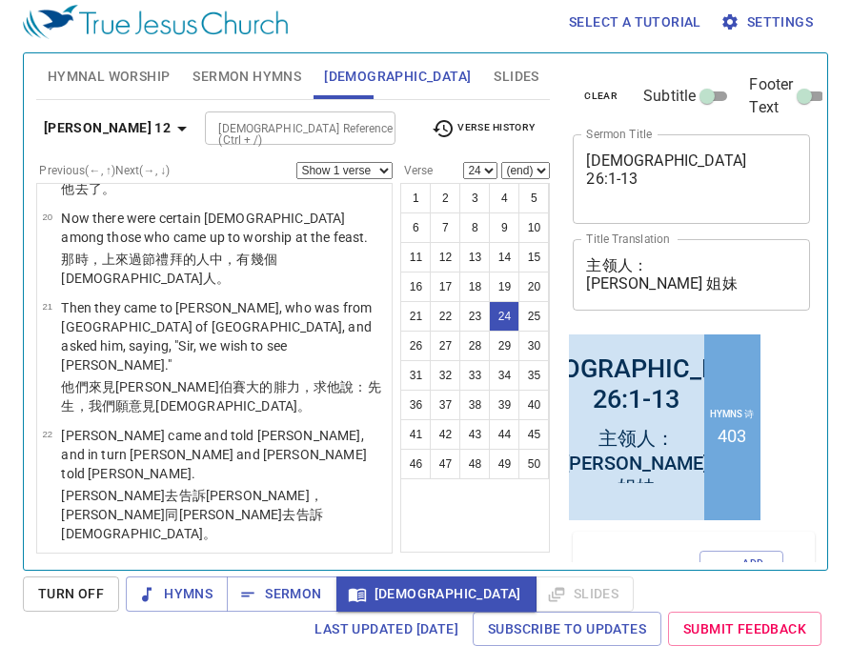
scroll to position [2058, 0]
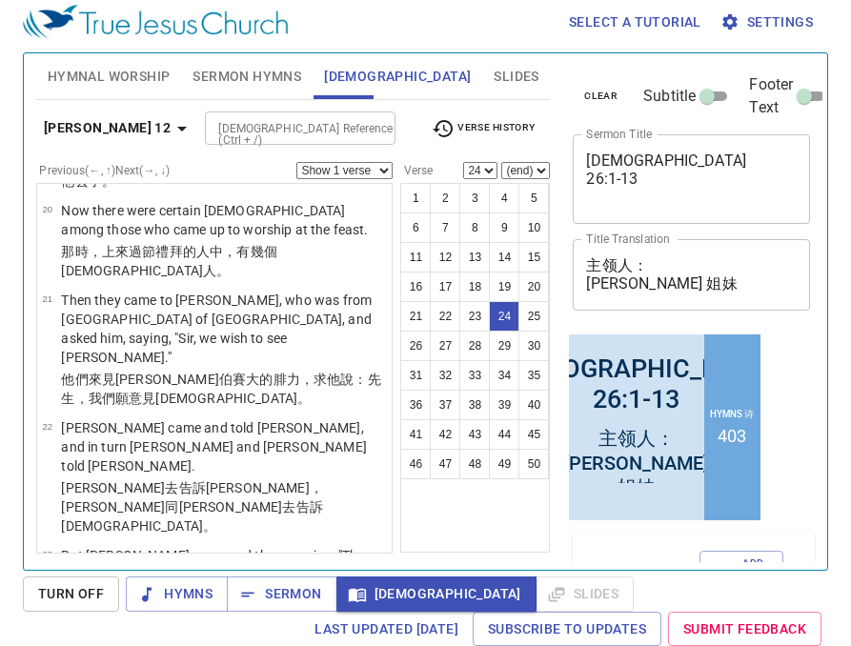
click at [492, 122] on span "Verse History" at bounding box center [482, 128] width 103 height 23
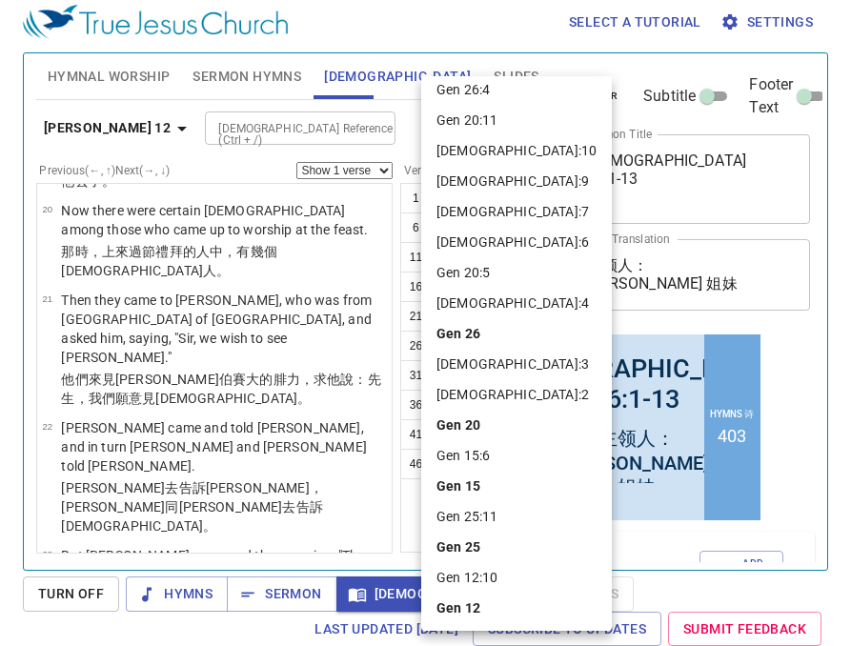
scroll to position [0, 0]
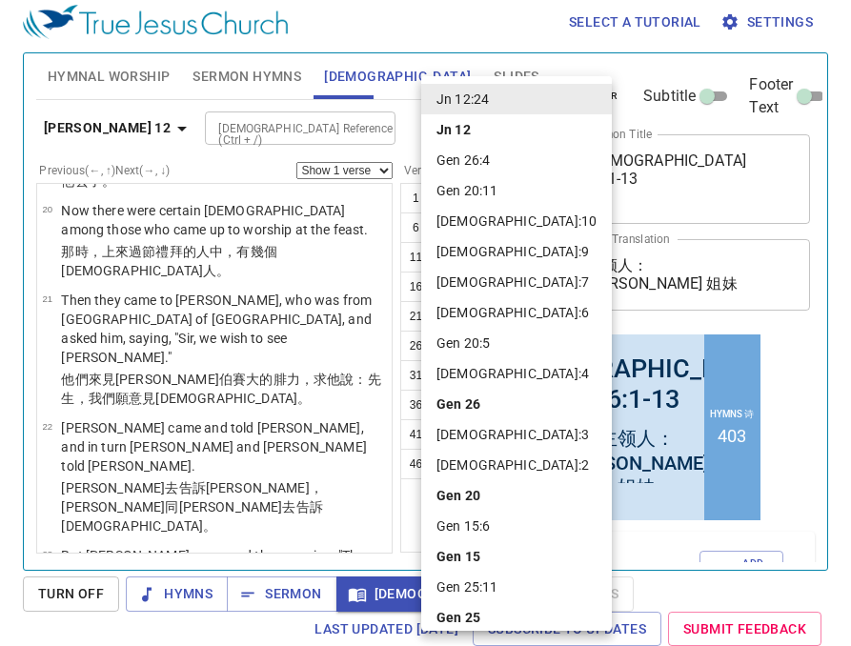
click at [111, 125] on div at bounding box center [425, 323] width 851 height 646
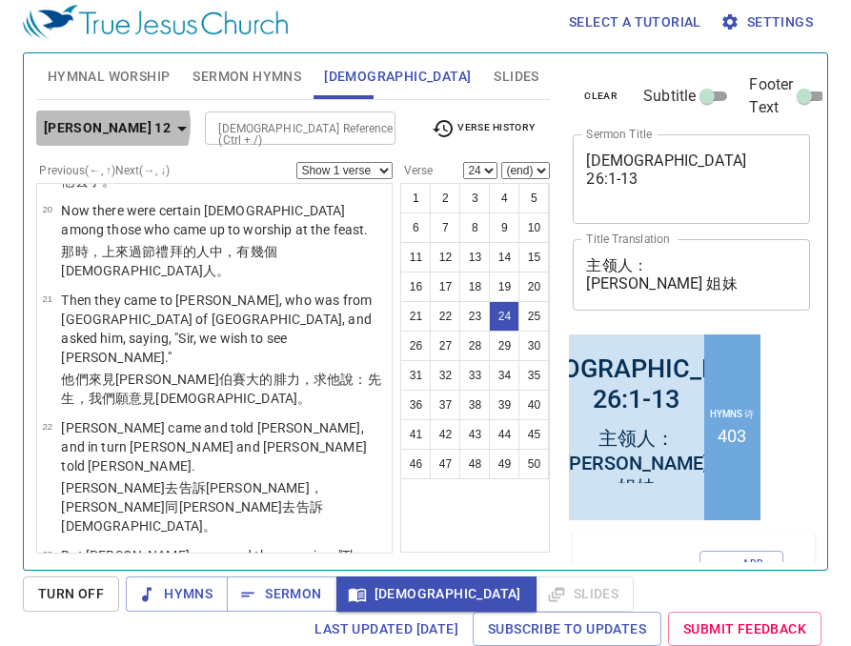
click at [170, 125] on icon "button" at bounding box center [181, 128] width 23 height 23
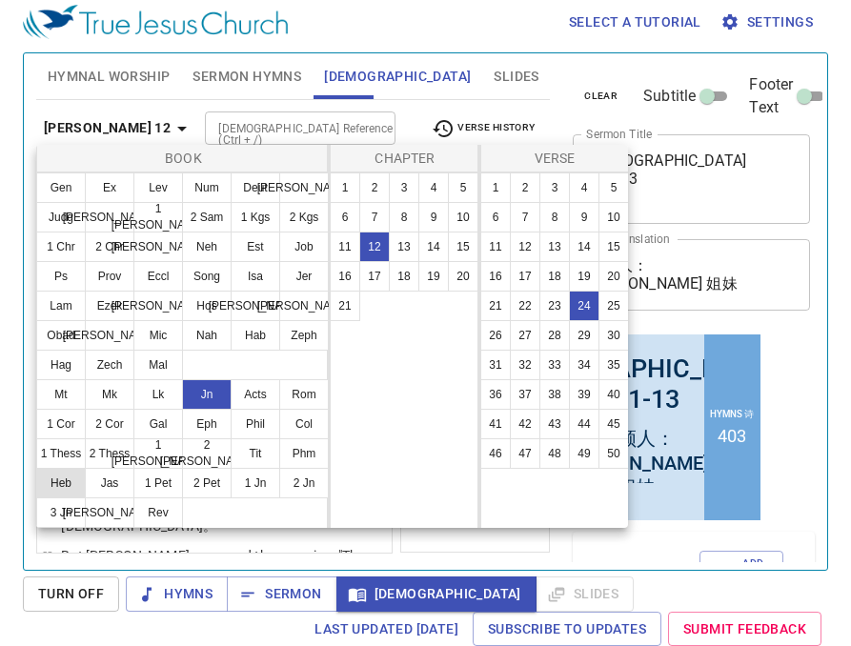
click at [70, 485] on button "Heb" at bounding box center [61, 483] width 50 height 30
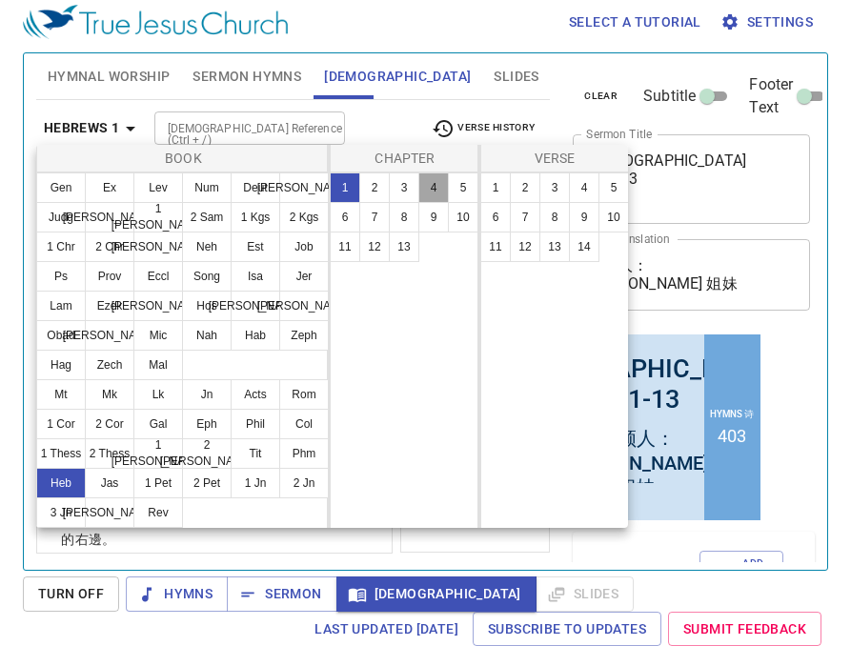
click at [430, 188] on button "4" at bounding box center [433, 187] width 30 height 30
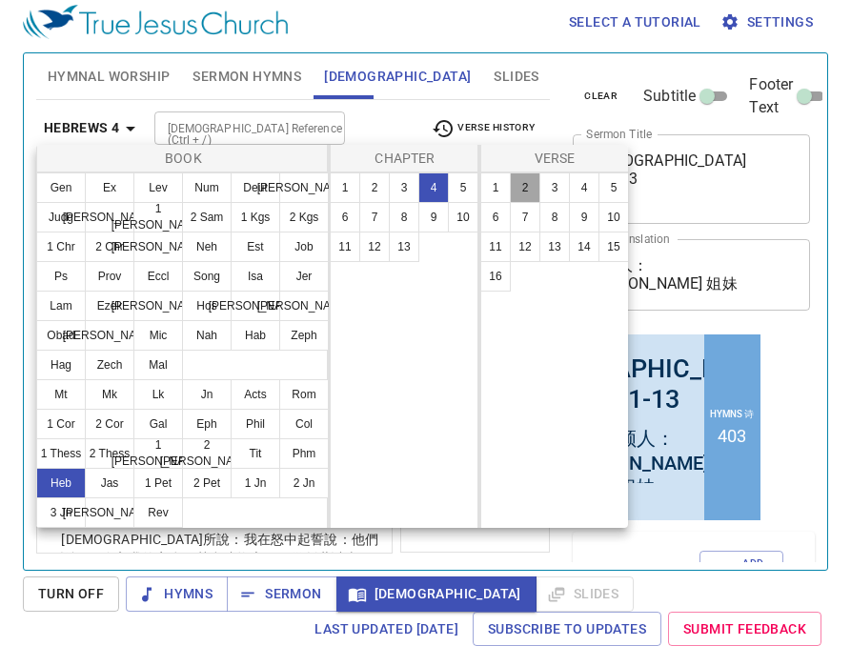
click at [523, 191] on button "2" at bounding box center [525, 187] width 30 height 30
select select "2"
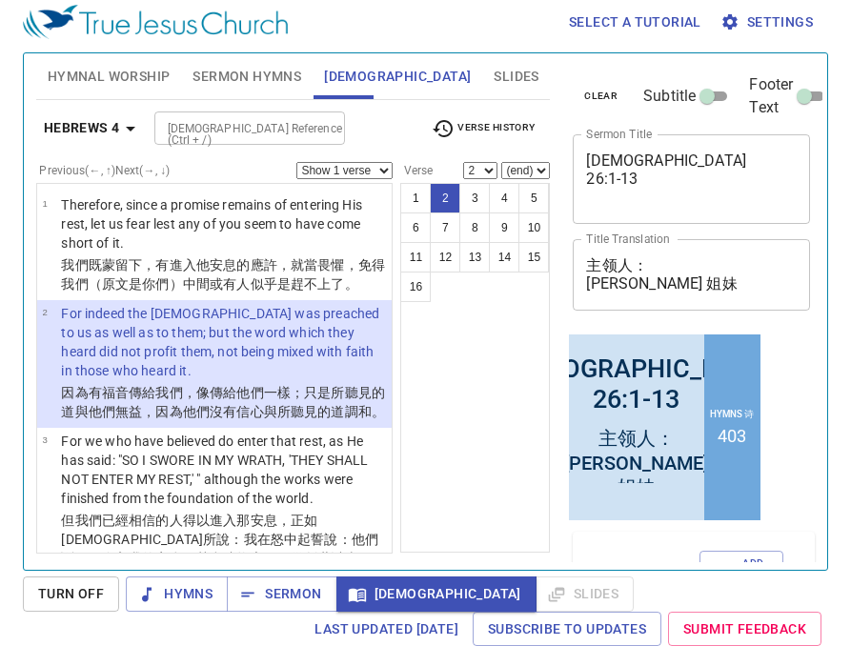
scroll to position [9, 0]
click at [130, 127] on icon "button" at bounding box center [131, 129] width 10 height 5
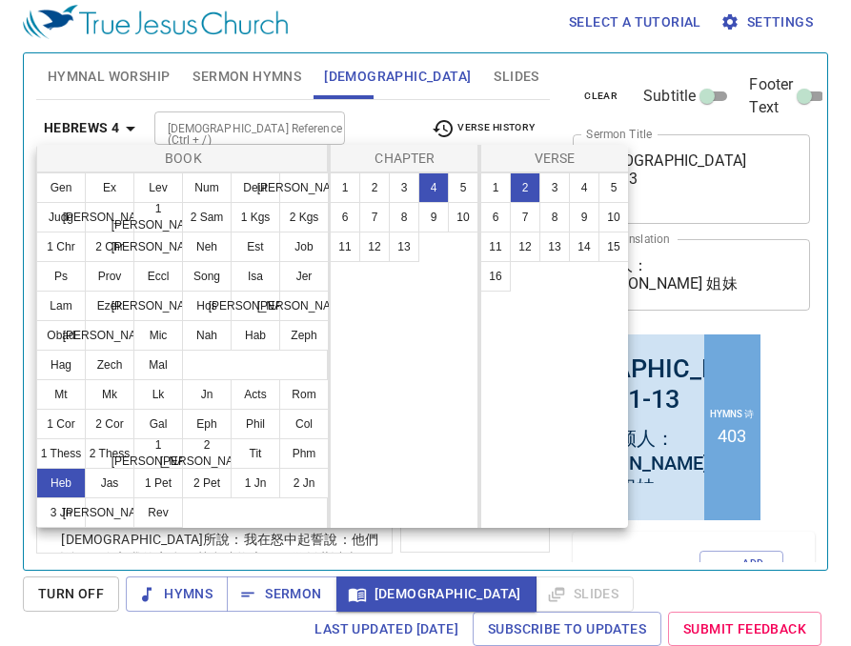
click at [126, 125] on div at bounding box center [425, 323] width 851 height 646
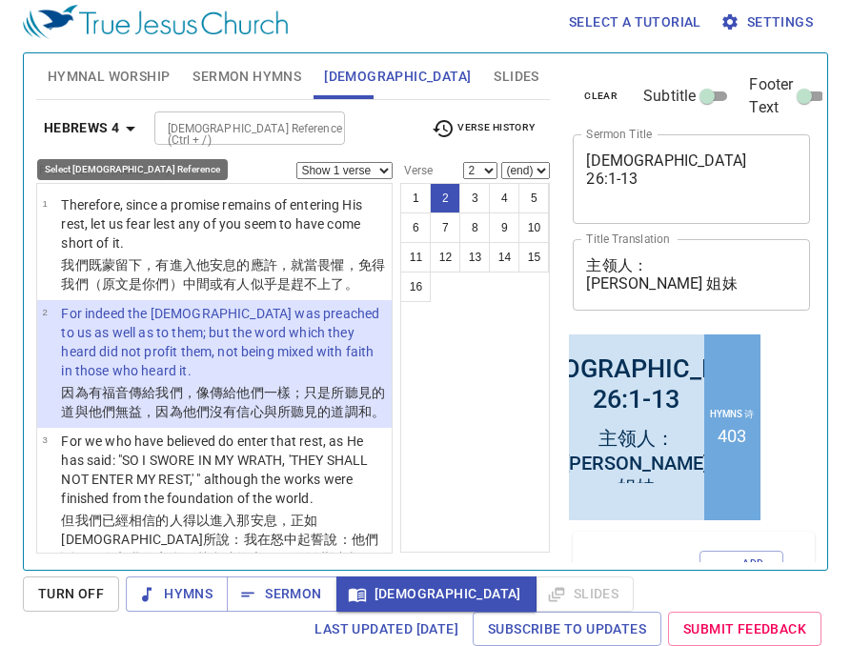
click at [128, 127] on icon "button" at bounding box center [131, 129] width 10 height 5
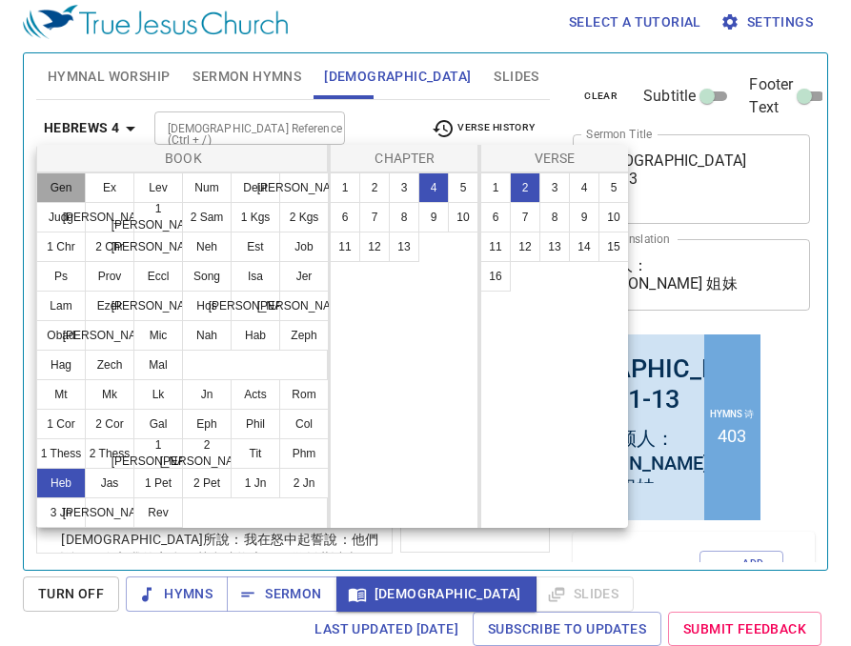
click at [69, 185] on button "Gen" at bounding box center [61, 187] width 50 height 30
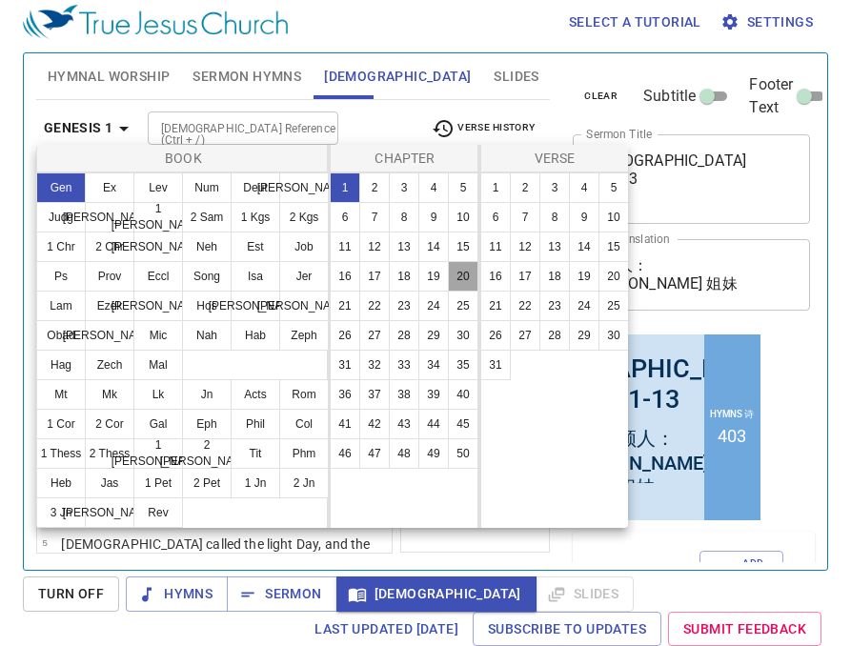
click at [458, 279] on button "20" at bounding box center [463, 276] width 30 height 30
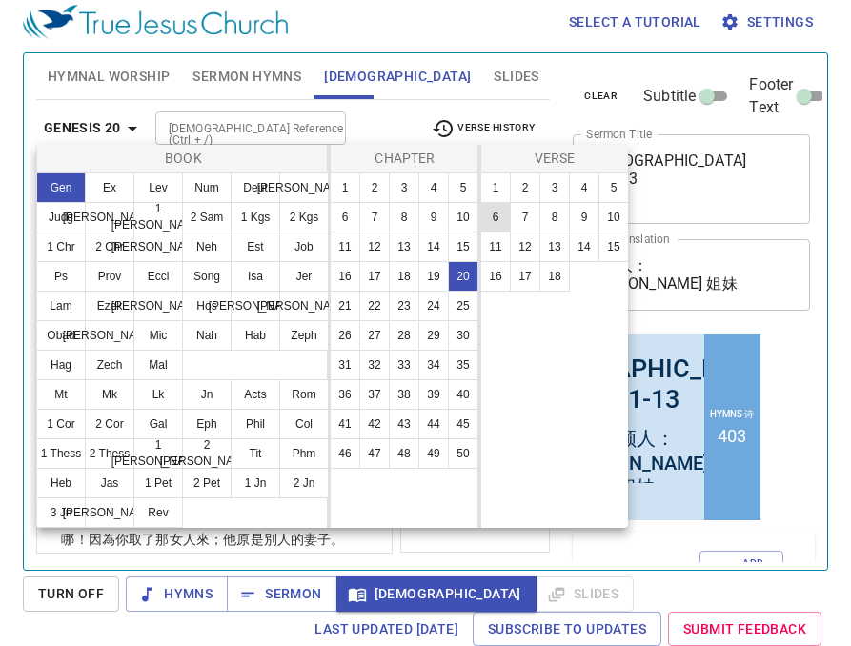
click at [500, 217] on button "6" at bounding box center [495, 217] width 30 height 30
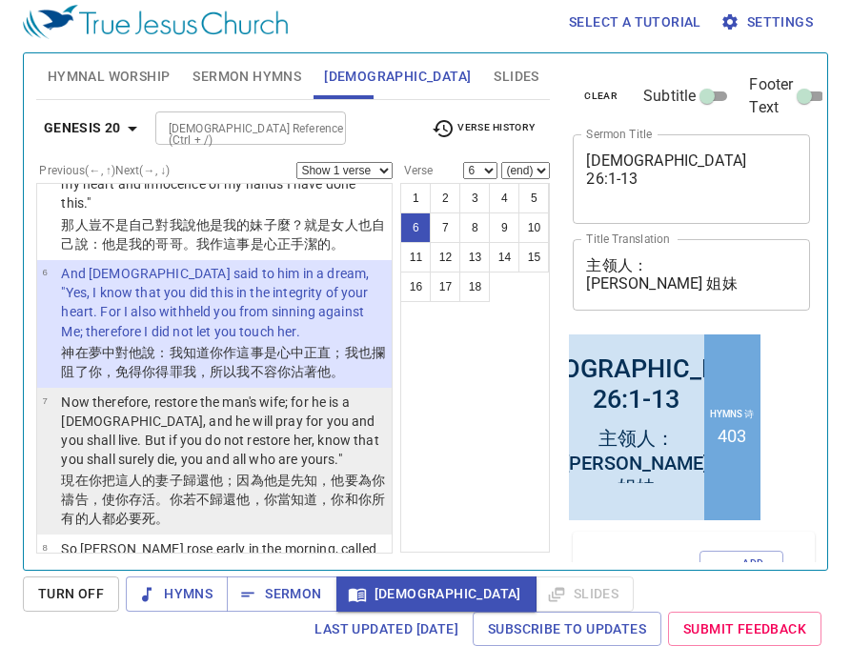
scroll to position [514, 0]
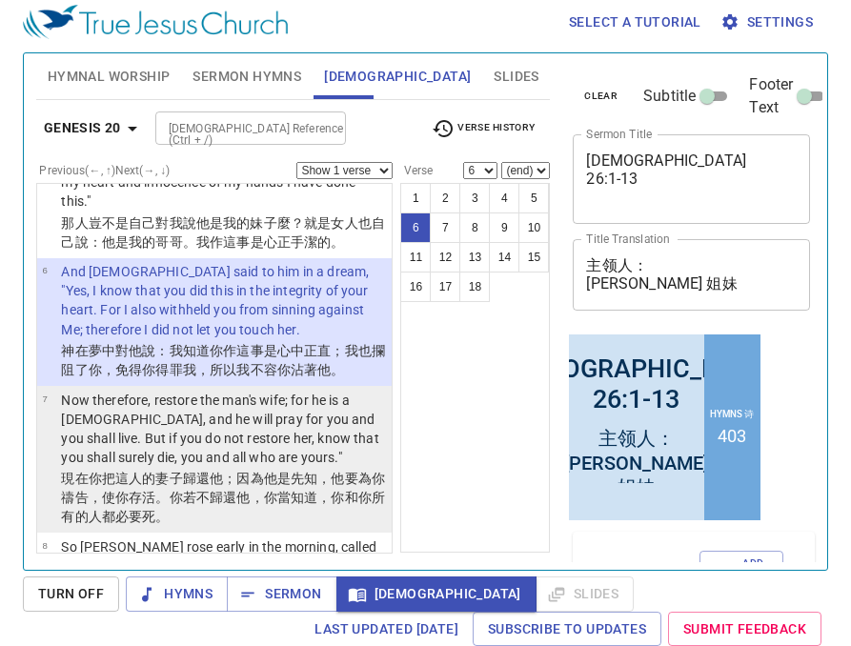
click at [270, 490] on wh7725 "他，你當知道 ，你和你所有的人都必要 死 。" at bounding box center [223, 507] width 324 height 34
select select "7"
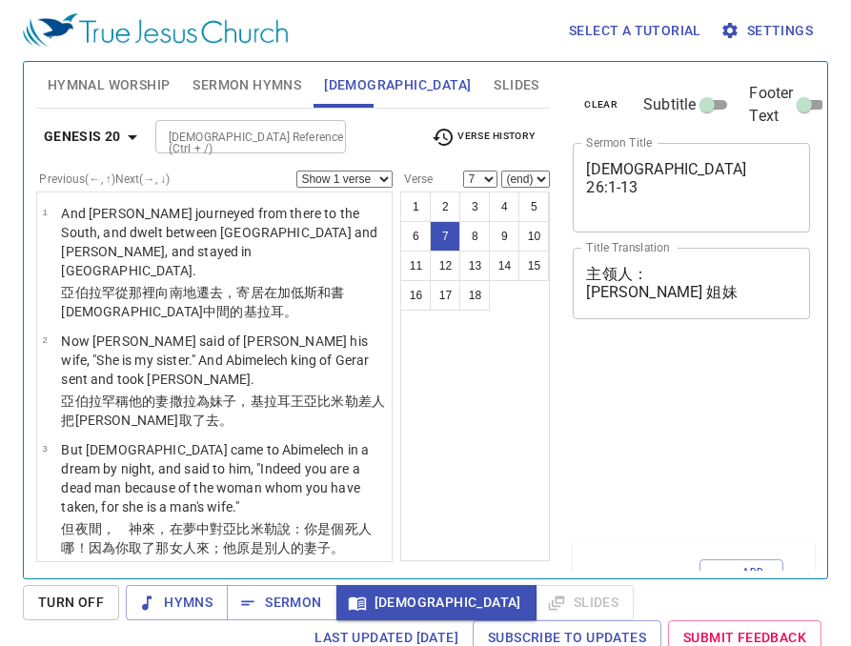
select select "7"
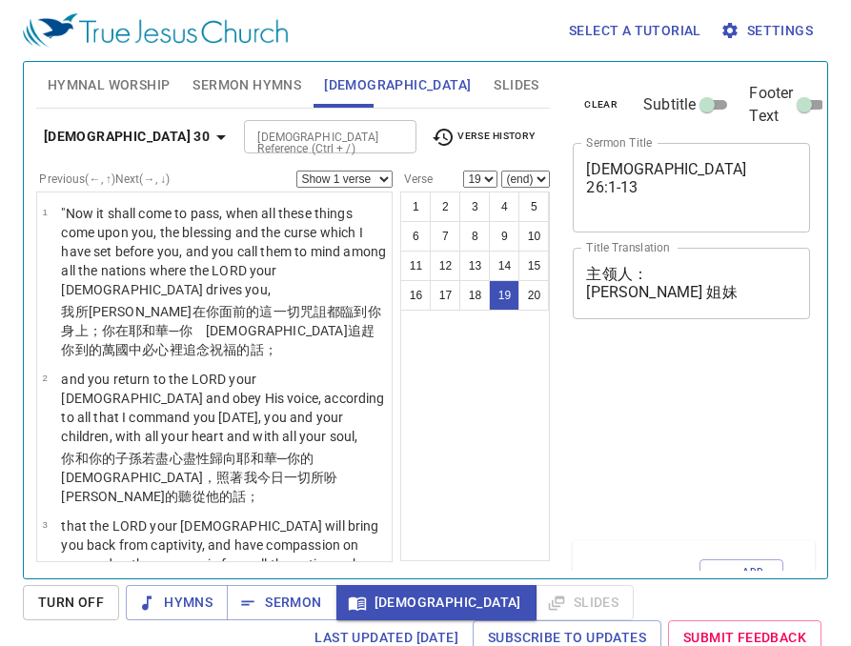
select select "19"
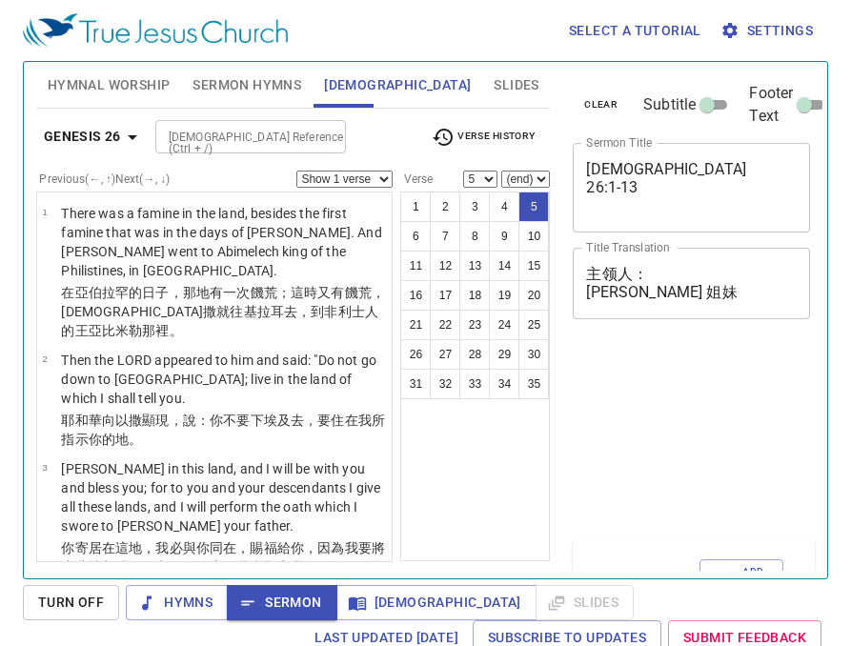
select select "5"
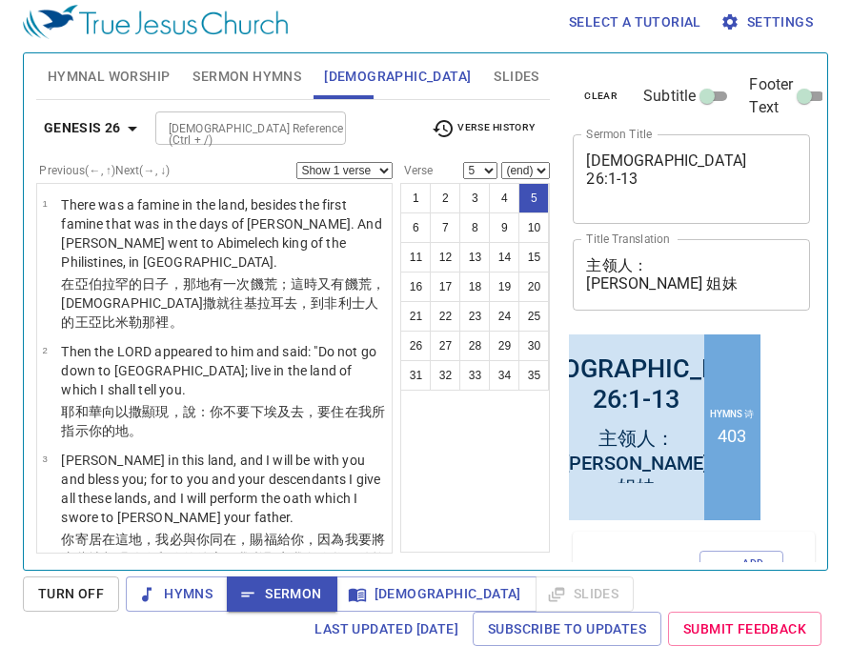
scroll to position [339, 0]
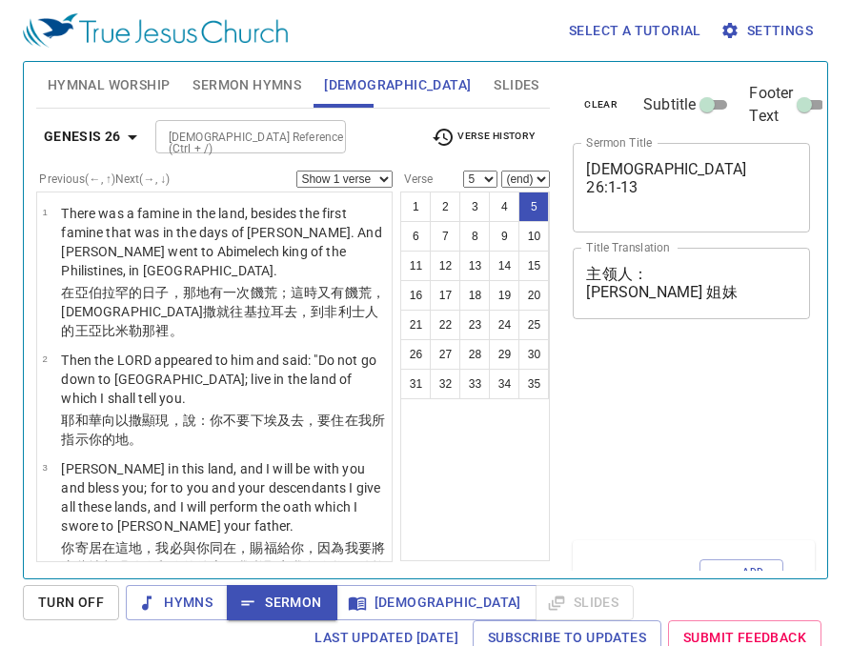
select select "5"
